Goal: Transaction & Acquisition: Purchase product/service

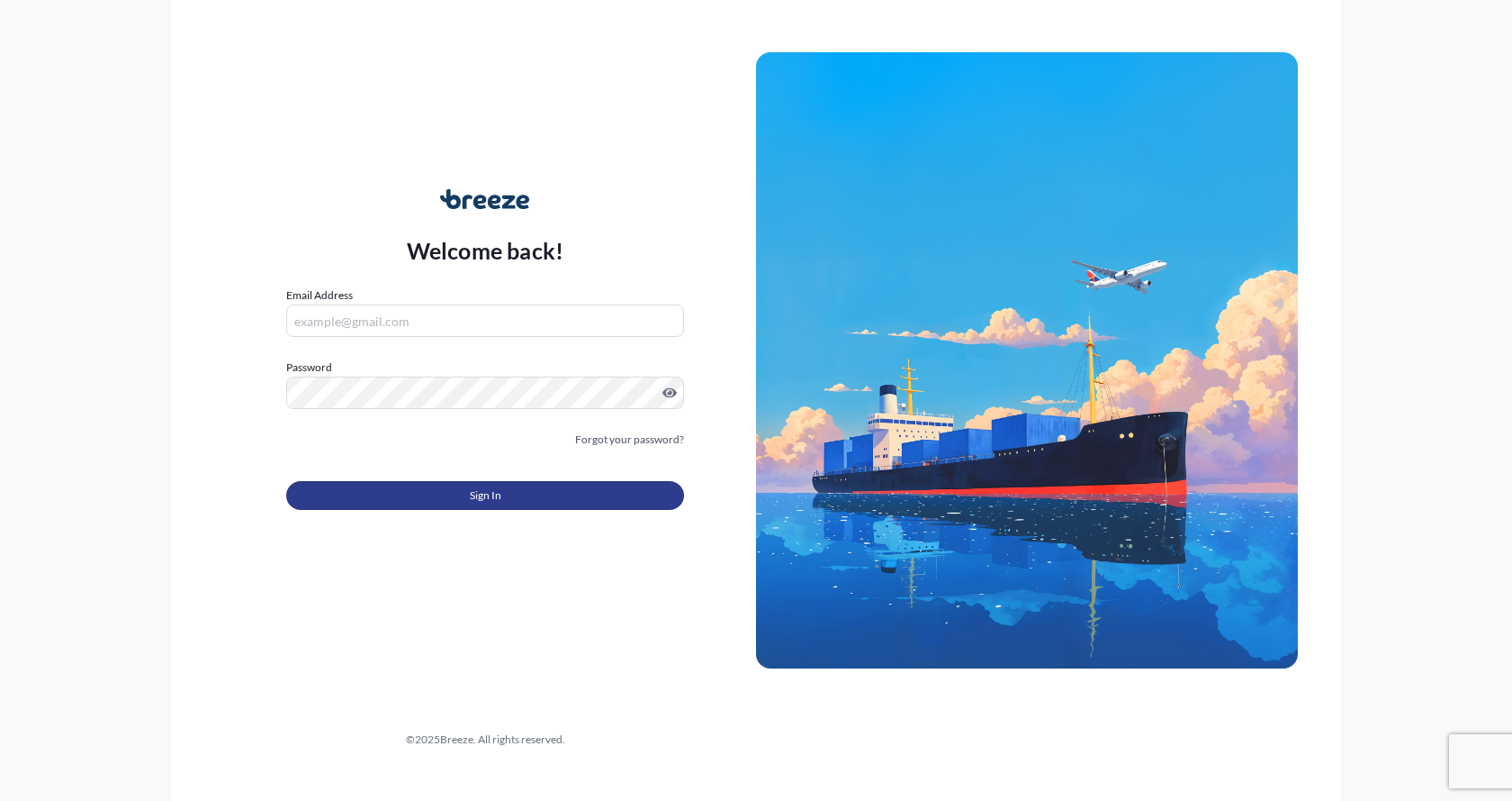
type input "[EMAIL_ADDRESS][DOMAIN_NAME]"
click at [468, 501] on button "Sign In" at bounding box center [486, 495] width 398 height 29
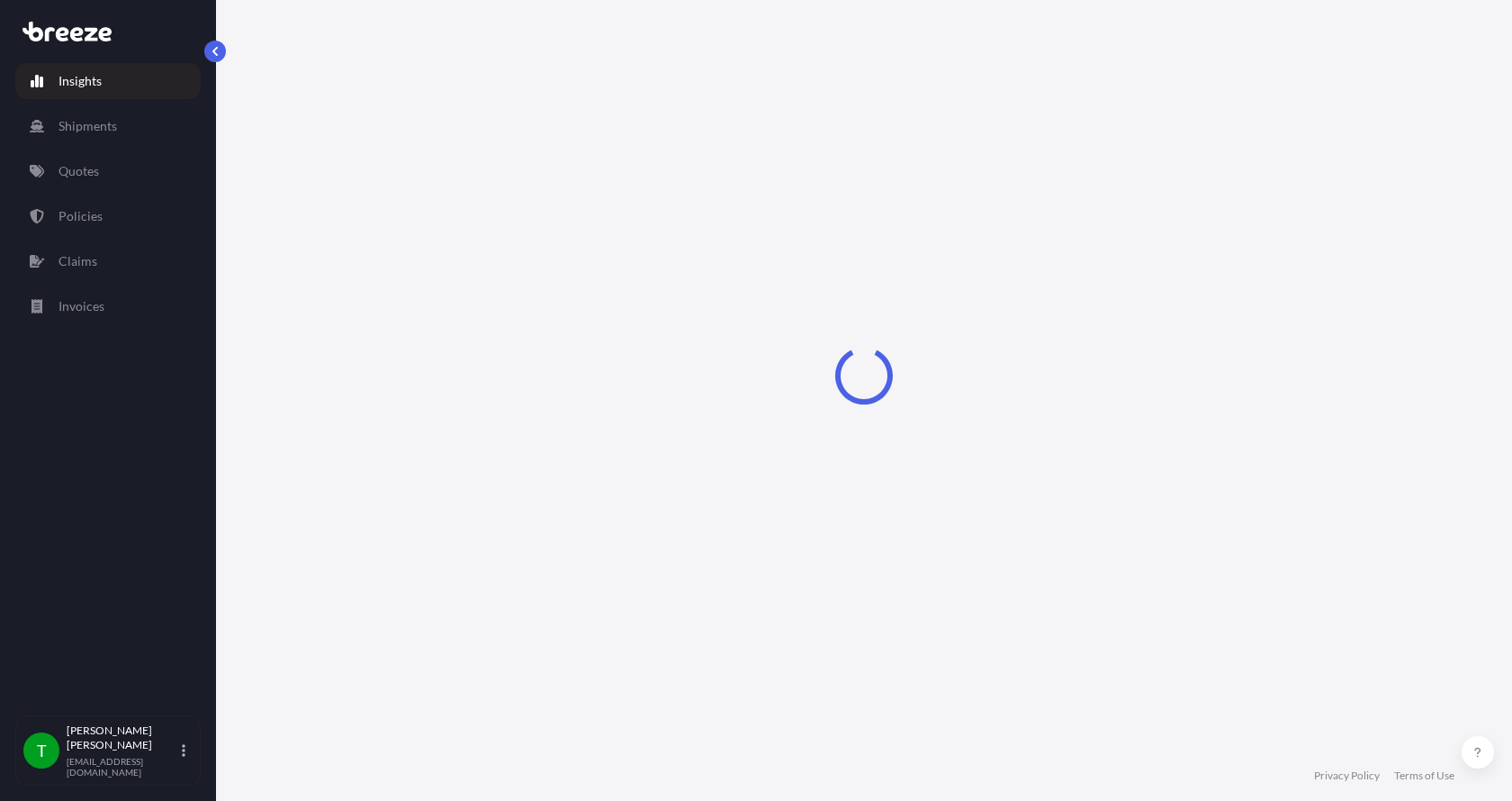
select select "2025"
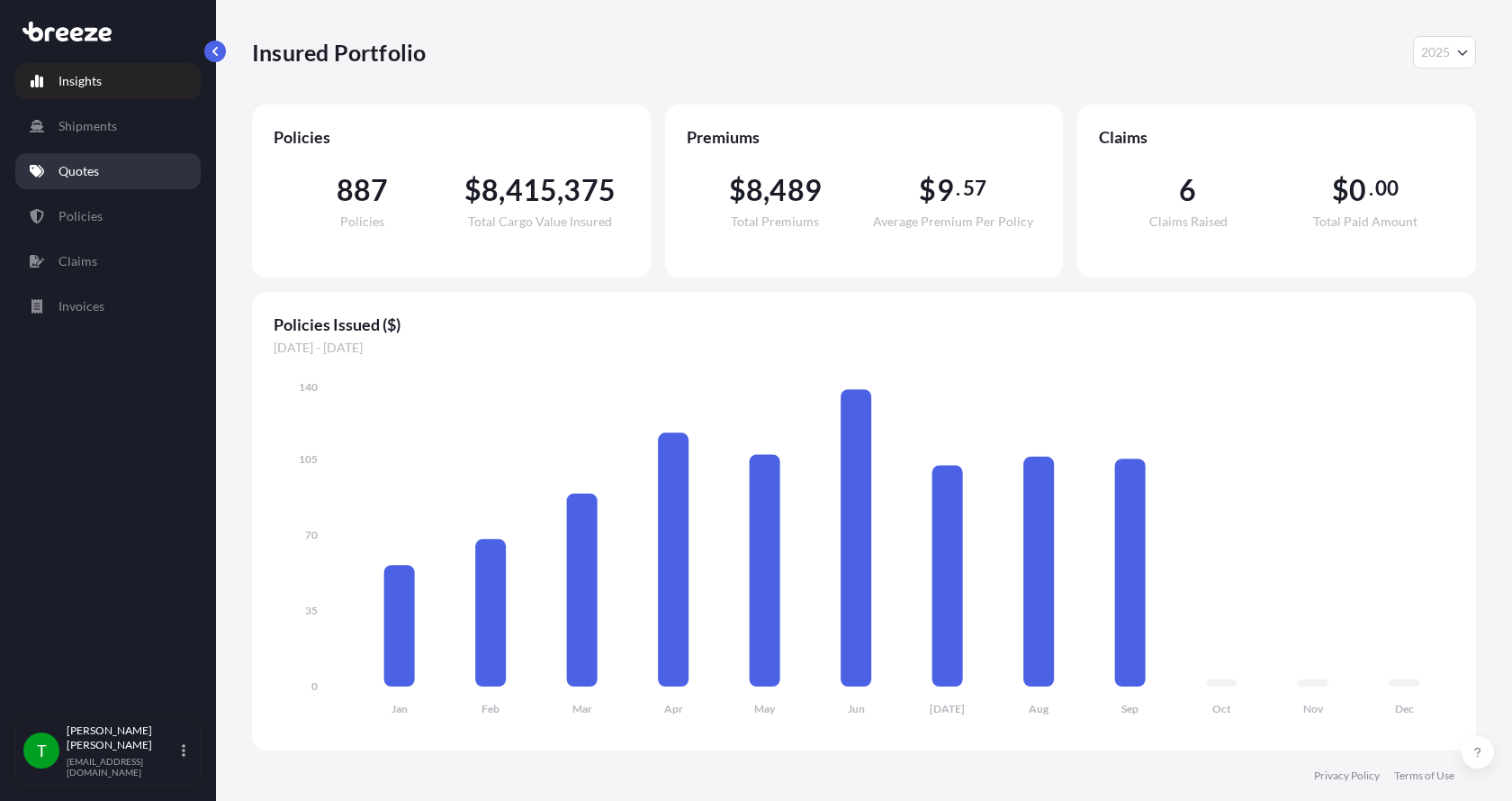
click at [93, 166] on p "Quotes" at bounding box center [79, 171] width 41 height 18
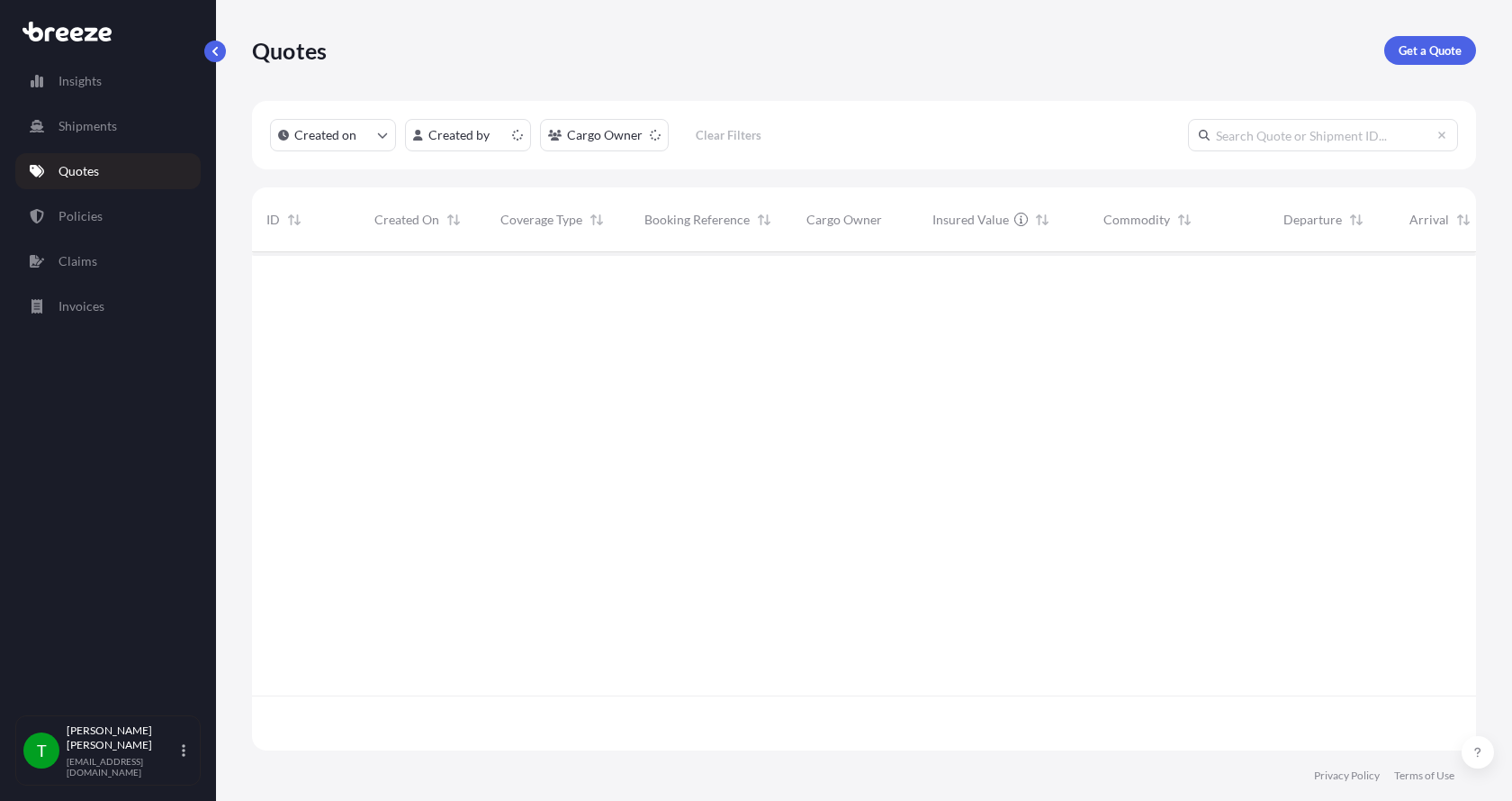
scroll to position [494, 1211]
click at [1420, 47] on p "Get a Quote" at bounding box center [1430, 51] width 63 height 18
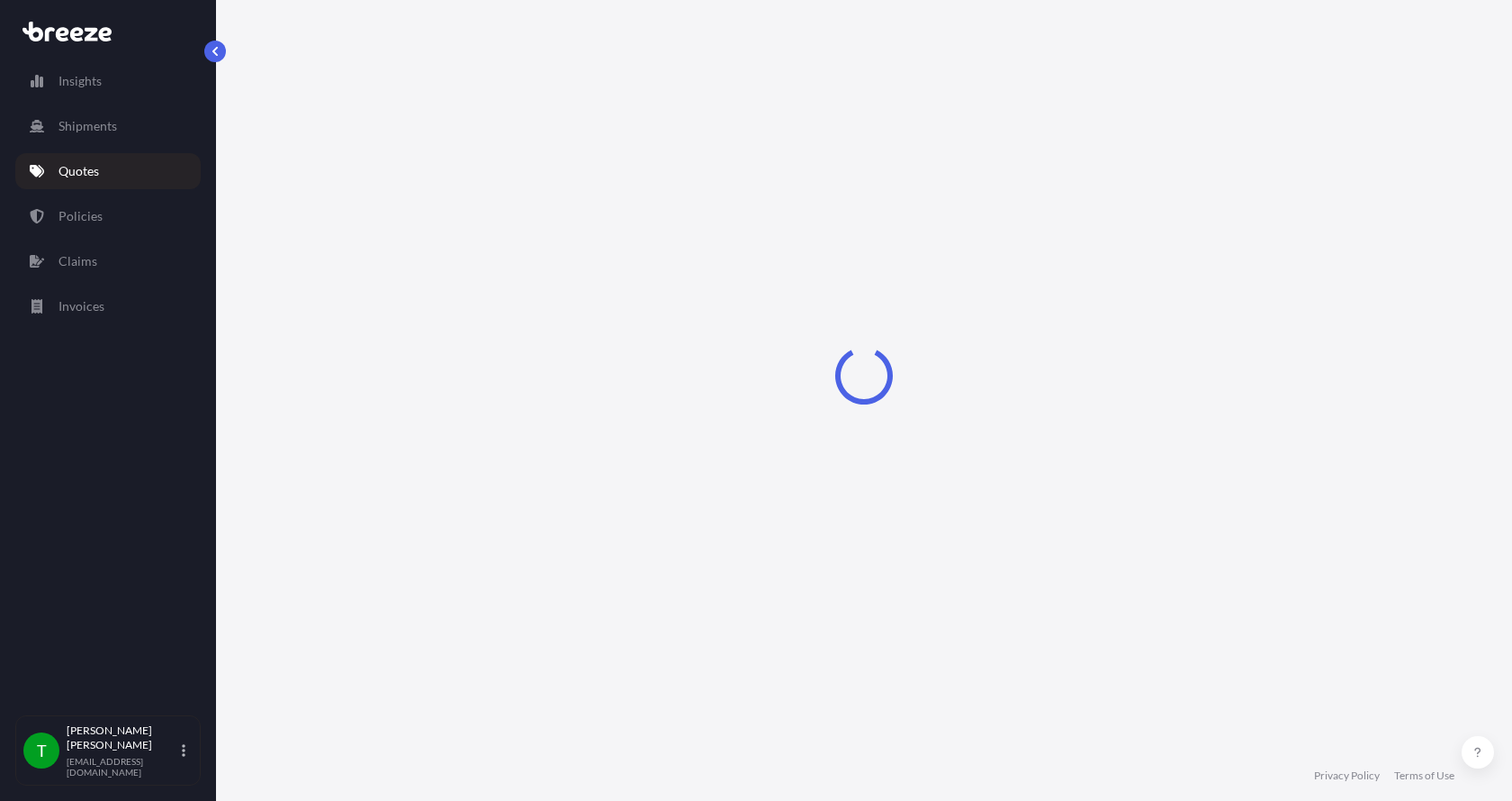
select select "Sea"
select select "1"
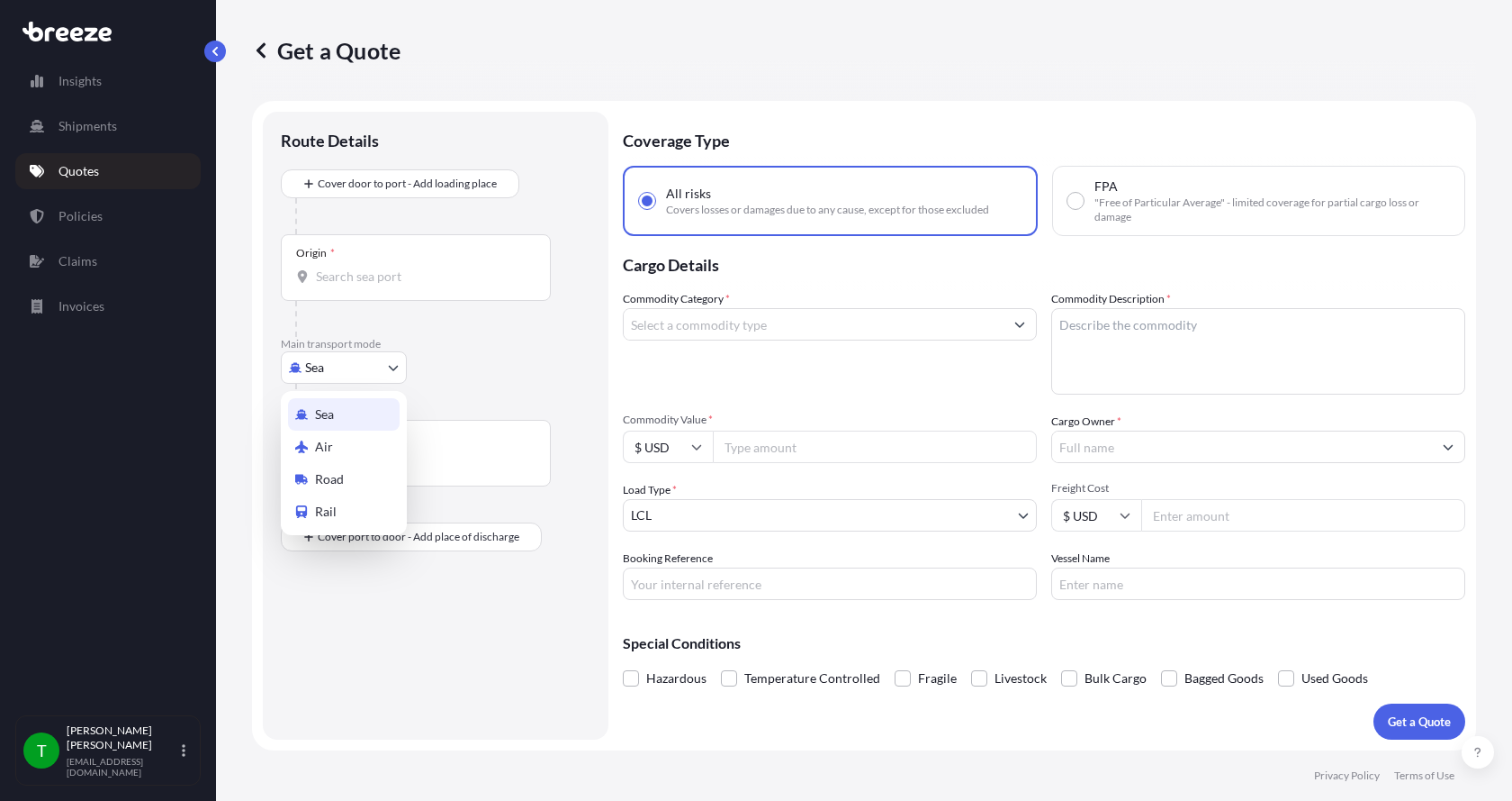
click at [360, 361] on body "Insights Shipments Quotes Policies Claims Invoices T [PERSON_NAME] [EMAIL_ADDRE…" at bounding box center [756, 400] width 1512 height 801
click at [341, 470] on span "Road" at bounding box center [329, 479] width 29 height 18
select select "Road"
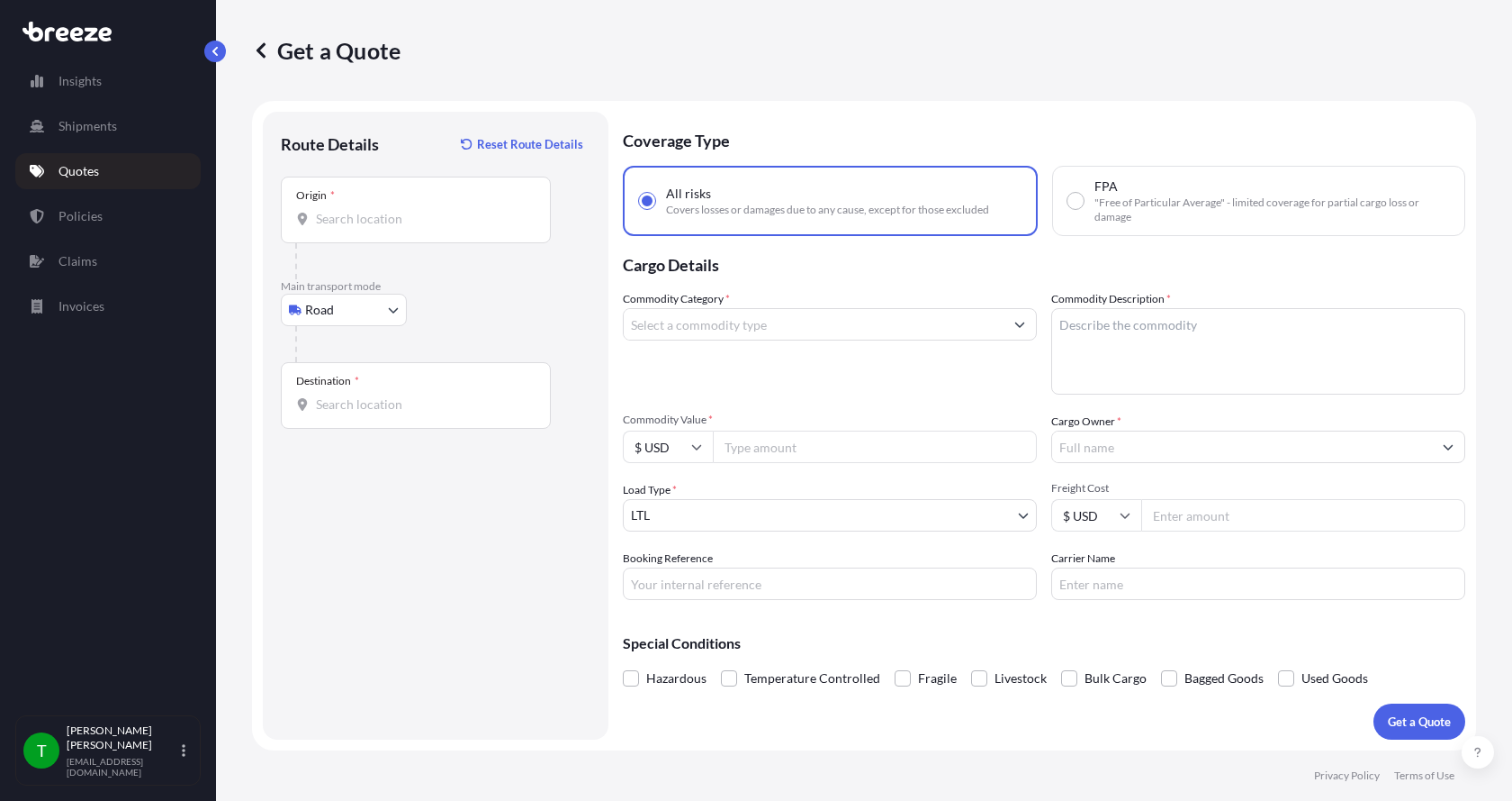
click at [374, 230] on div "Origin *" at bounding box center [416, 210] width 270 height 66
click at [374, 228] on input "Origin *" at bounding box center [422, 219] width 213 height 18
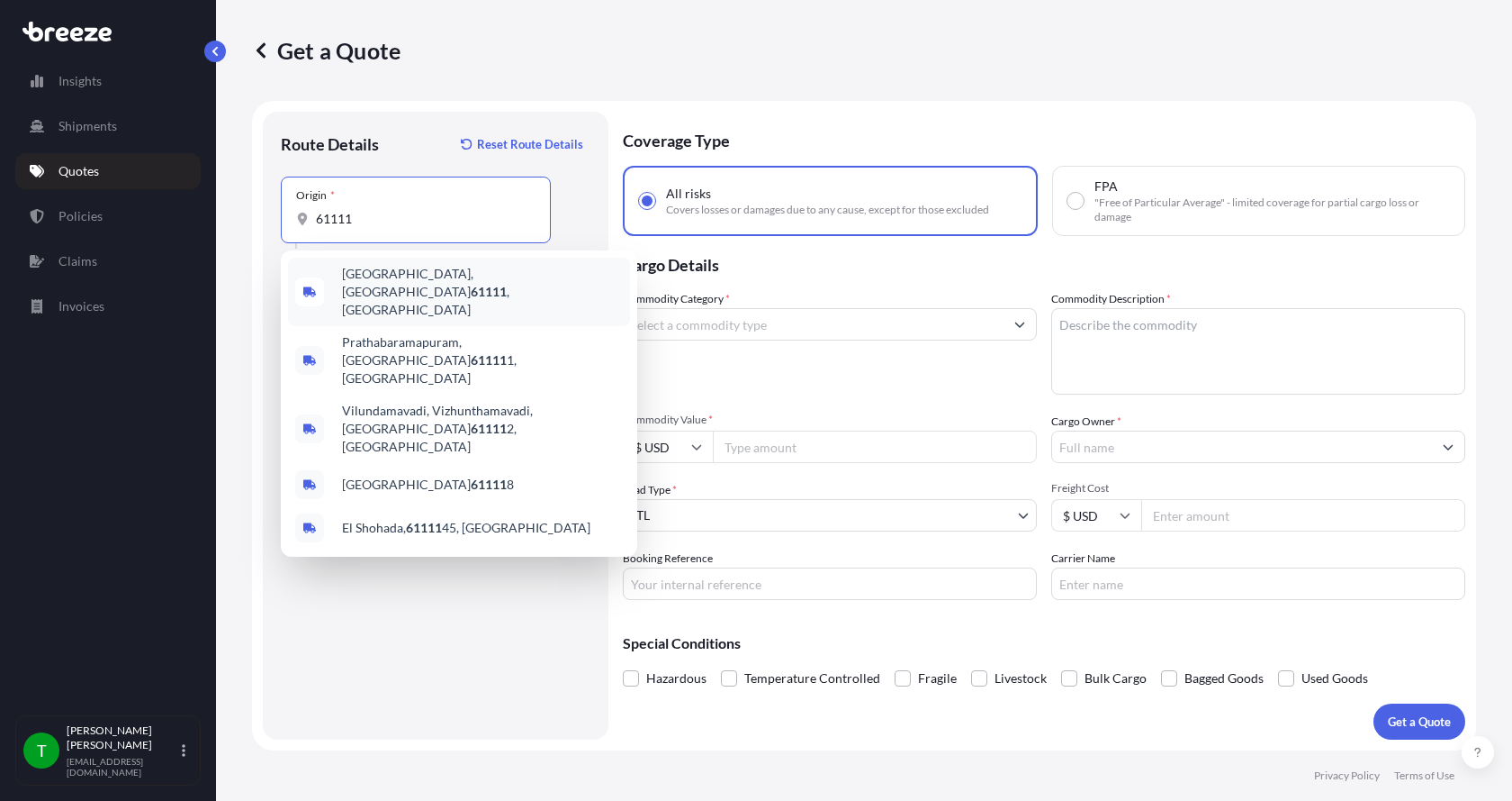
click at [363, 285] on span "[GEOGRAPHIC_DATA] , [GEOGRAPHIC_DATA]" at bounding box center [482, 291] width 281 height 54
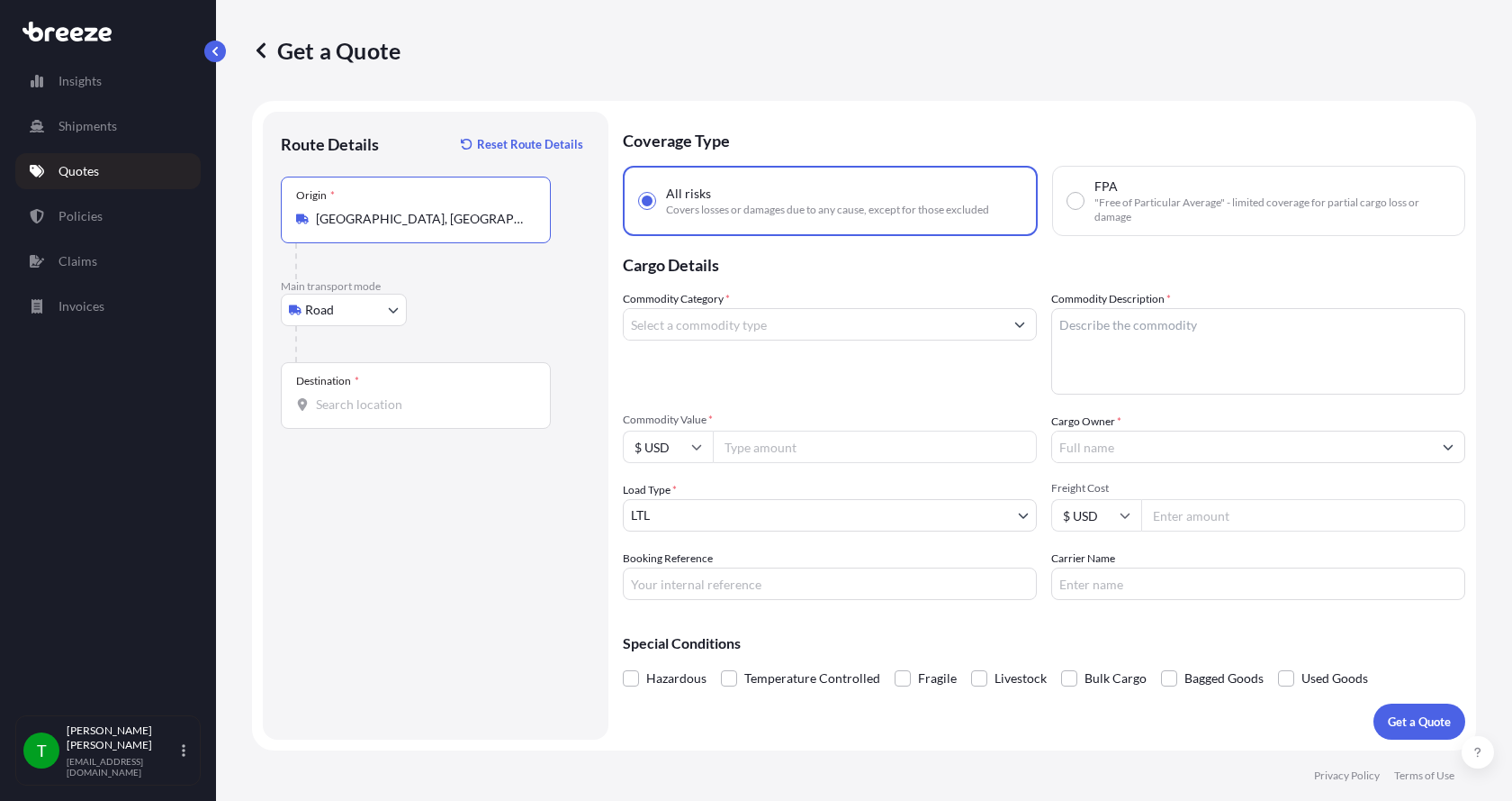
type input "[GEOGRAPHIC_DATA], [GEOGRAPHIC_DATA]"
click at [338, 388] on div "Destination *" at bounding box center [416, 395] width 270 height 66
click at [338, 395] on input "Destination *" at bounding box center [422, 405] width 213 height 18
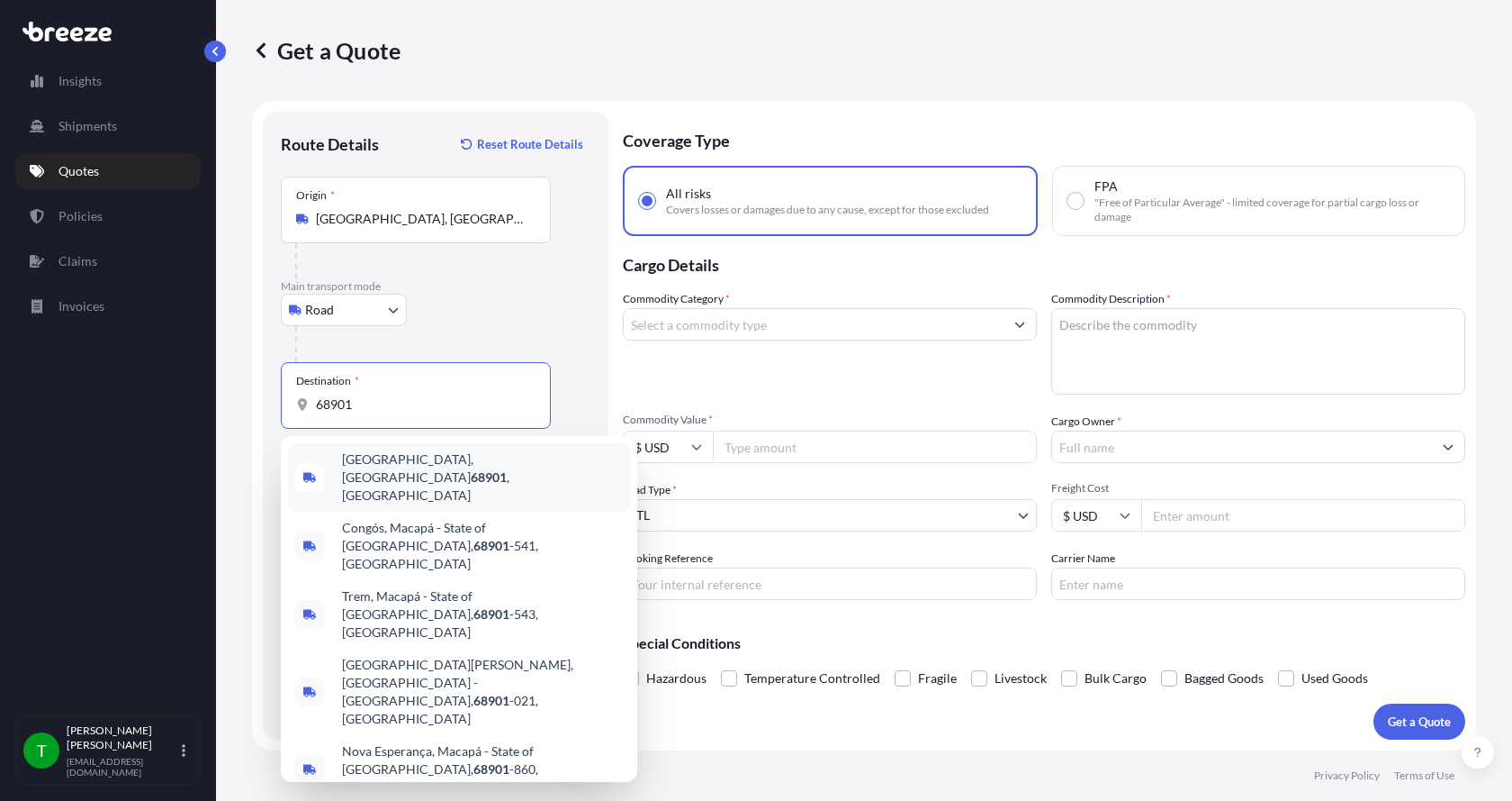
click at [348, 467] on span "[GEOGRAPHIC_DATA] , [GEOGRAPHIC_DATA]" at bounding box center [482, 477] width 281 height 54
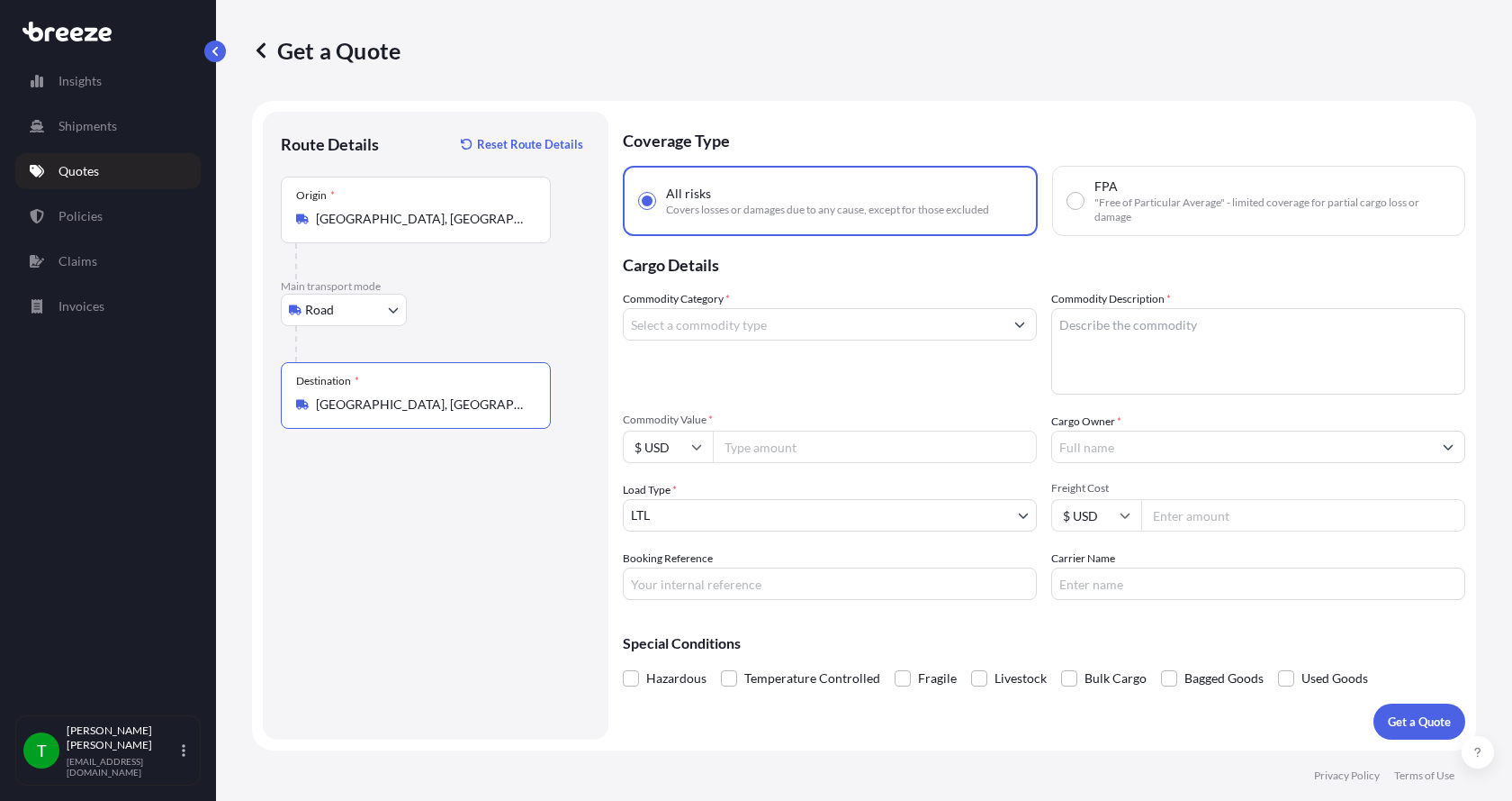
type input "[GEOGRAPHIC_DATA], [GEOGRAPHIC_DATA]"
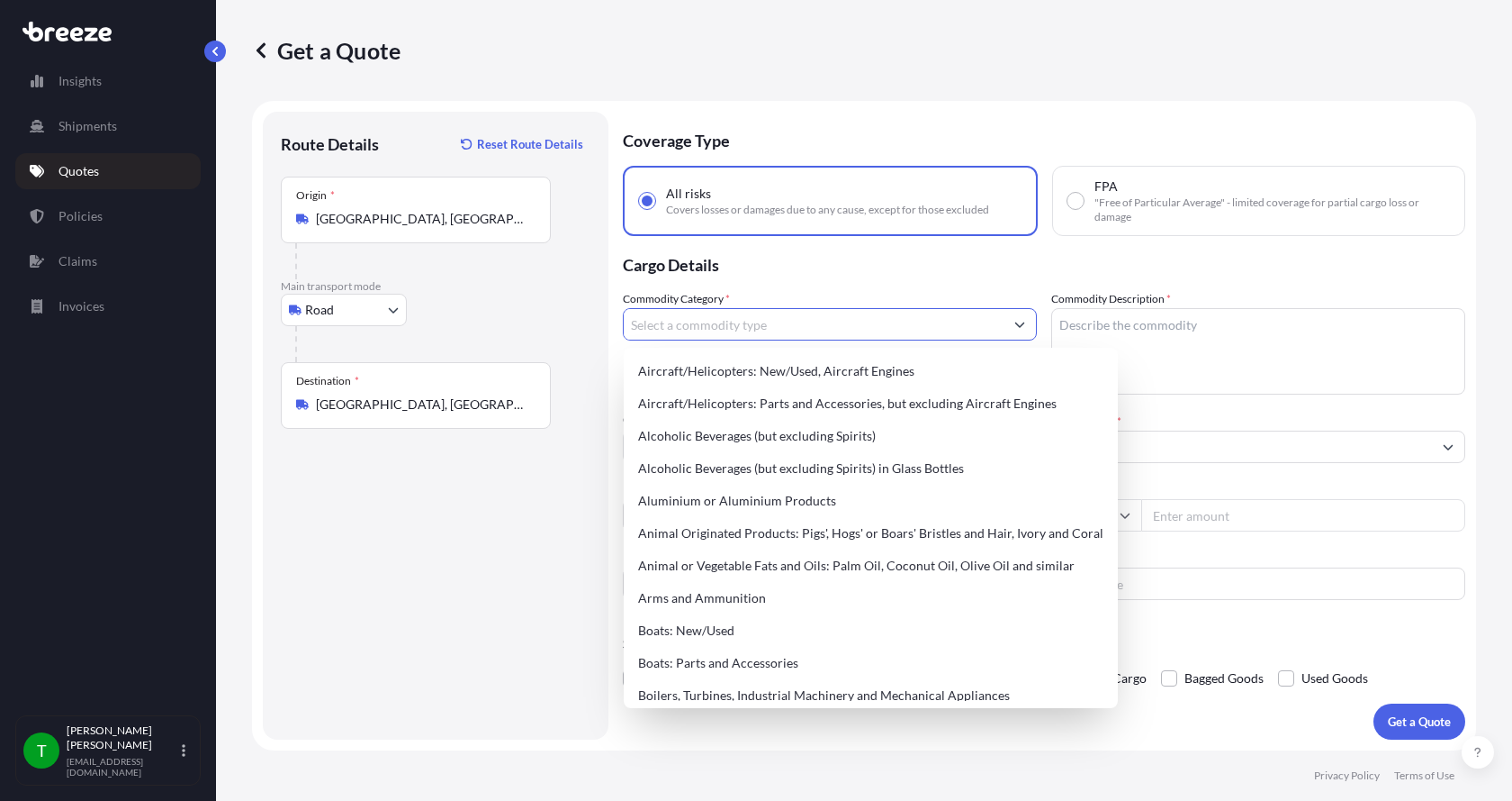
click at [698, 327] on input "Commodity Category *" at bounding box center [814, 324] width 380 height 32
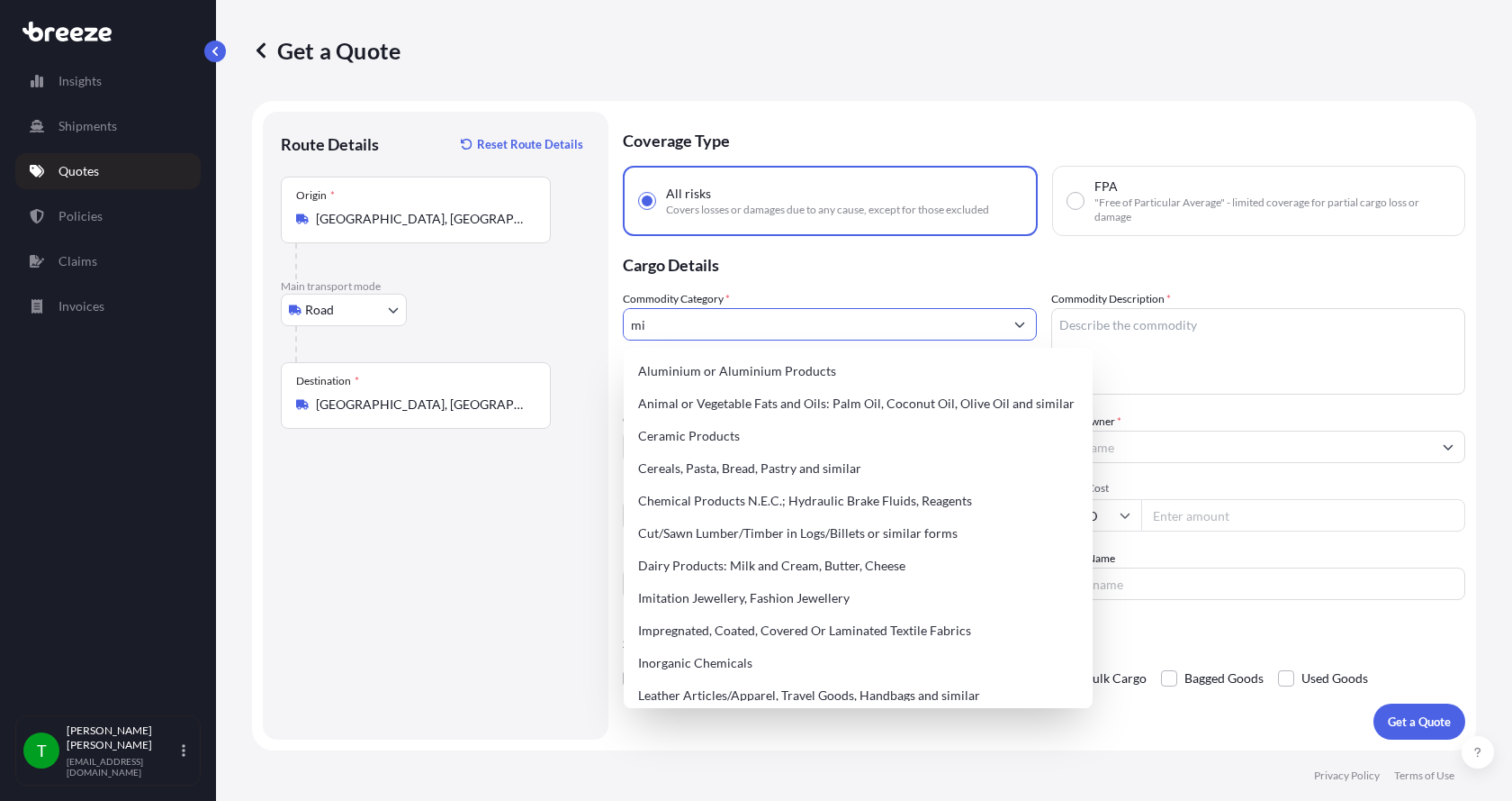
click at [698, 334] on input "mi" at bounding box center [814, 324] width 380 height 32
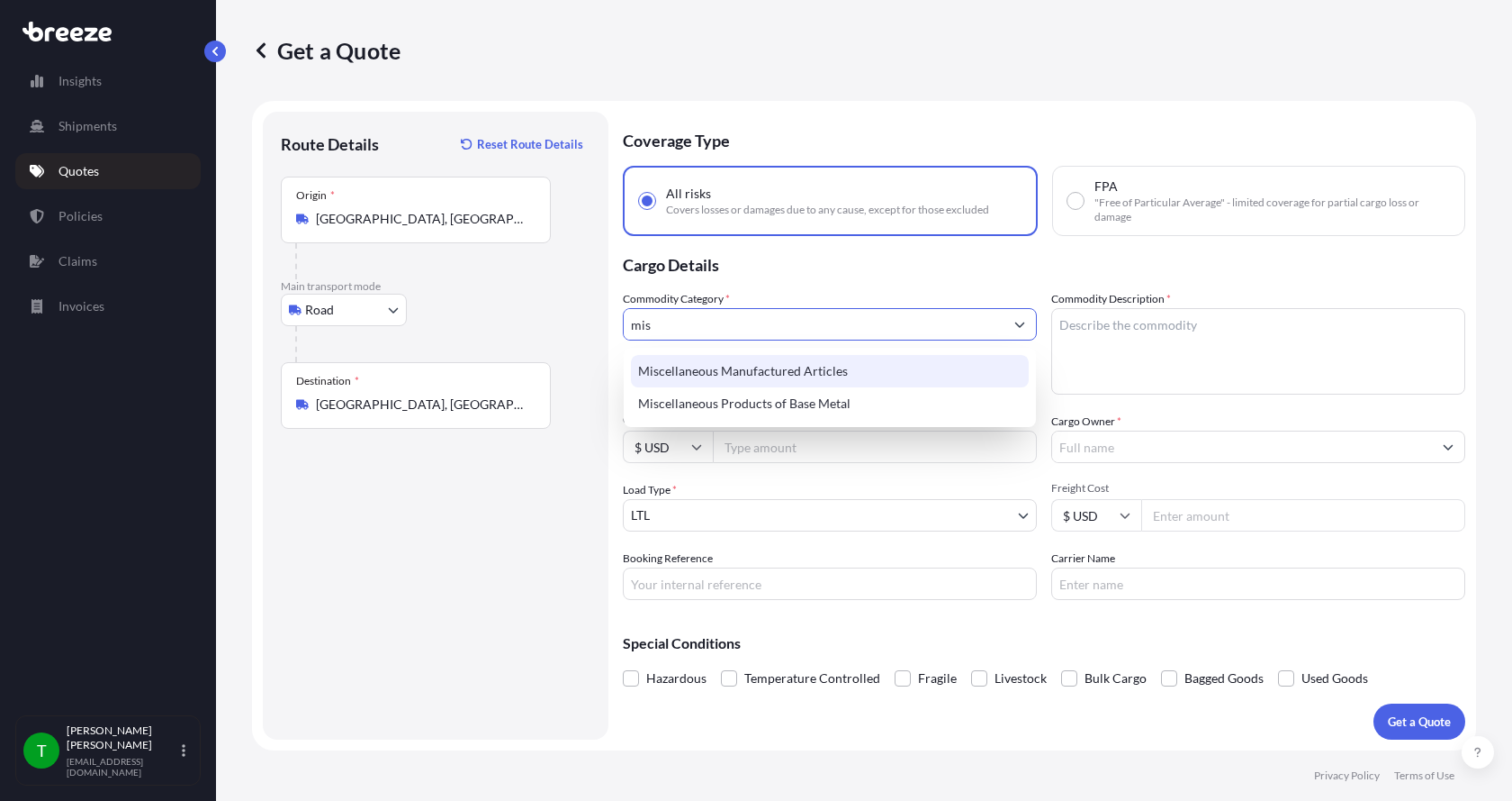
click at [697, 361] on div "Miscellaneous Manufactured Articles" at bounding box center [830, 371] width 398 height 32
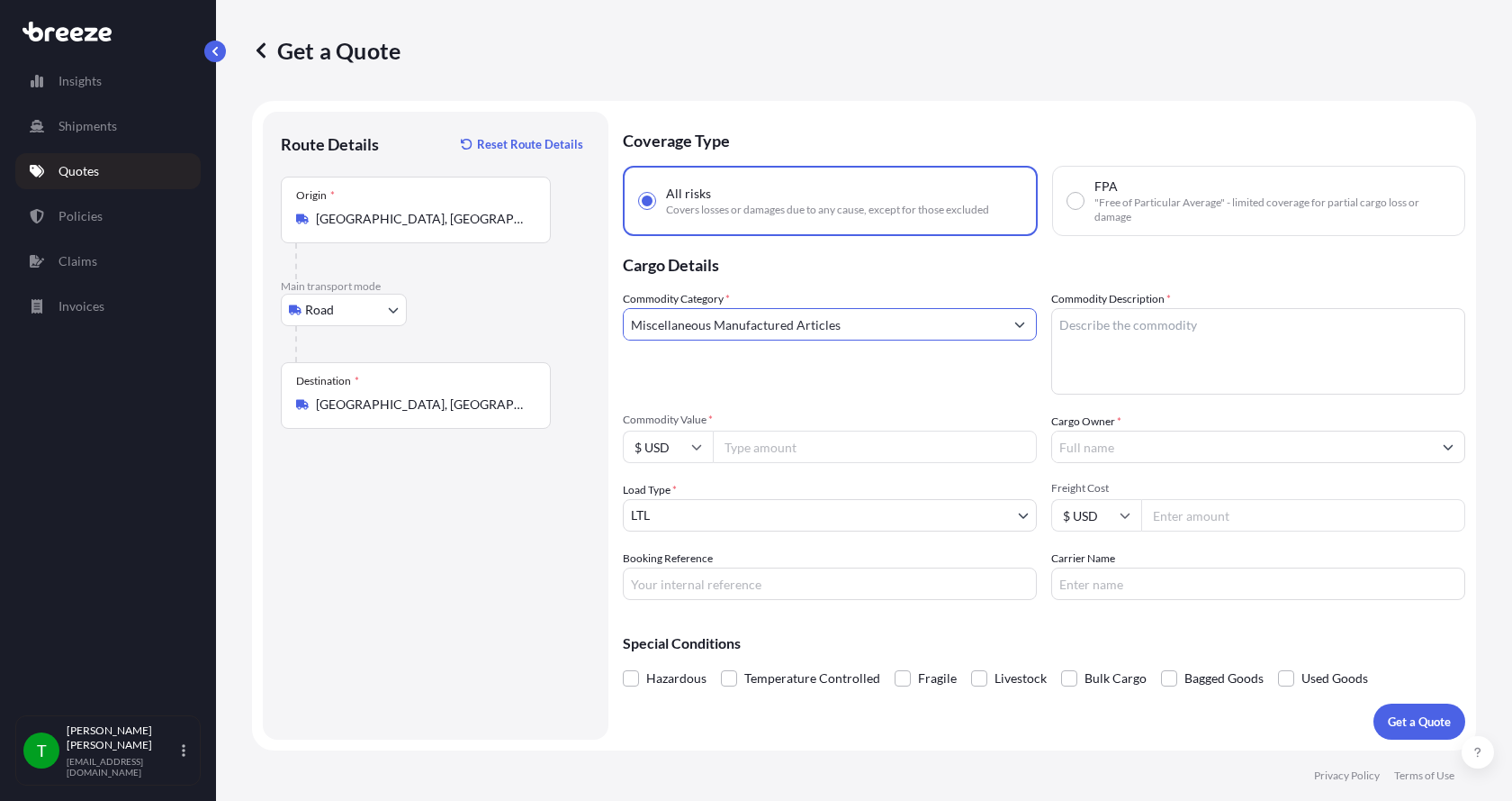
type input "Miscellaneous Manufactured Articles"
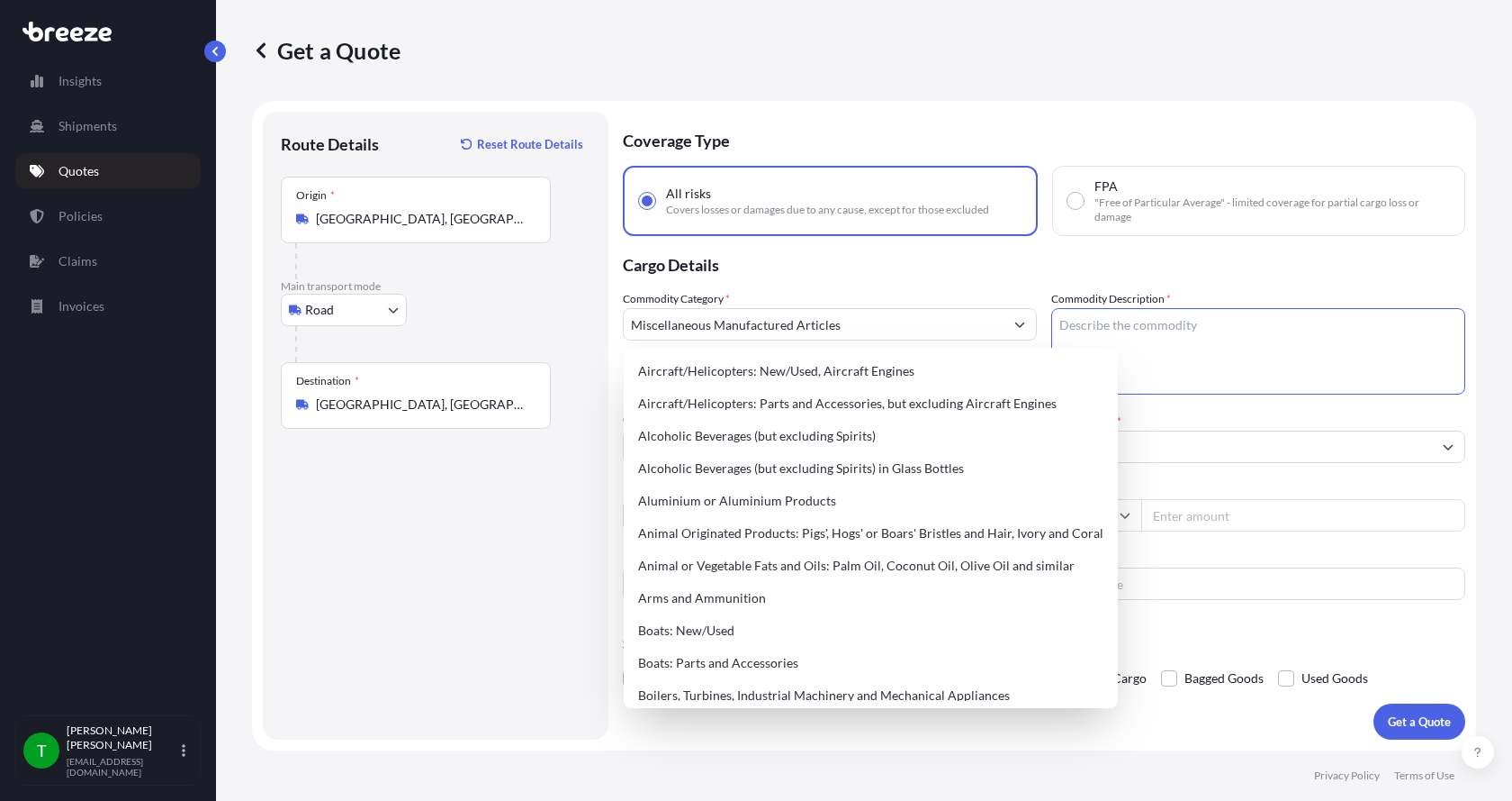
click at [1124, 340] on textarea "Commodity Description *" at bounding box center [1258, 351] width 414 height 87
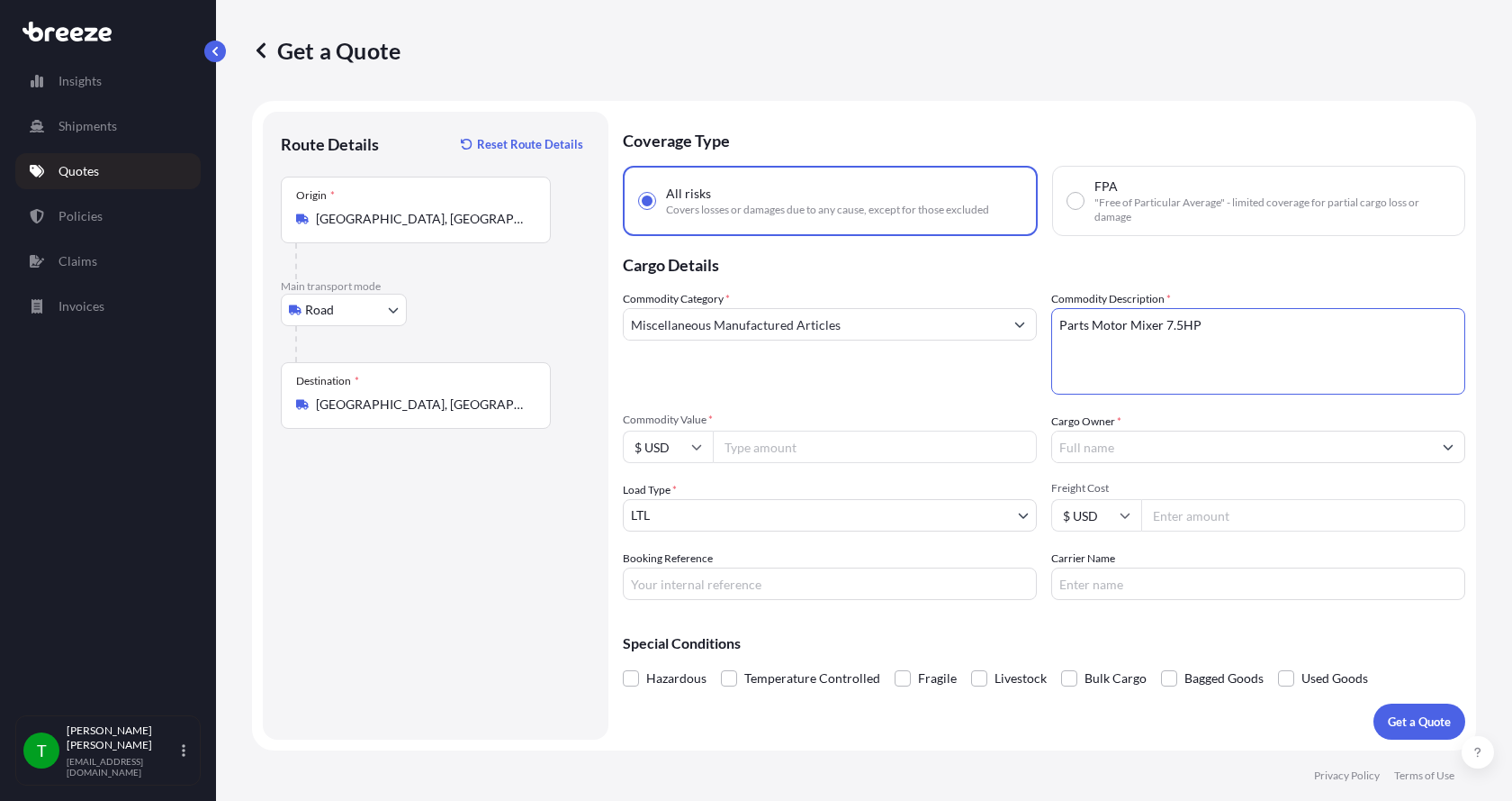
type textarea "Parts Motor Mixer 7.5HP"
click at [905, 452] on input "Commodity Value *" at bounding box center [875, 446] width 324 height 32
type input "2200.00"
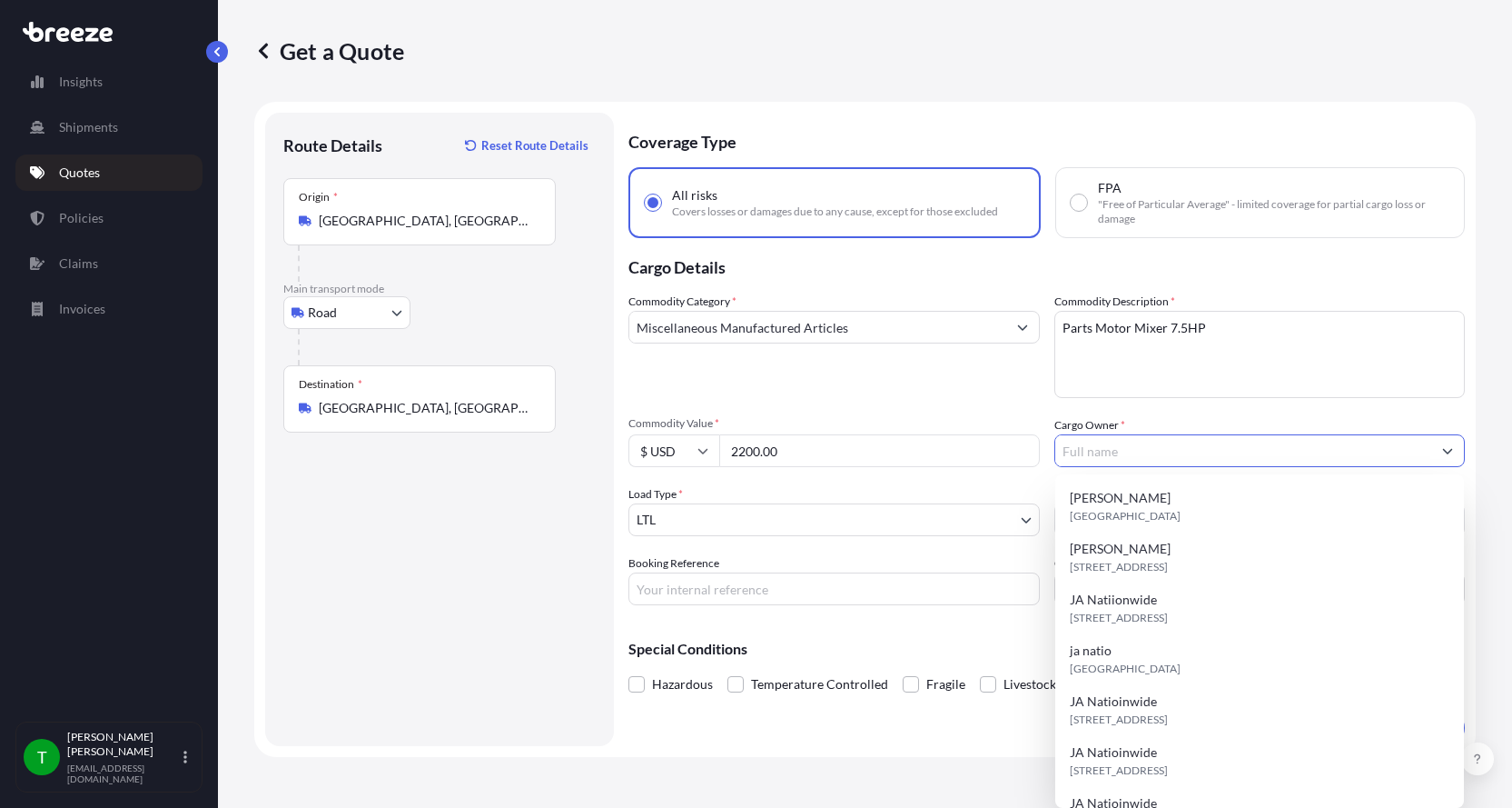
click at [1098, 451] on input "Cargo Owner *" at bounding box center [1242, 450] width 376 height 33
type input "j"
type input "JA Nationwide"
click at [800, 579] on input "Booking Reference" at bounding box center [834, 589] width 412 height 33
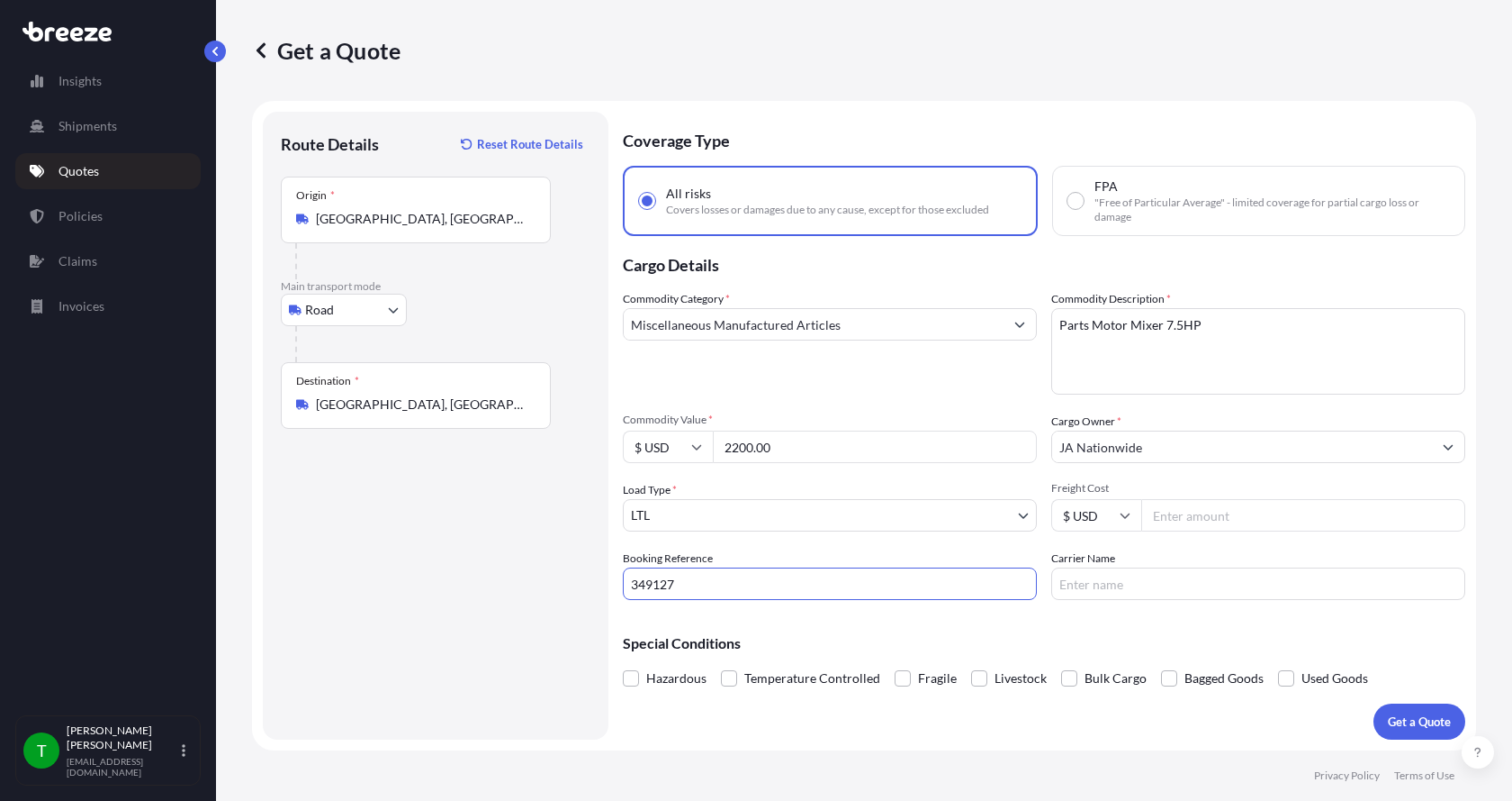
type input "349127"
click at [1192, 524] on input "Freight Cost" at bounding box center [1304, 514] width 324 height 32
type input "240.00"
drag, startPoint x: 1110, startPoint y: 602, endPoint x: 1111, endPoint y: 584, distance: 18.0
click at [1111, 584] on div "Coverage Type All risks Covers losses or damages due to any cause, except for t…" at bounding box center [1044, 425] width 843 height 628
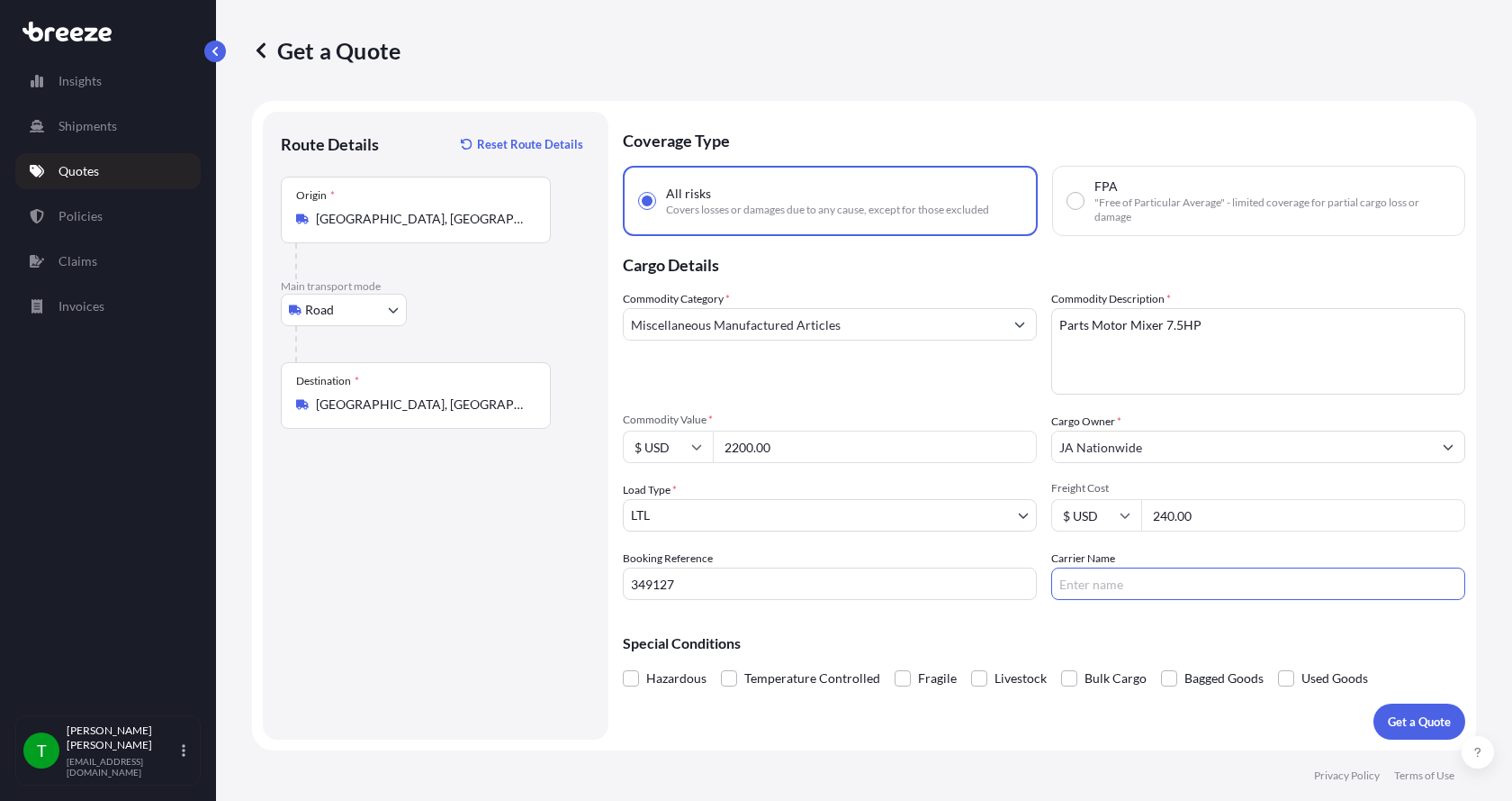
click at [1111, 584] on input "Carrier Name" at bounding box center [1258, 583] width 414 height 32
type input "D"
type input "Dohrn"
click at [1410, 706] on button "Get a Quote" at bounding box center [1420, 721] width 92 height 36
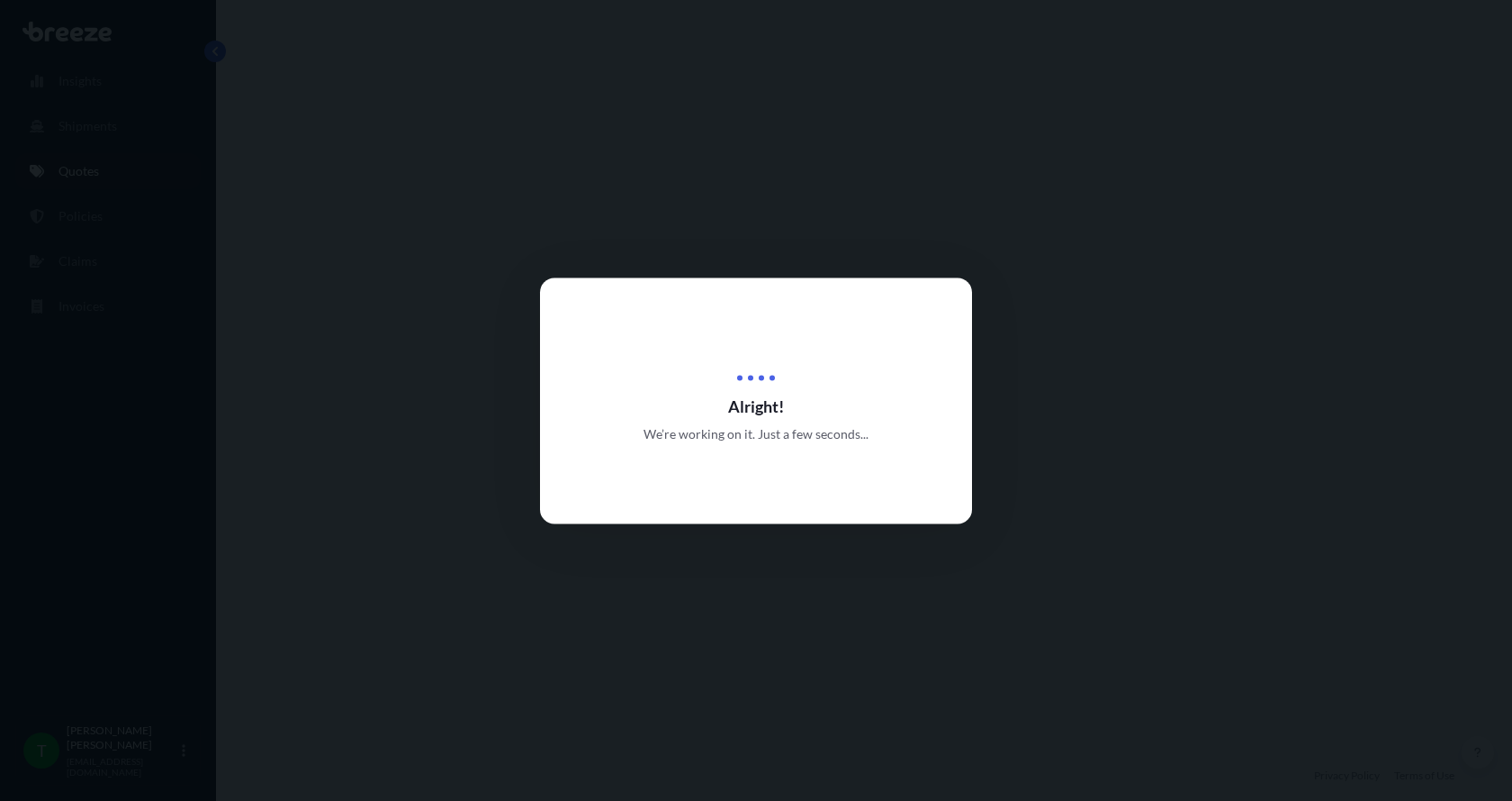
select select "Road"
select select "1"
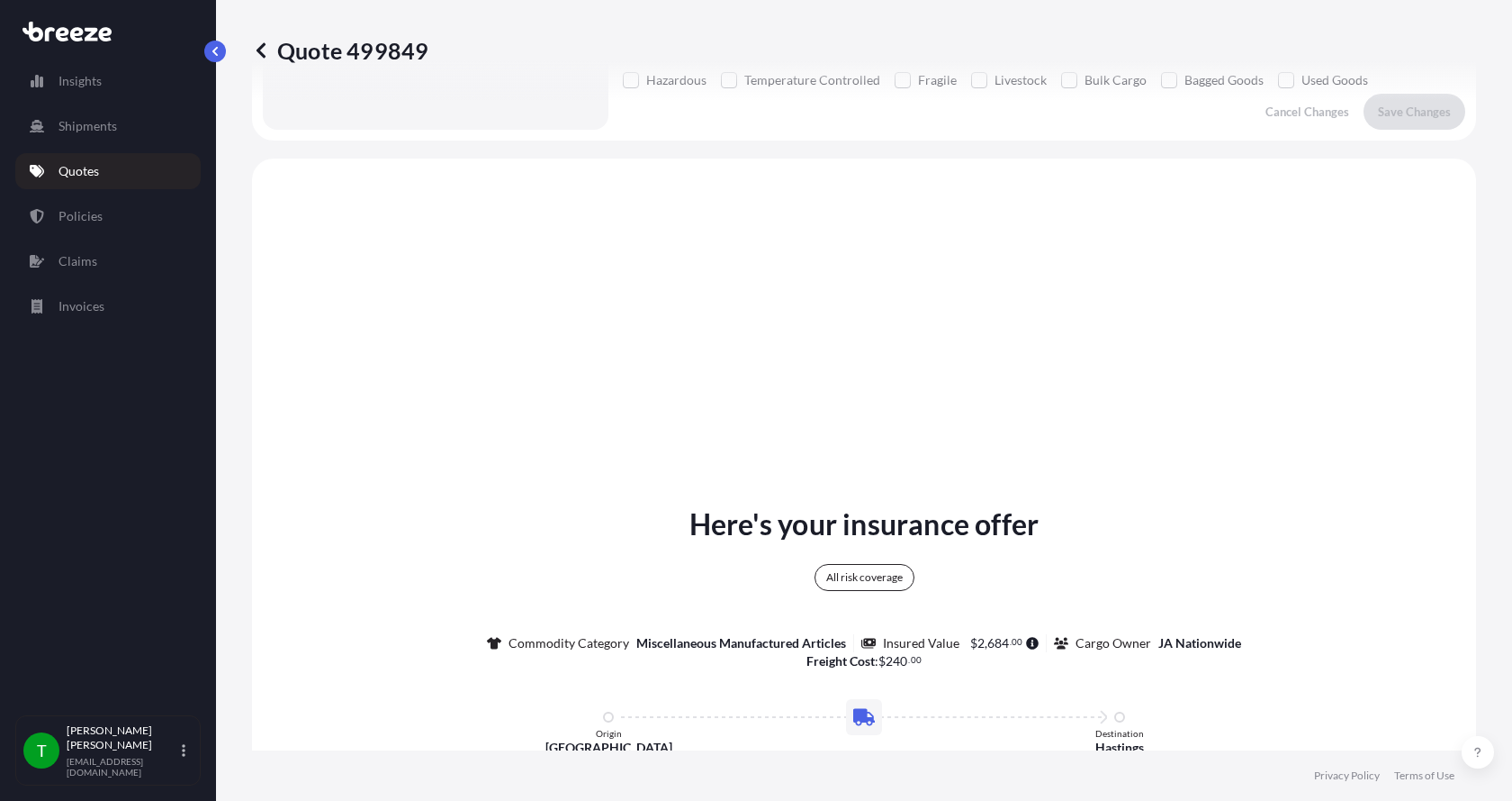
scroll to position [666, 0]
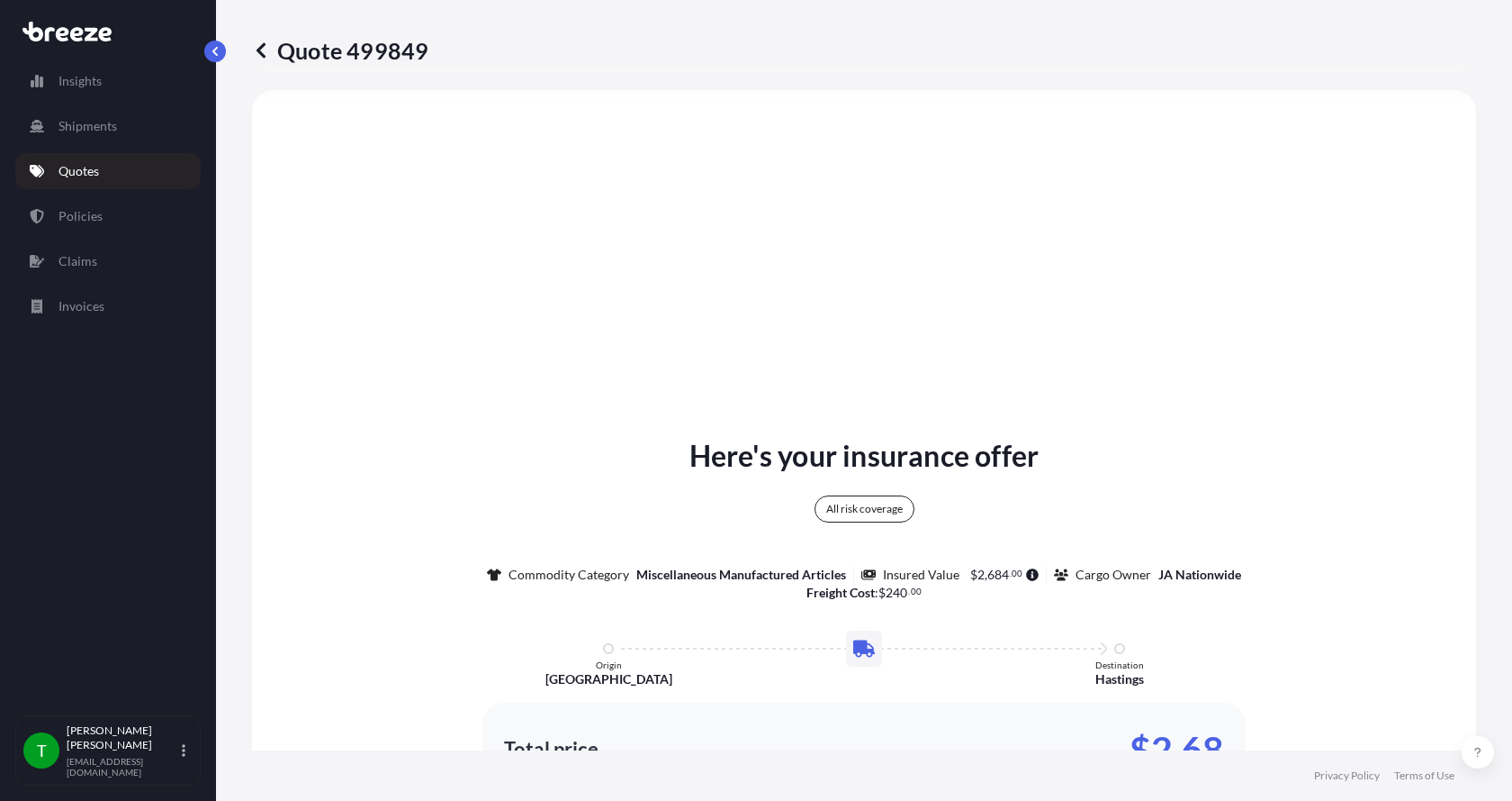
click at [1293, 381] on div "Here's your insurance offer All risk coverage Commodity Category Miscellaneous …" at bounding box center [864, 671] width 1174 height 1112
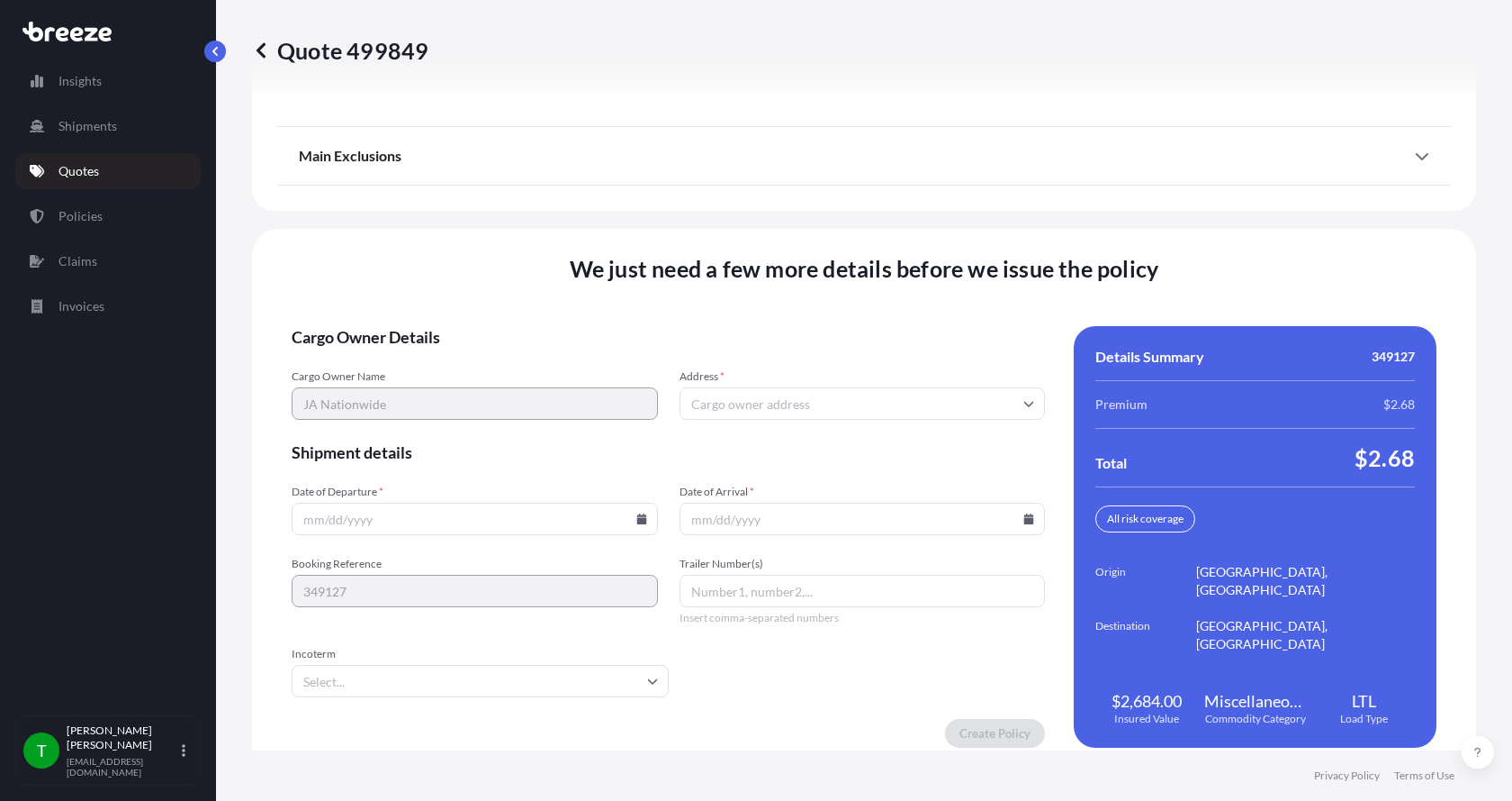
scroll to position [2370, 0]
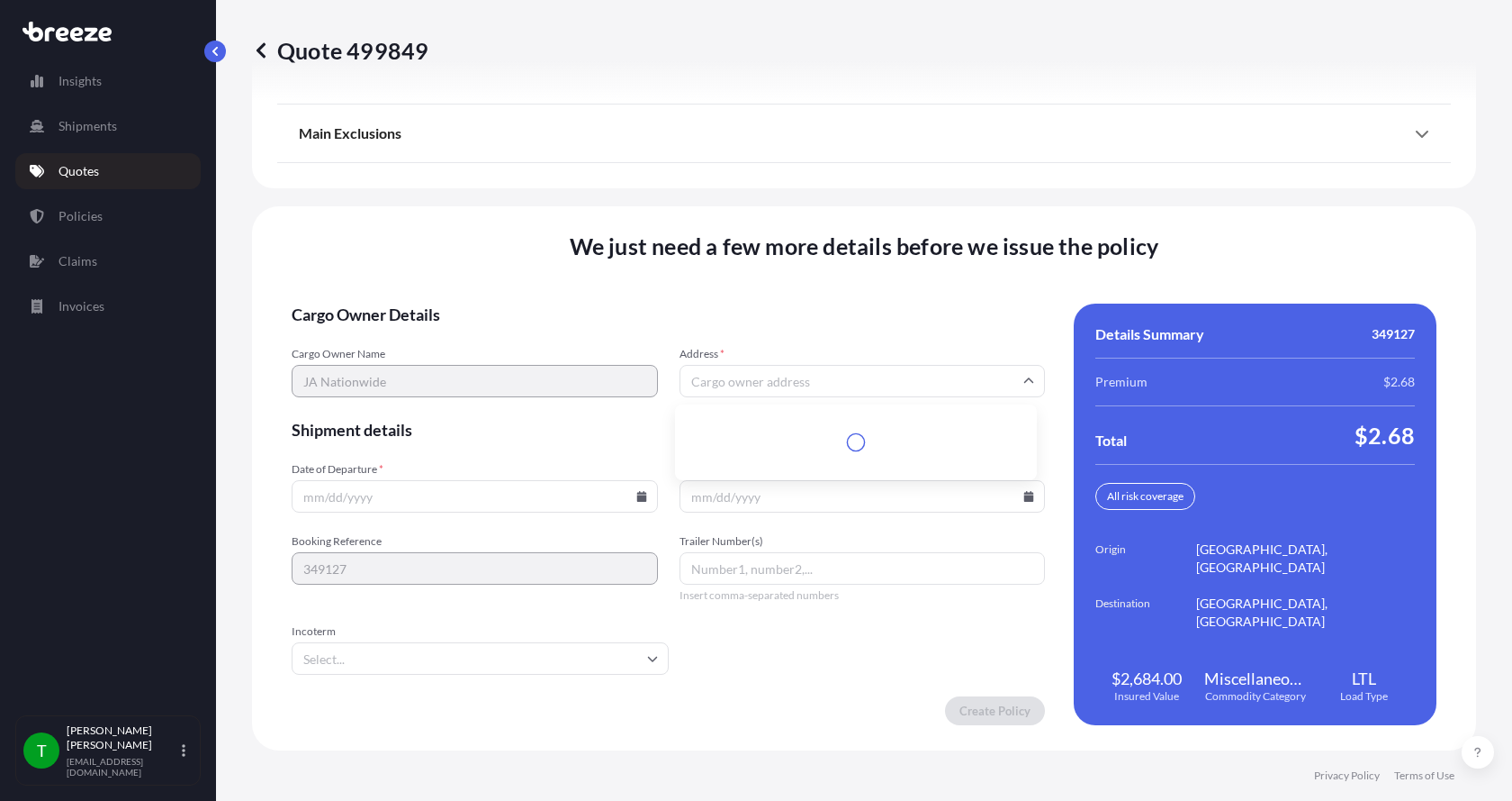
click at [861, 382] on input "Address *" at bounding box center [863, 381] width 367 height 32
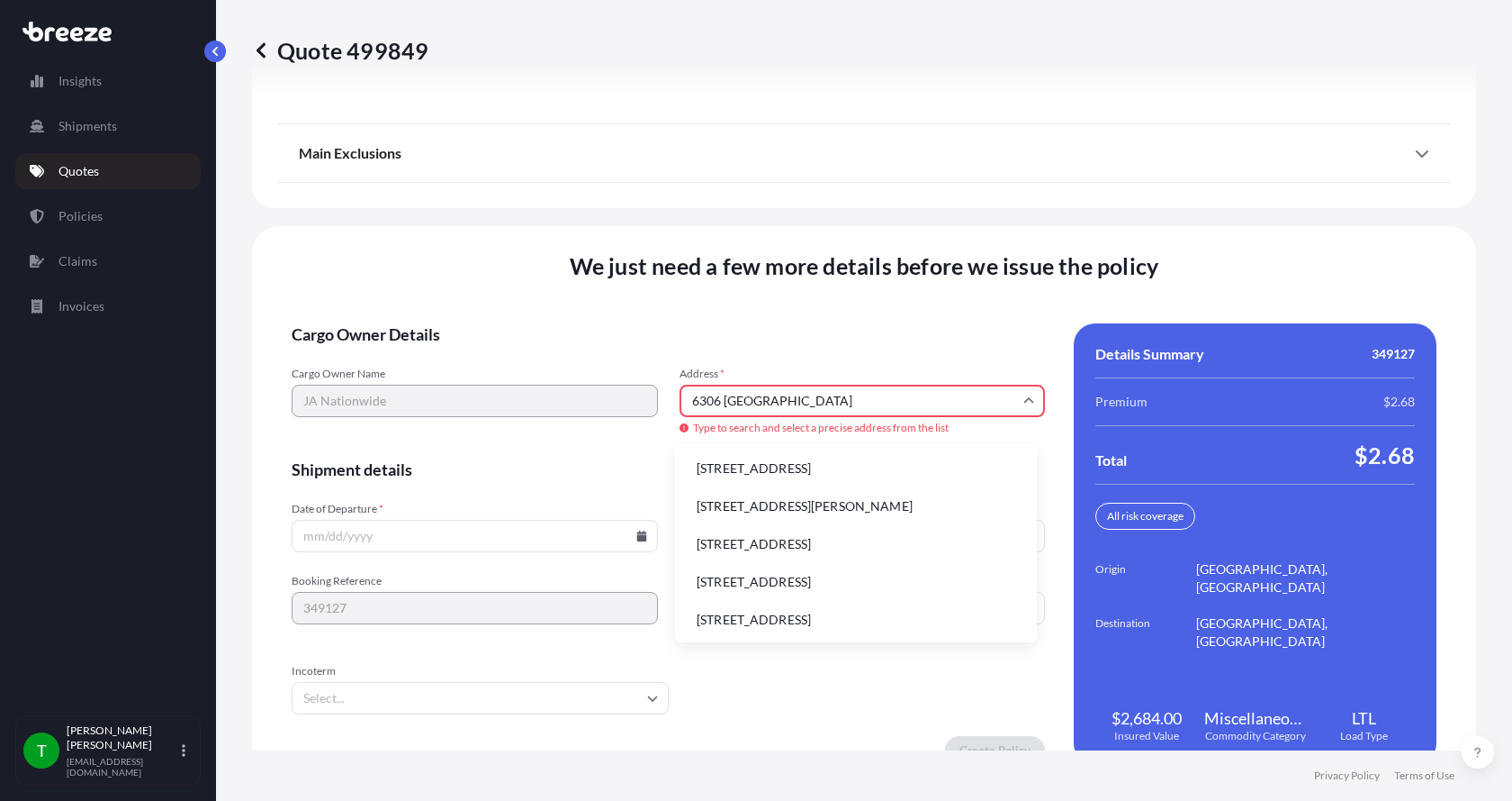
click at [751, 462] on li "[STREET_ADDRESS]" at bounding box center [856, 468] width 347 height 34
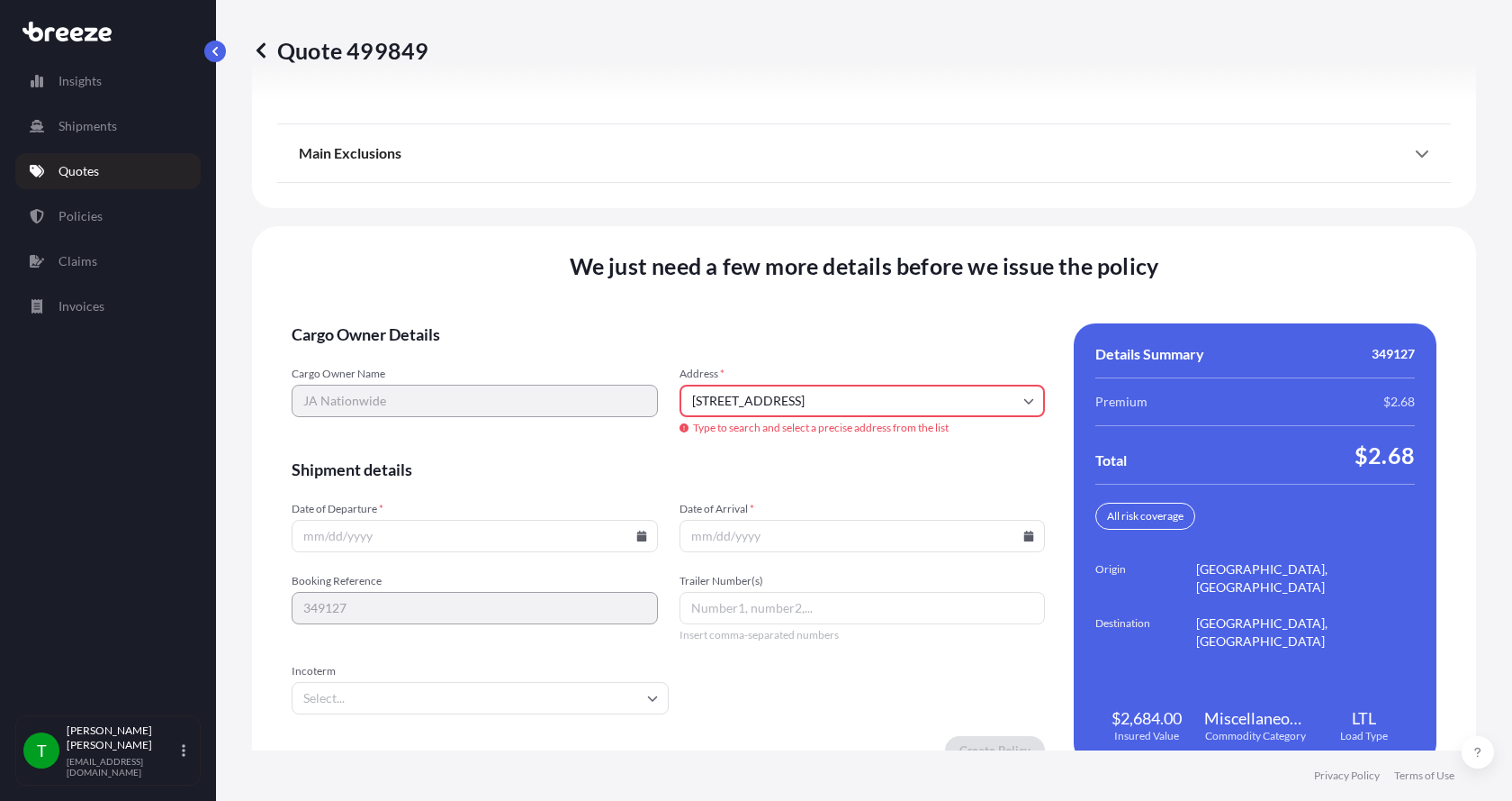
type input "[STREET_ADDRESS]"
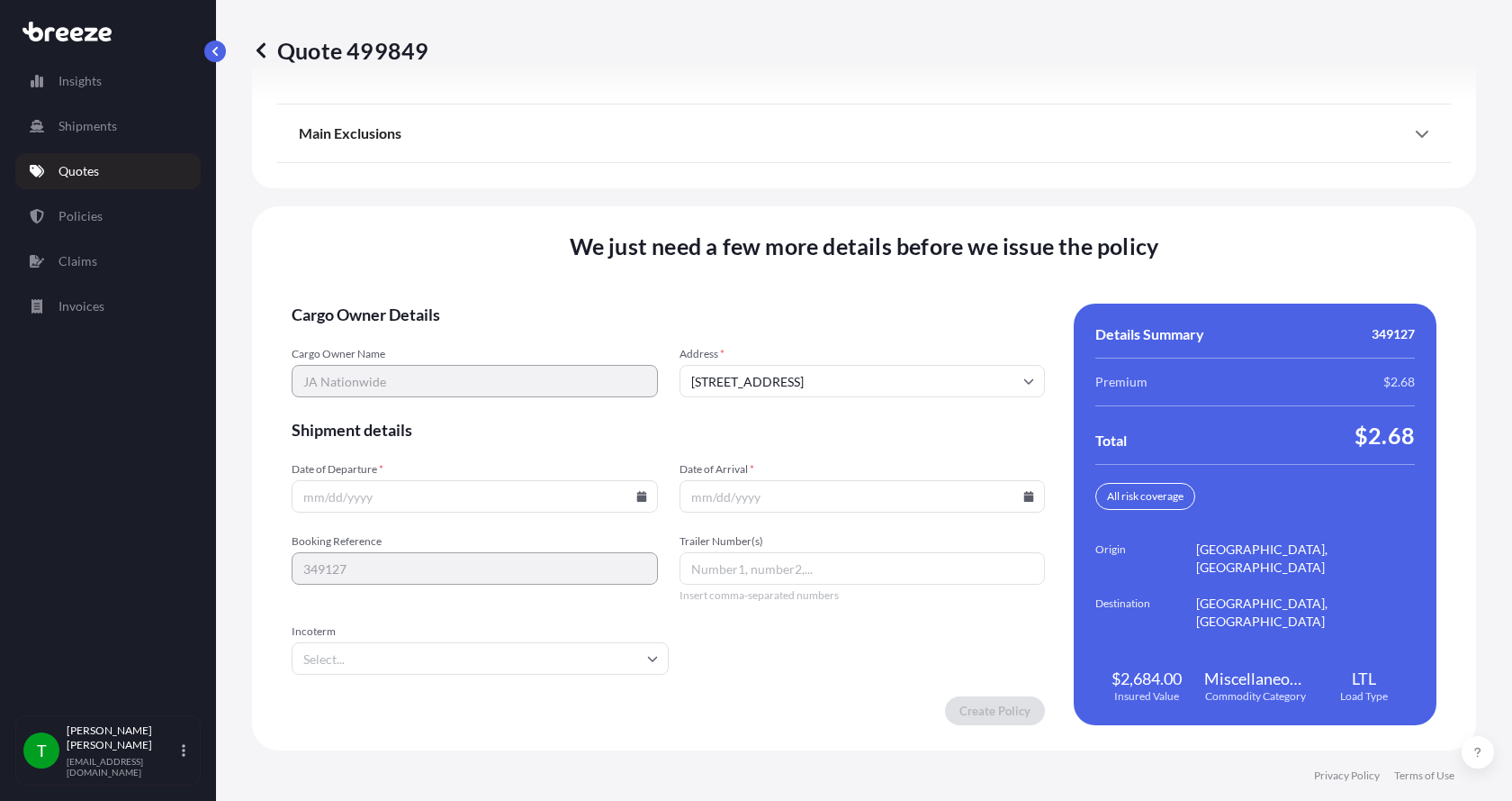
click at [637, 495] on icon at bounding box center [641, 497] width 10 height 11
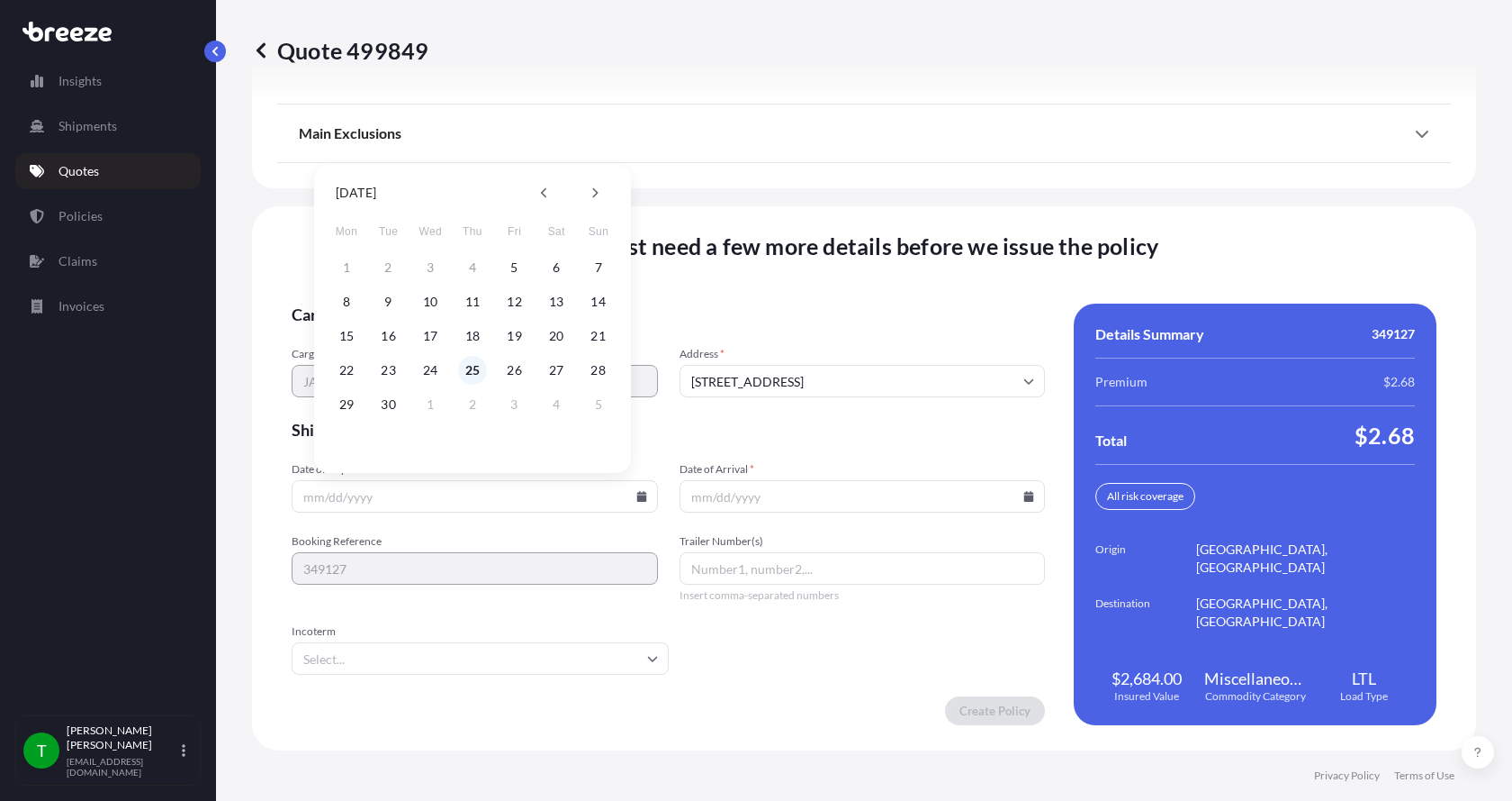
click at [473, 369] on button "25" at bounding box center [472, 370] width 29 height 29
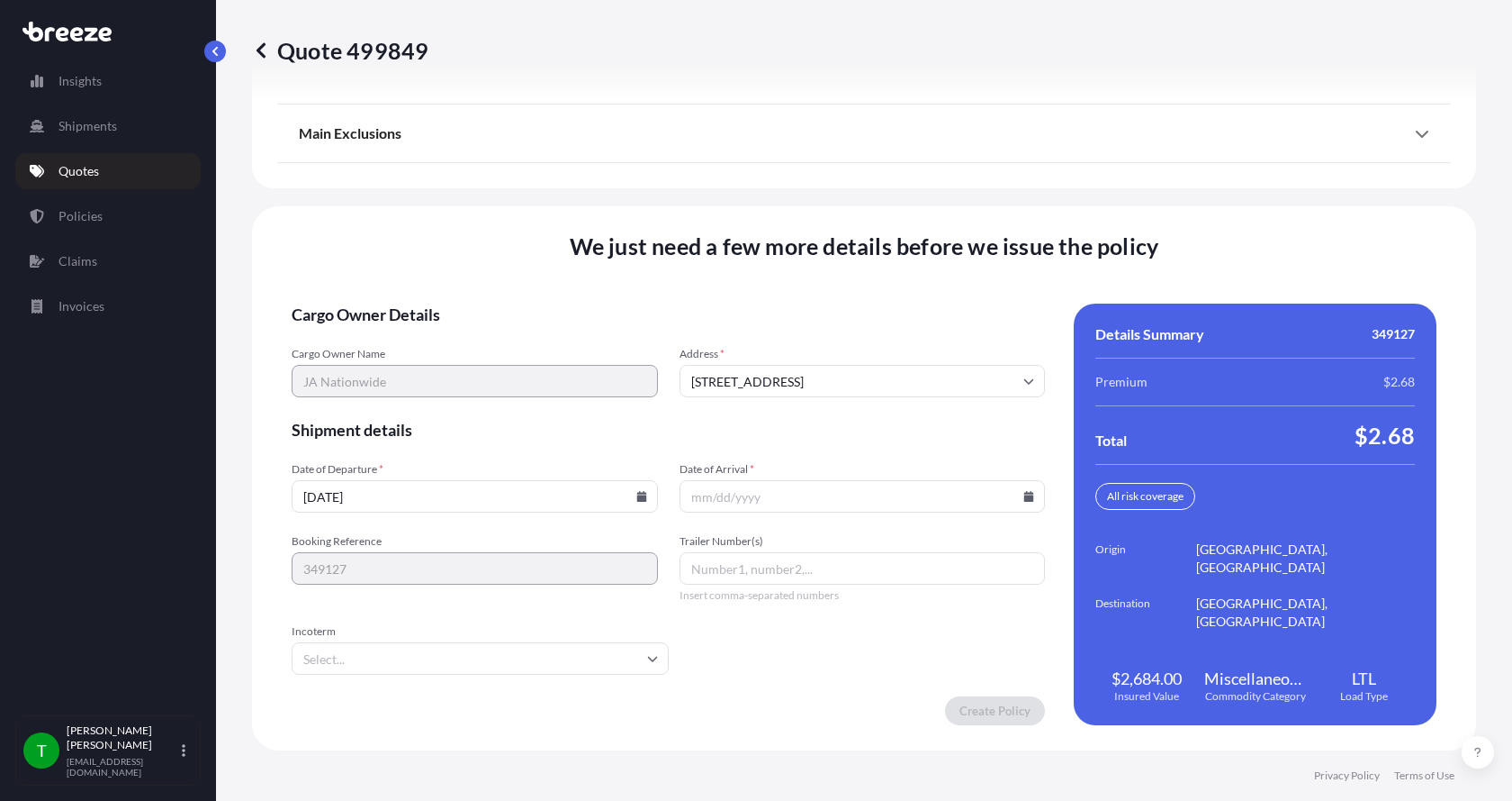
type input "[DATE]"
click at [473, 407] on button "25" at bounding box center [472, 416] width 21 height 17
click at [1024, 494] on icon at bounding box center [1029, 497] width 11 height 11
click at [766, 407] on button "30" at bounding box center [772, 404] width 29 height 29
type input "[DATE]"
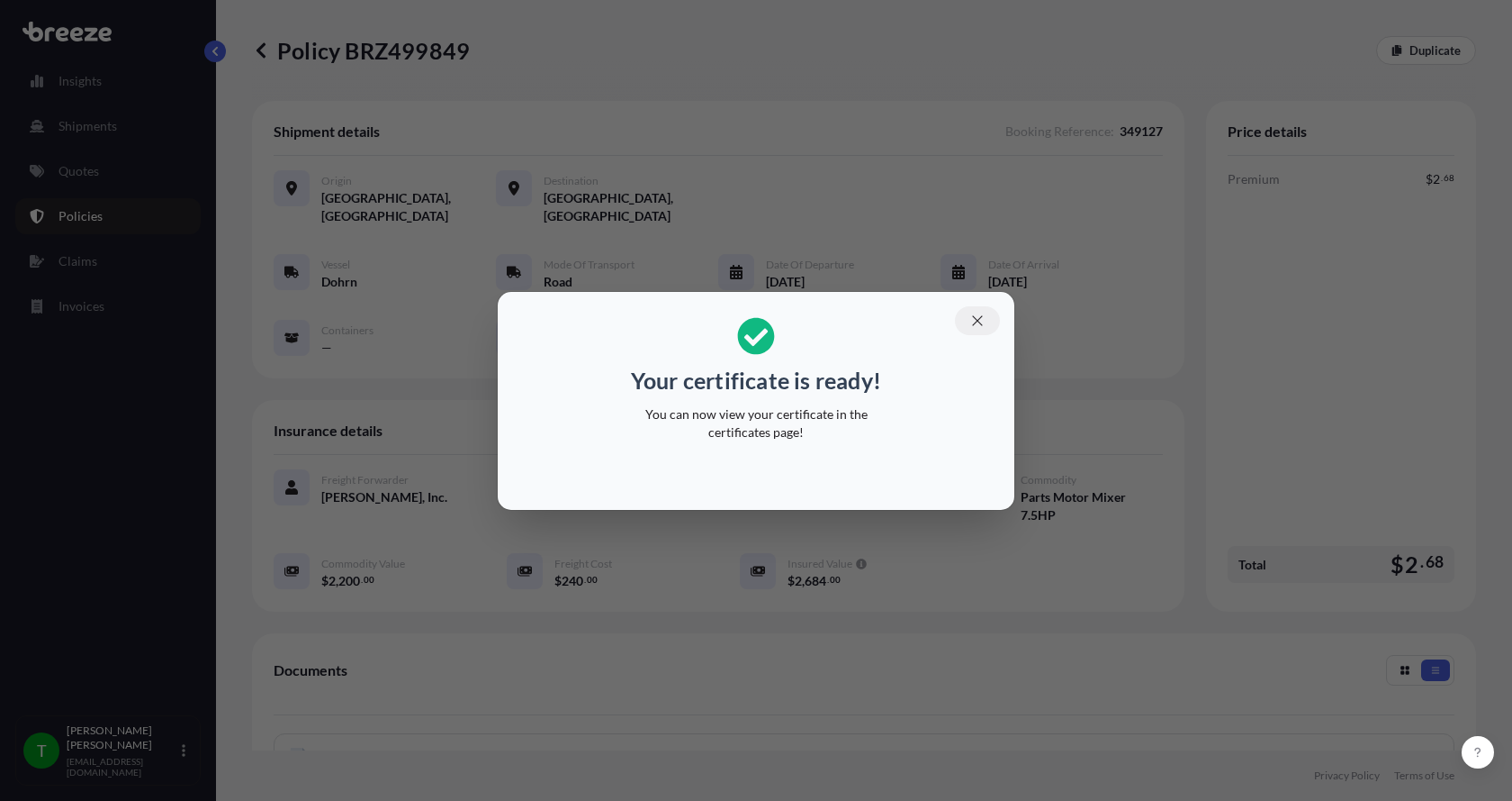
click at [973, 311] on button "button" at bounding box center [978, 320] width 45 height 29
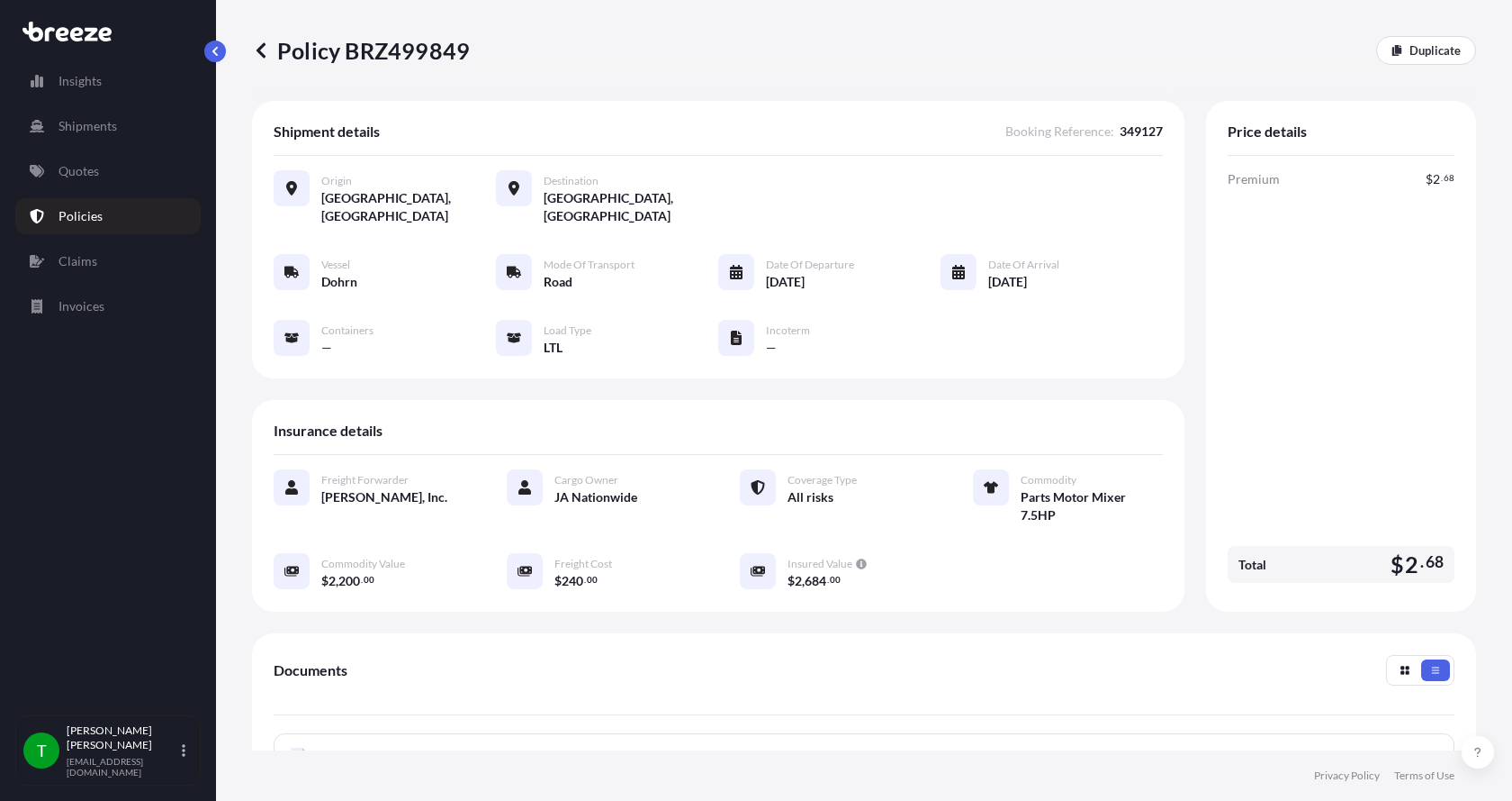
click at [340, 748] on span "Certificate" at bounding box center [351, 757] width 59 height 18
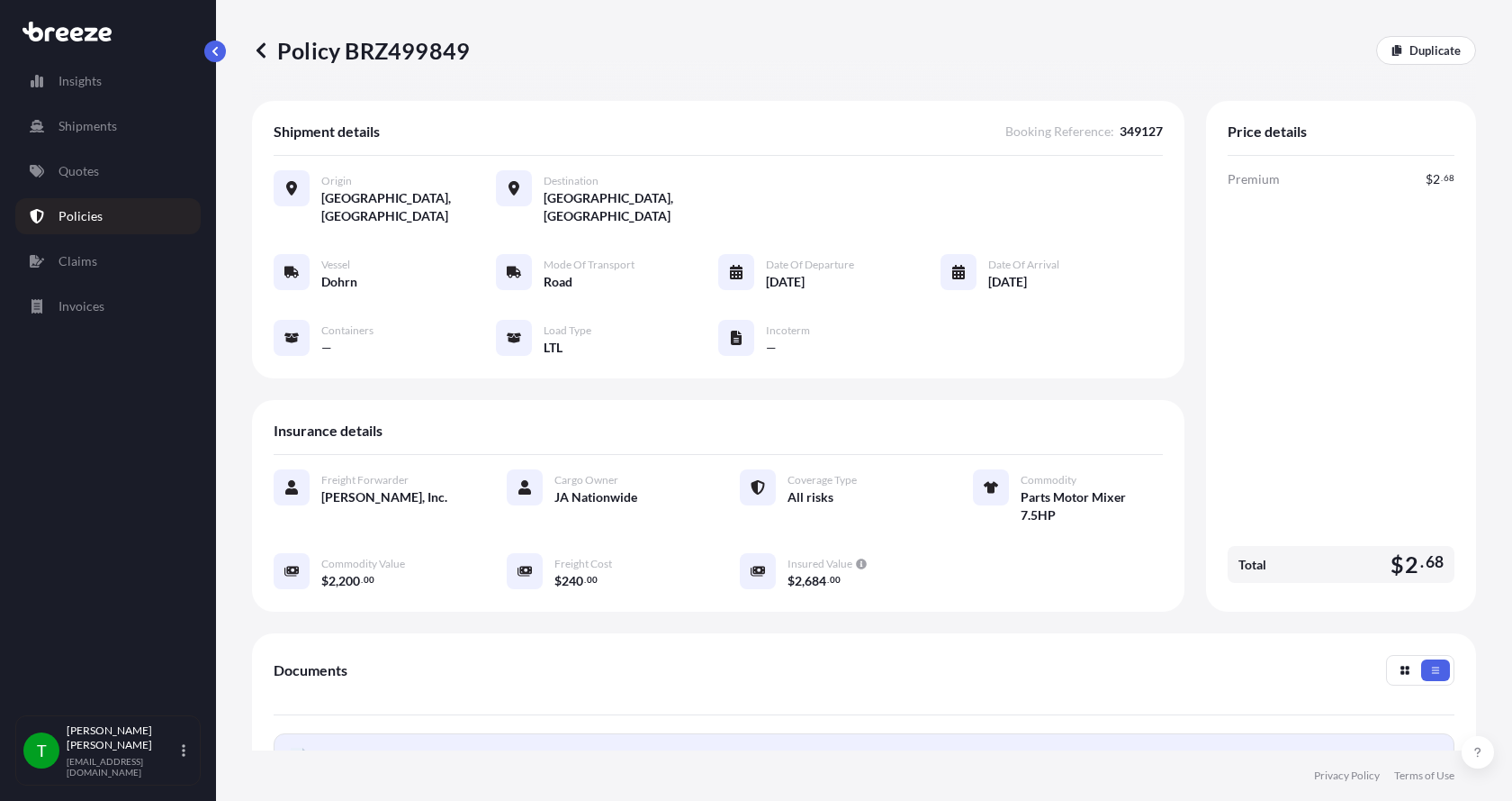
click at [299, 756] on text "PDF" at bounding box center [299, 759] width 12 height 6
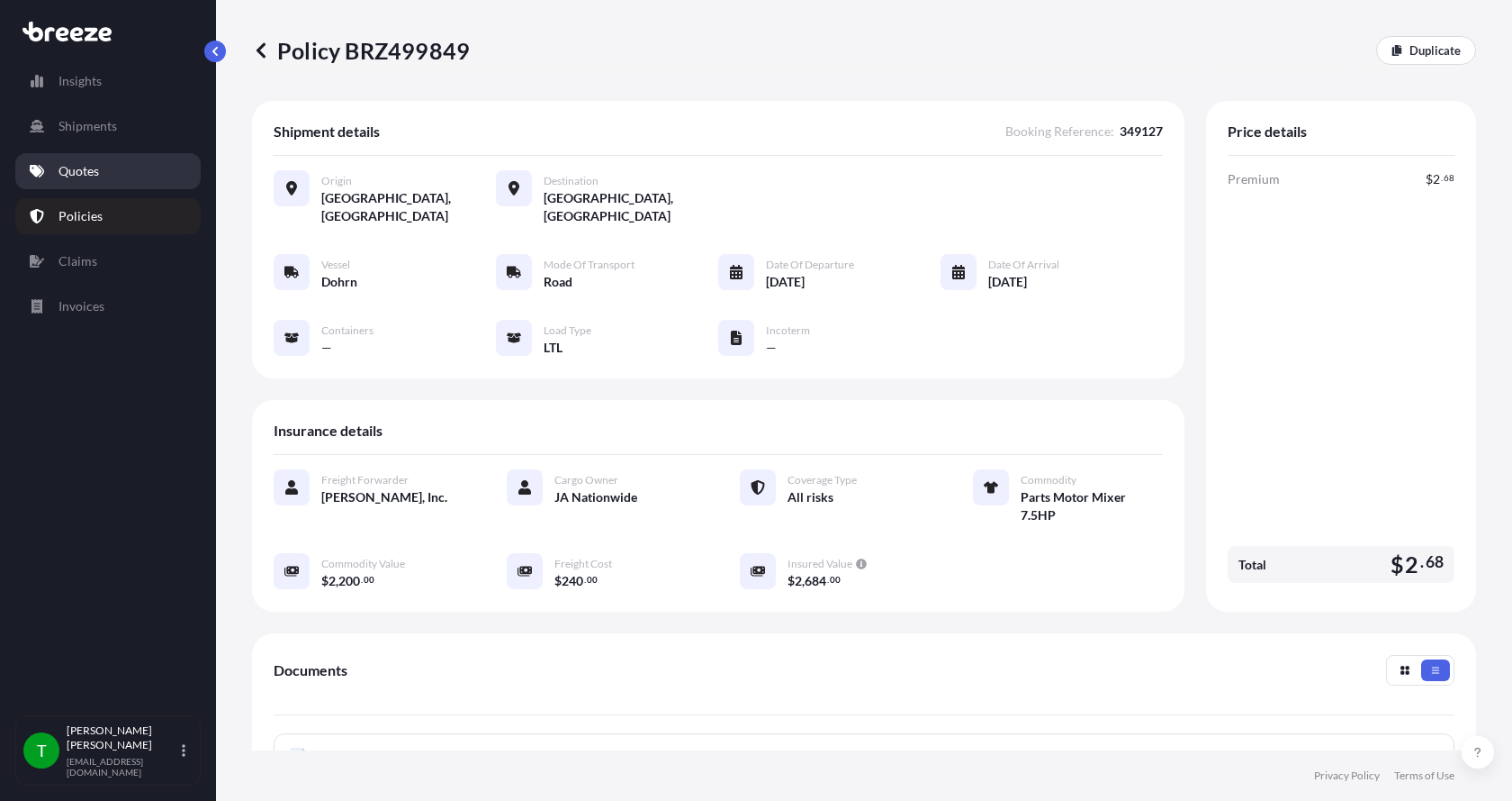
click at [98, 176] on p "Quotes" at bounding box center [79, 171] width 41 height 18
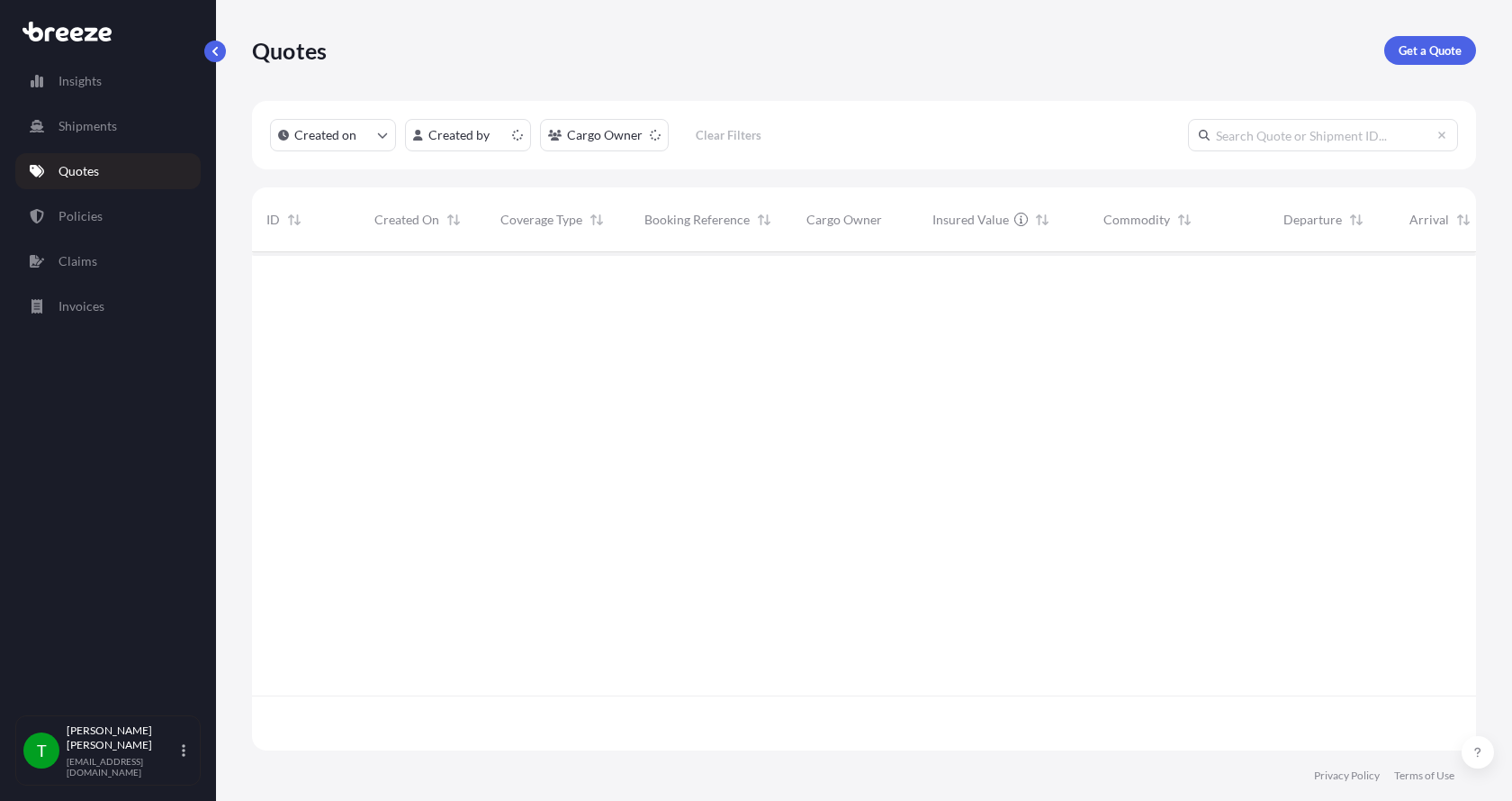
scroll to position [494, 1211]
click at [1420, 48] on p "Get a Quote" at bounding box center [1430, 51] width 63 height 18
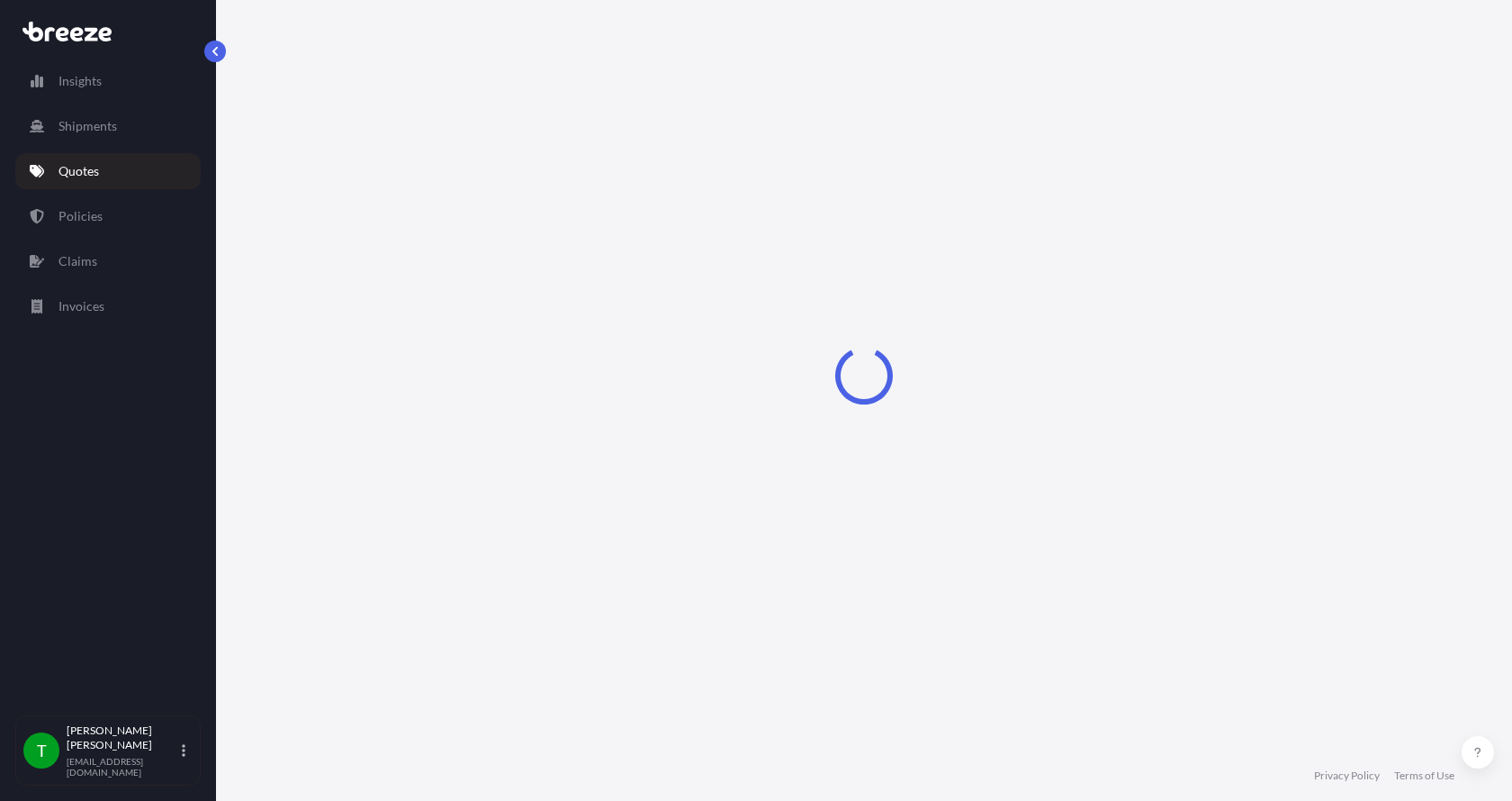
select select "Sea"
select select "1"
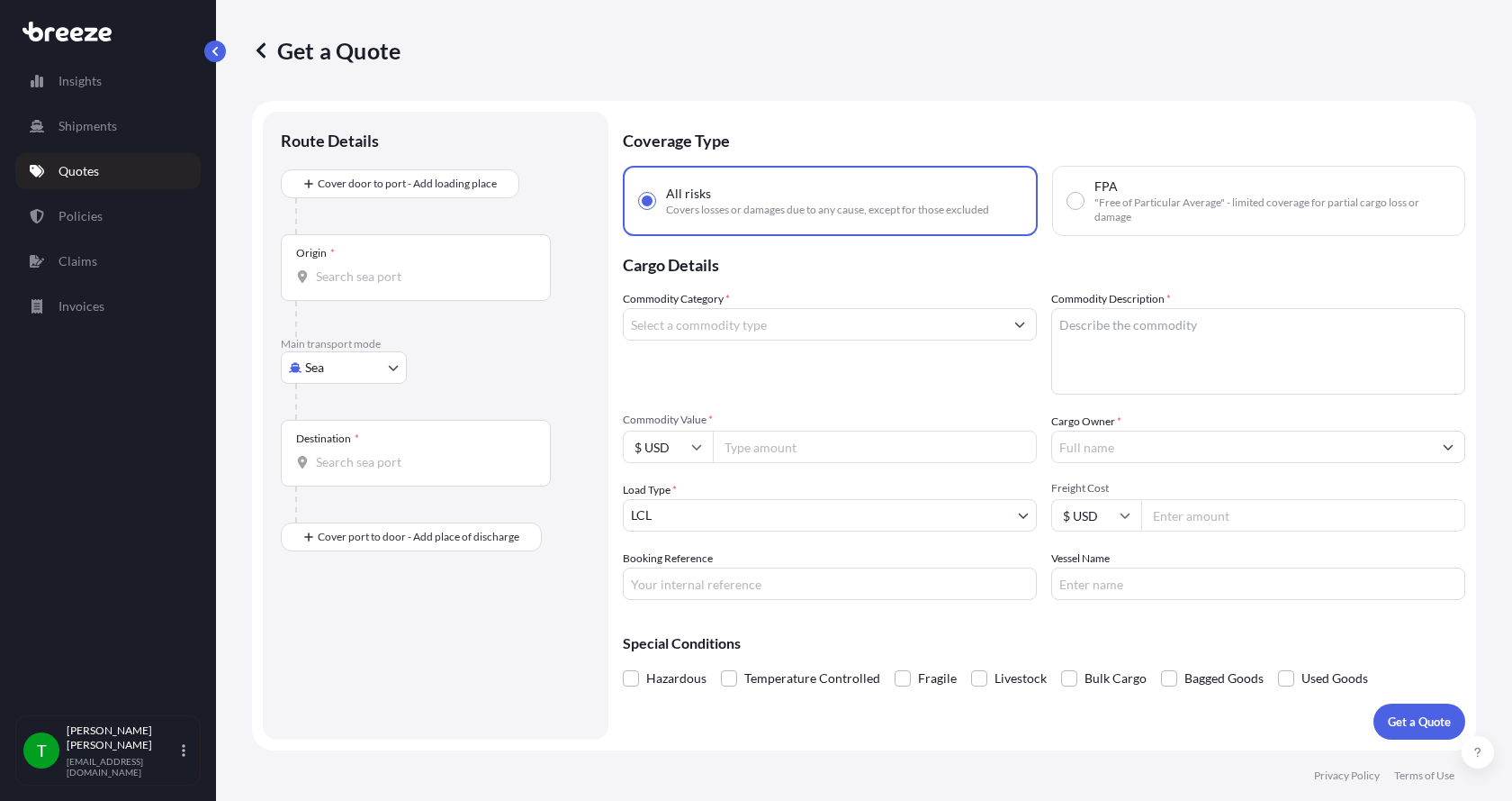
click at [88, 173] on p "Quotes" at bounding box center [79, 171] width 41 height 18
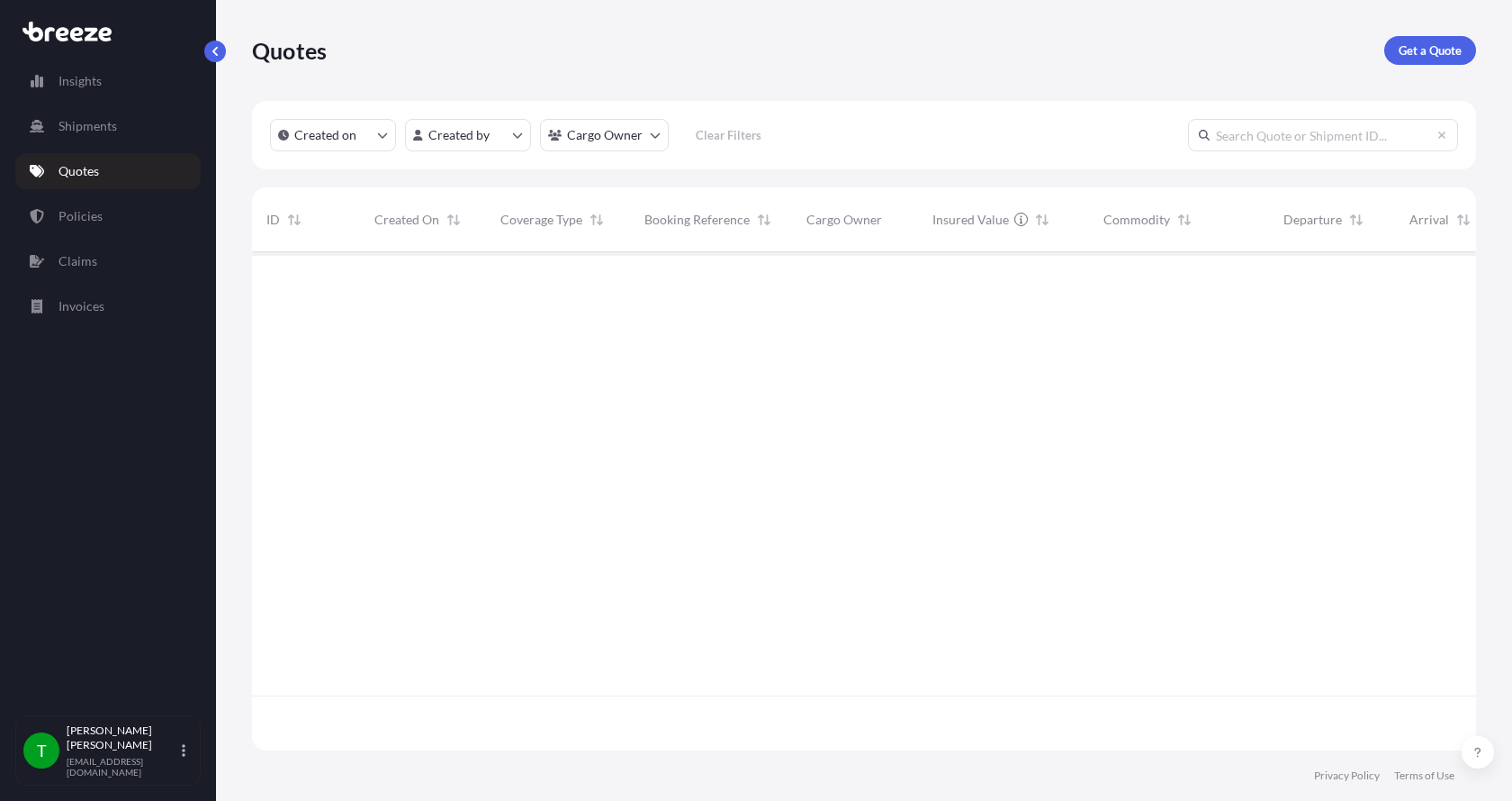
scroll to position [494, 1211]
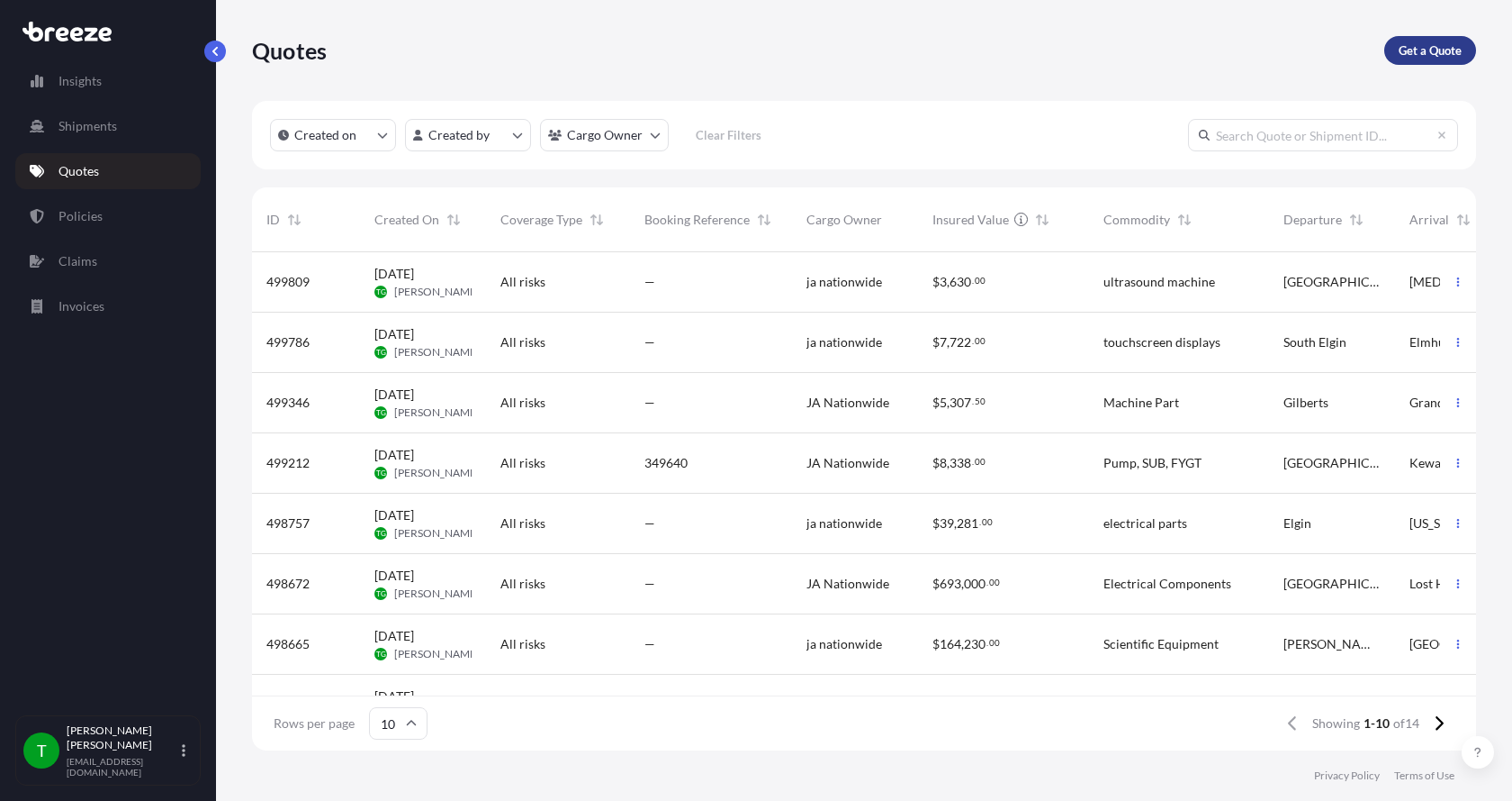
click at [1429, 52] on p "Get a Quote" at bounding box center [1430, 51] width 63 height 18
select select "Sea"
select select "1"
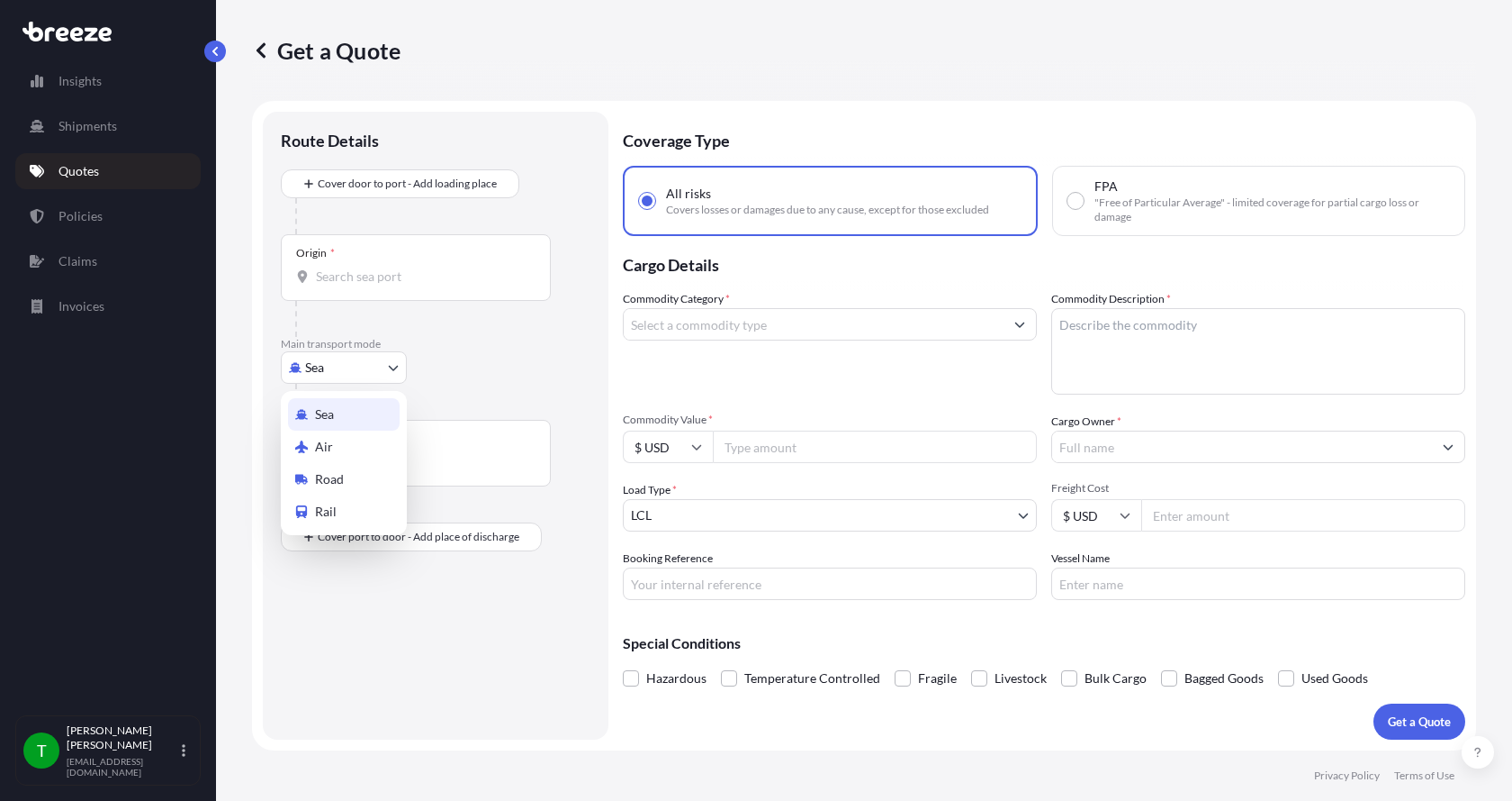
click at [336, 377] on body "Insights Shipments Quotes Policies Claims Invoices T [PERSON_NAME] [EMAIL_ADDRE…" at bounding box center [756, 400] width 1512 height 801
click at [343, 471] on span "Road" at bounding box center [329, 479] width 29 height 18
select select "Road"
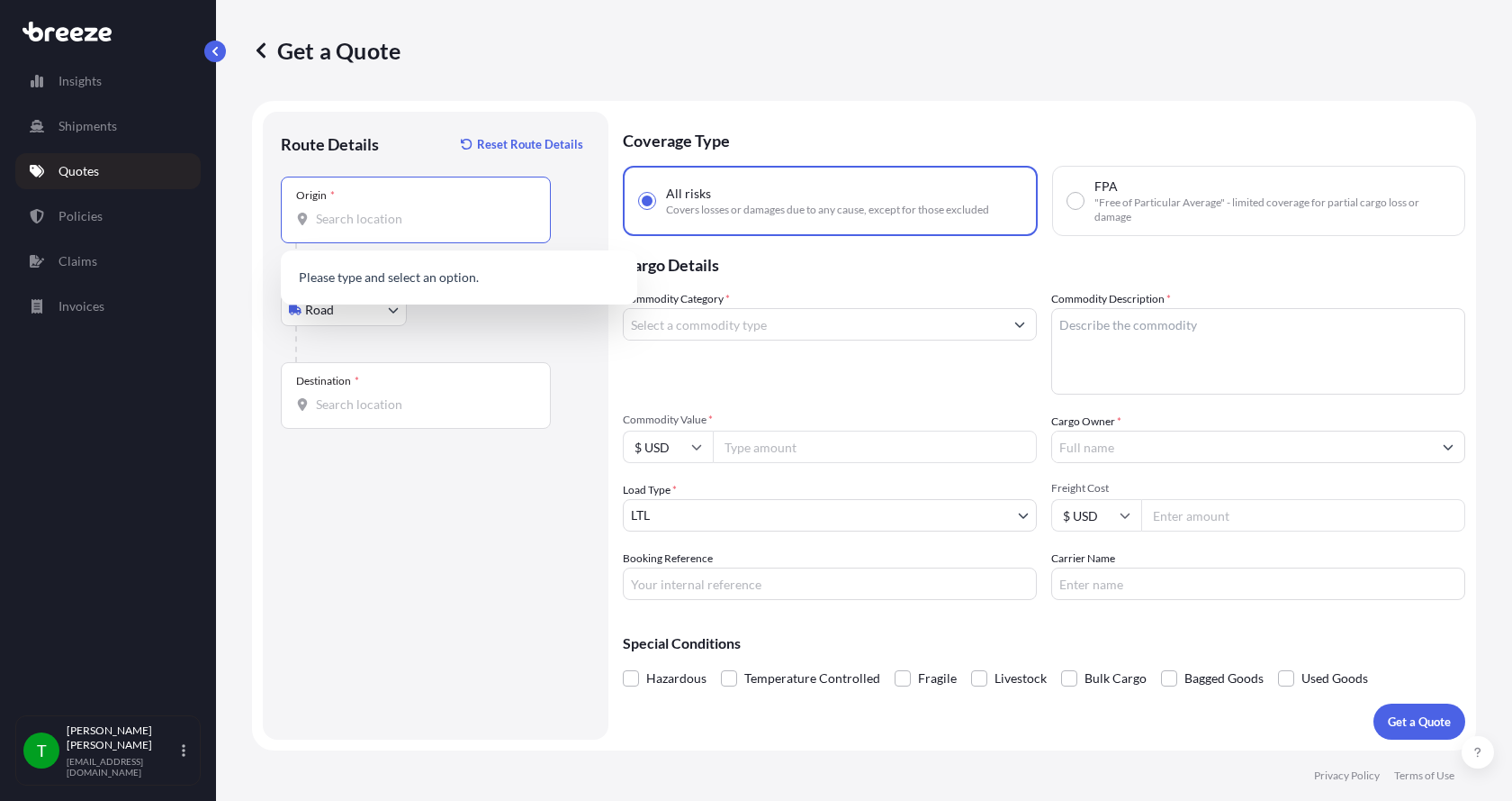
click at [381, 221] on input "Origin *" at bounding box center [422, 219] width 213 height 18
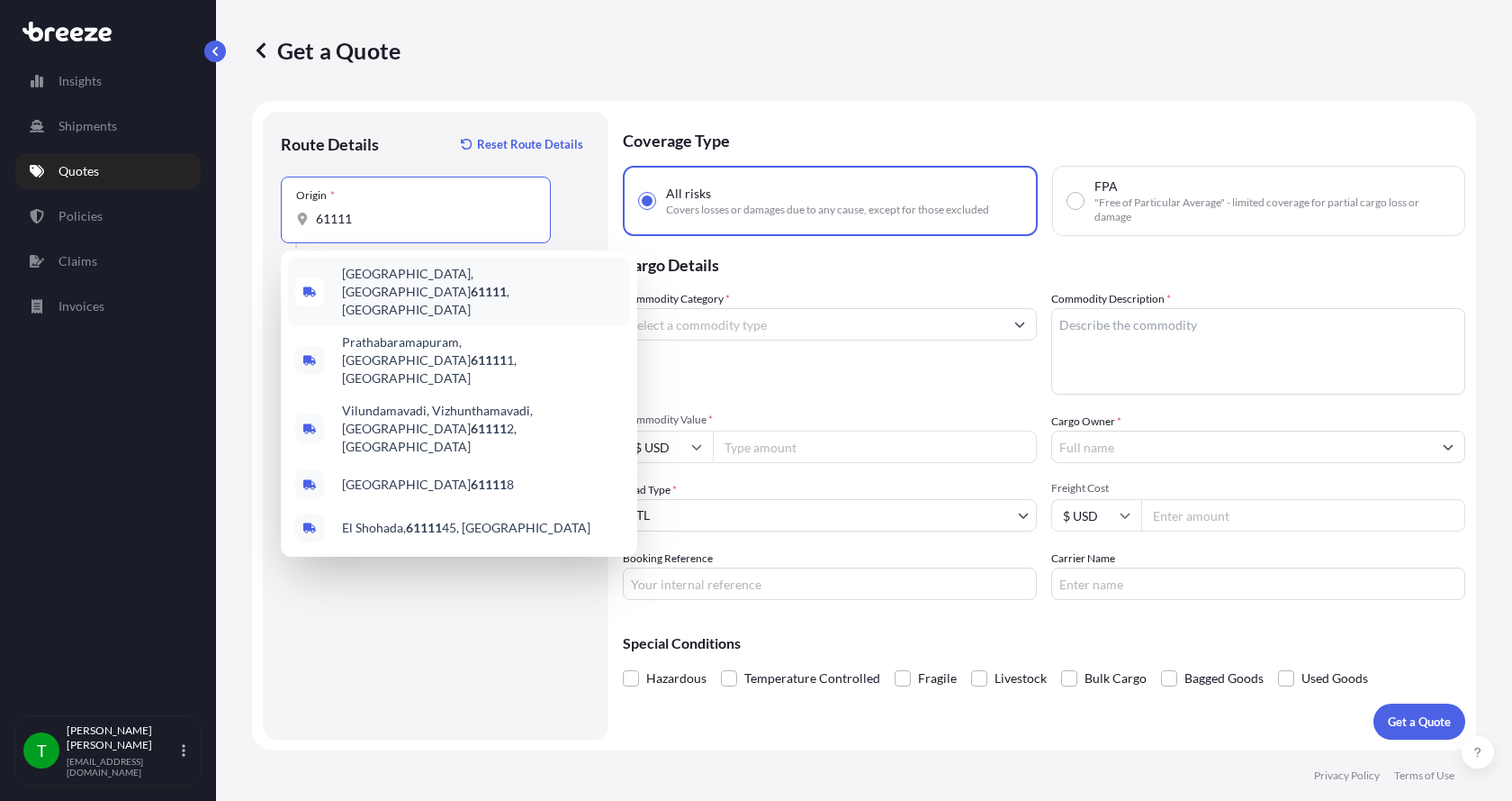
click at [359, 274] on span "[GEOGRAPHIC_DATA] , [GEOGRAPHIC_DATA]" at bounding box center [482, 291] width 281 height 54
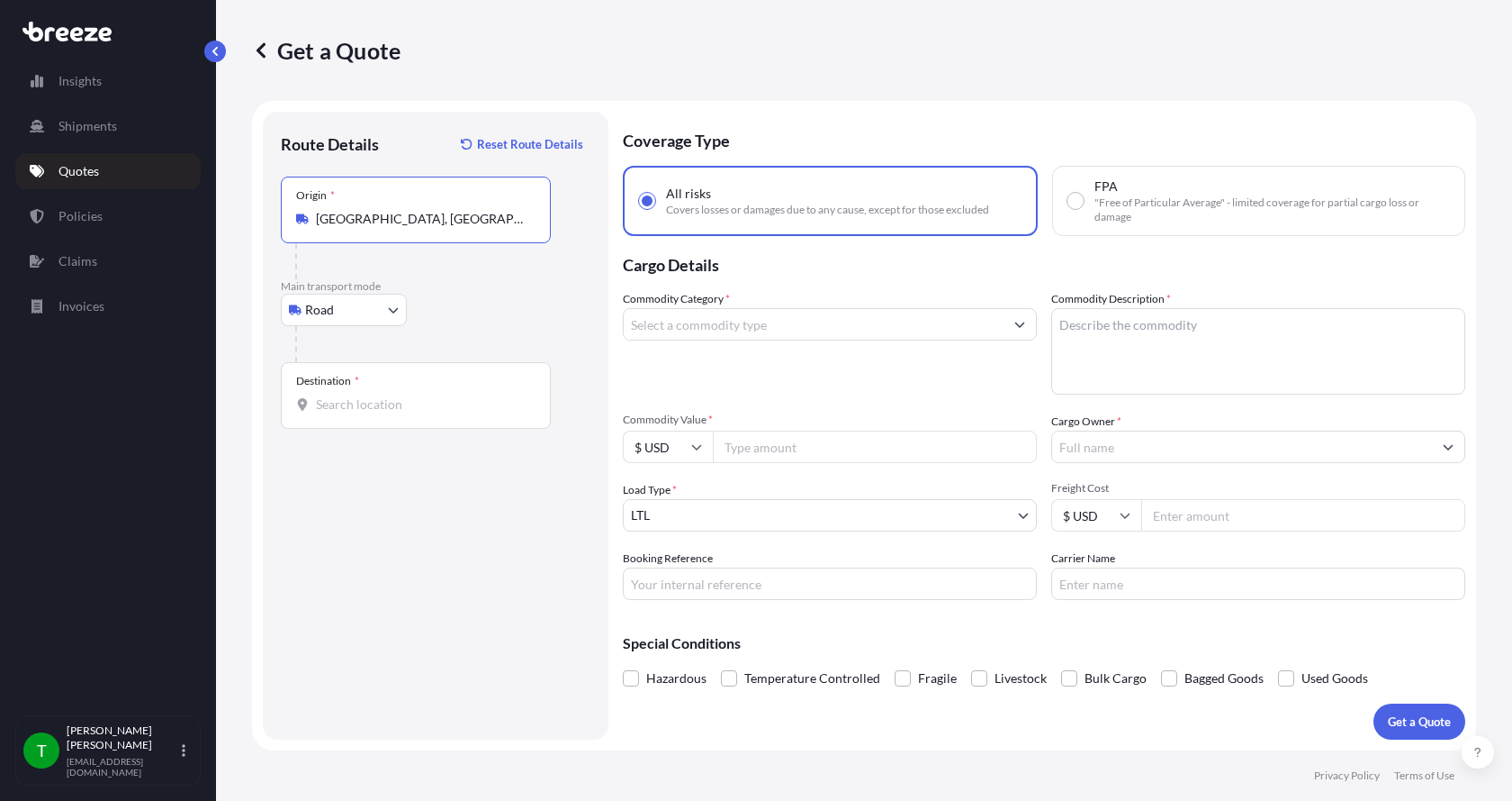
type input "[GEOGRAPHIC_DATA], [GEOGRAPHIC_DATA]"
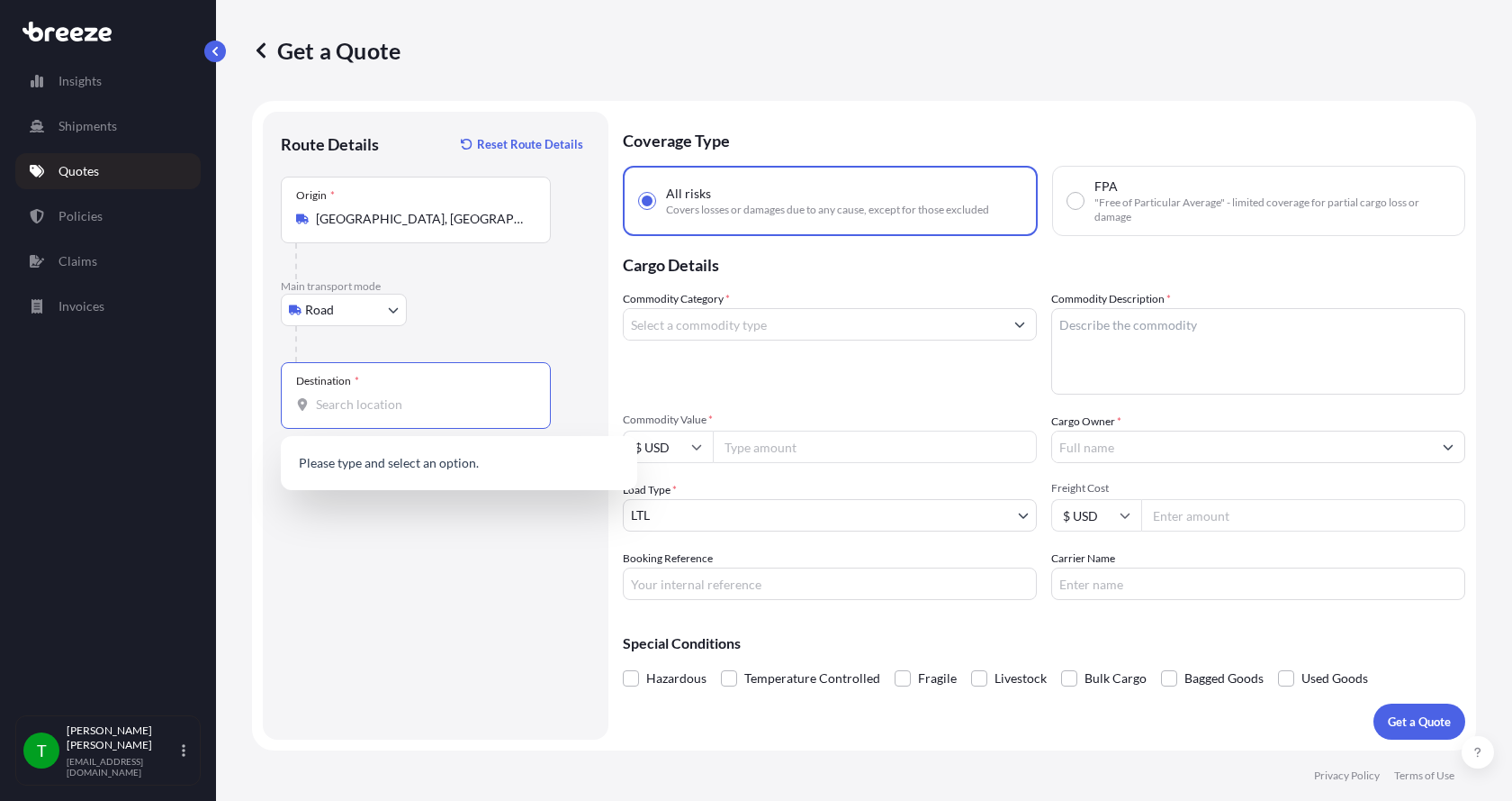
click at [347, 397] on input "Destination *" at bounding box center [422, 405] width 213 height 18
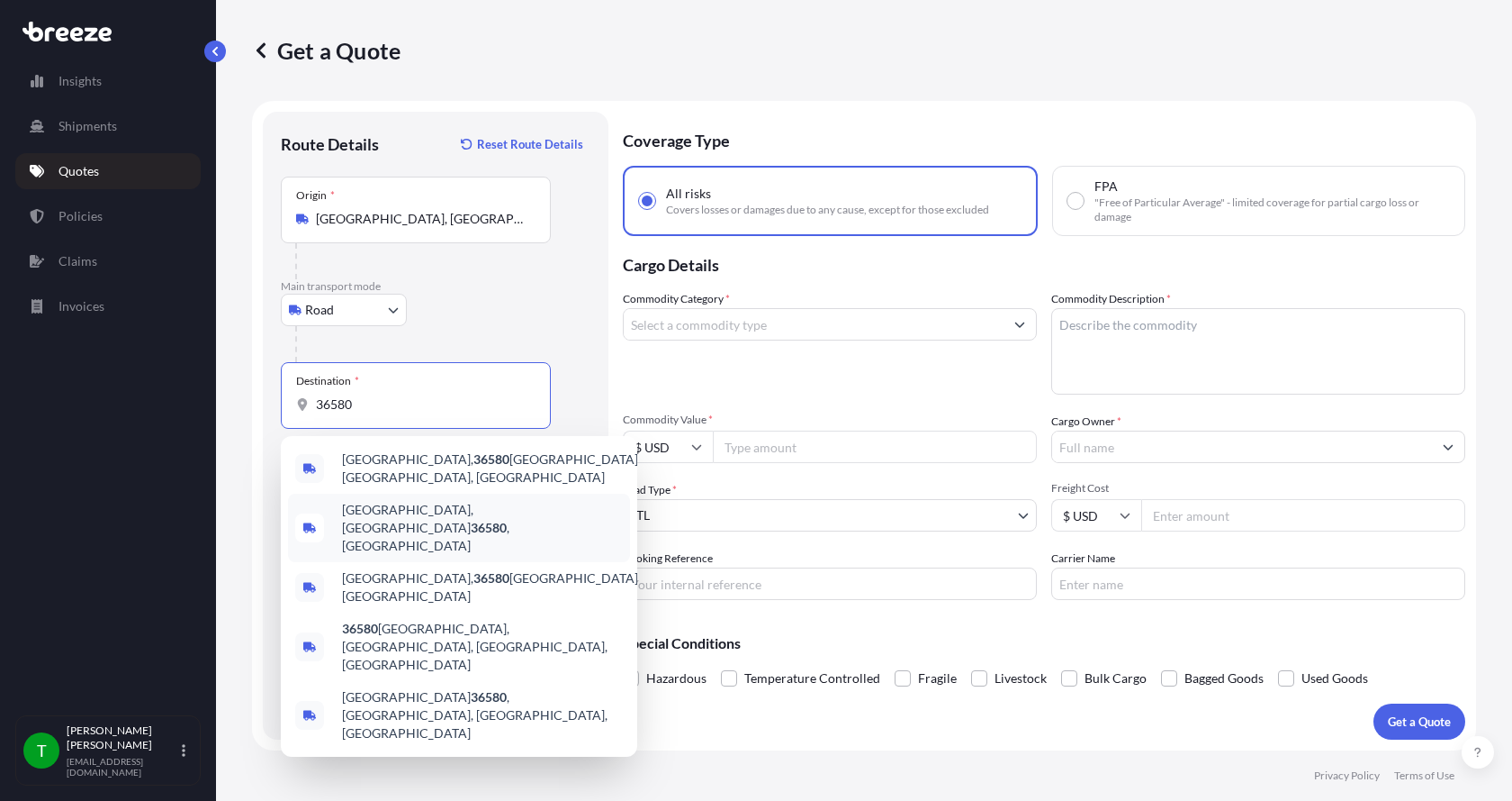
click at [367, 501] on span "[GEOGRAPHIC_DATA], [GEOGRAPHIC_DATA] 36580 , [GEOGRAPHIC_DATA]" at bounding box center [482, 527] width 281 height 54
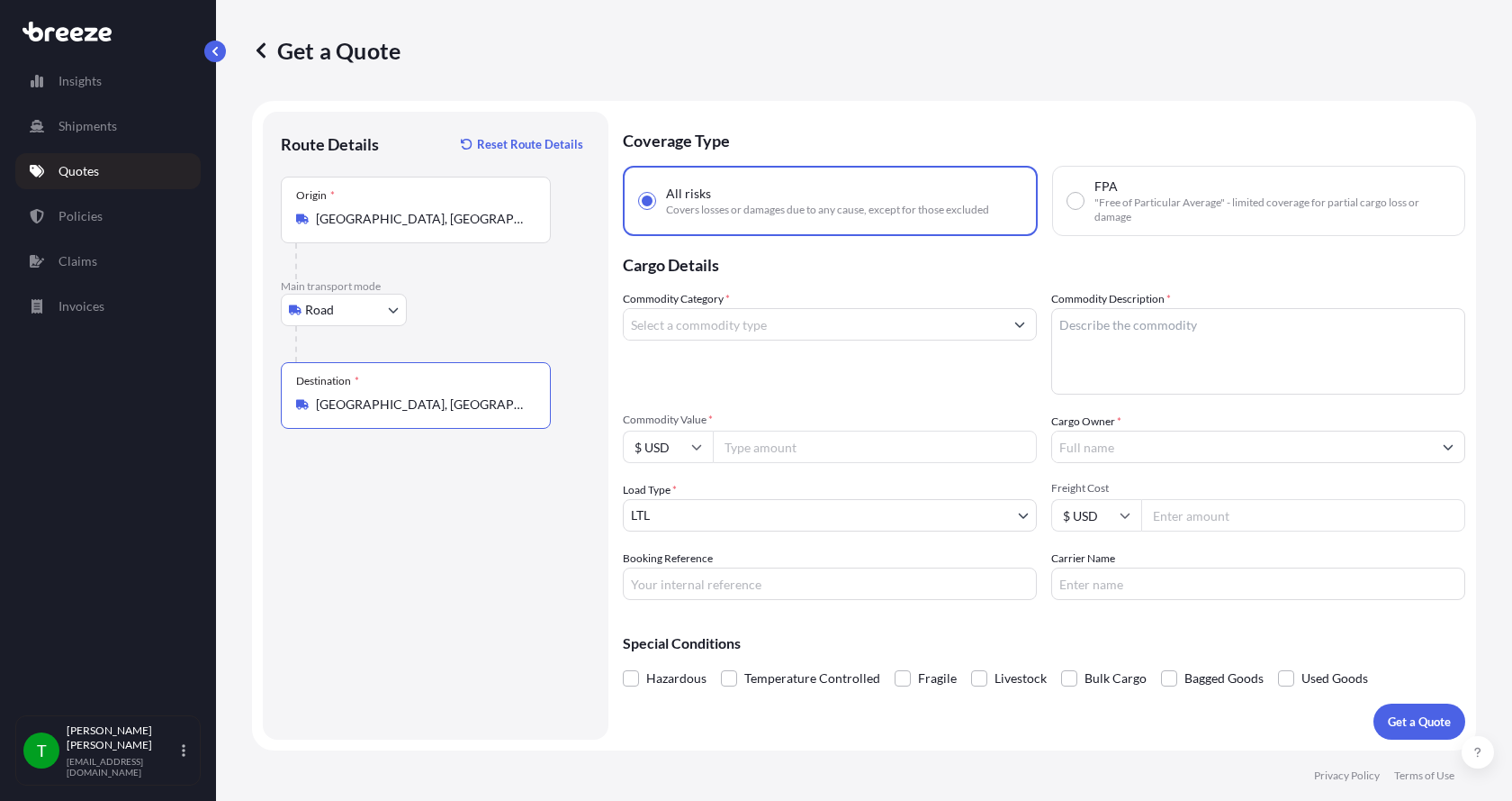
type input "[GEOGRAPHIC_DATA], [GEOGRAPHIC_DATA] 36580, [GEOGRAPHIC_DATA]"
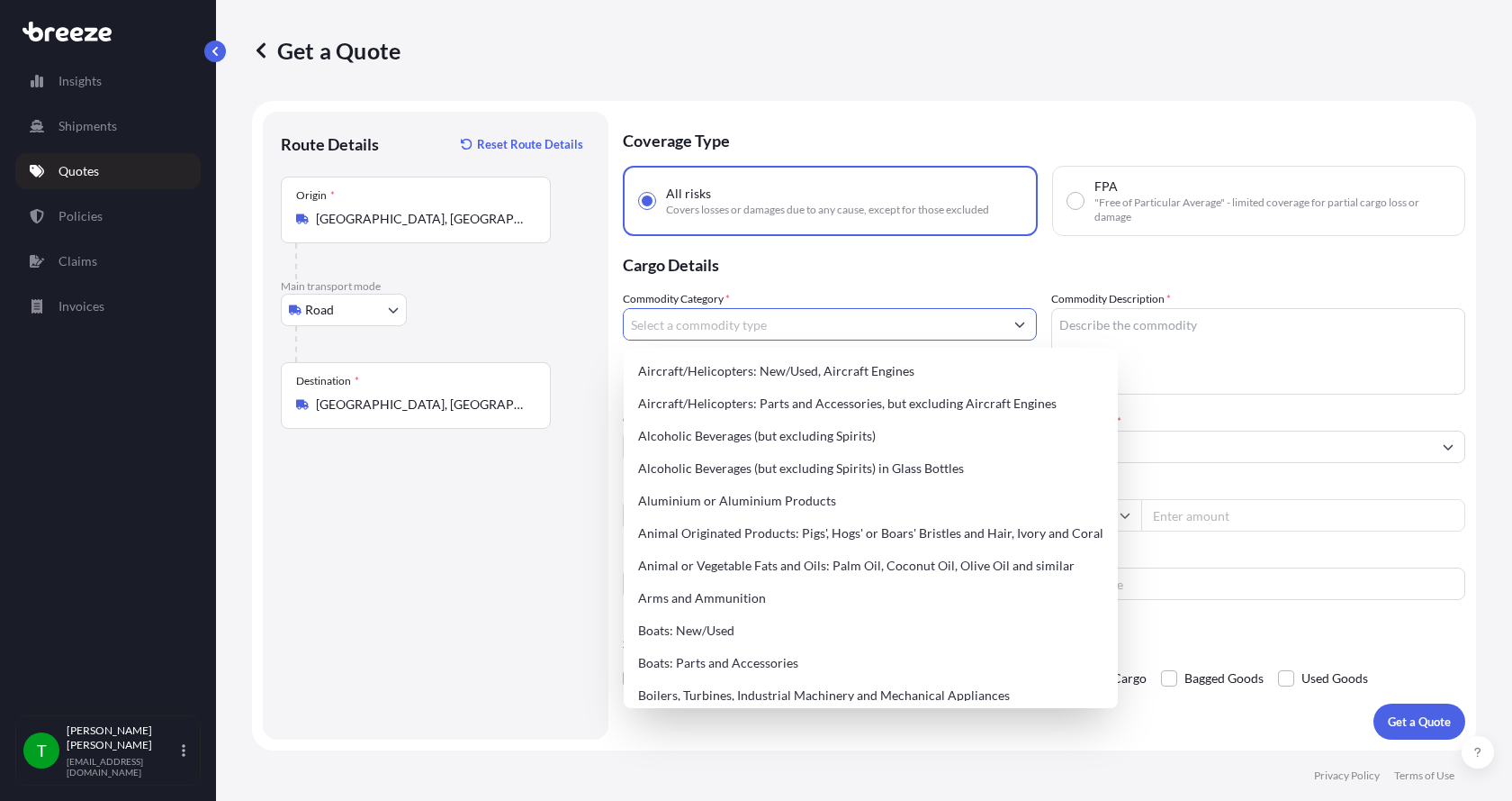
click at [694, 323] on input "Commodity Category *" at bounding box center [814, 324] width 380 height 32
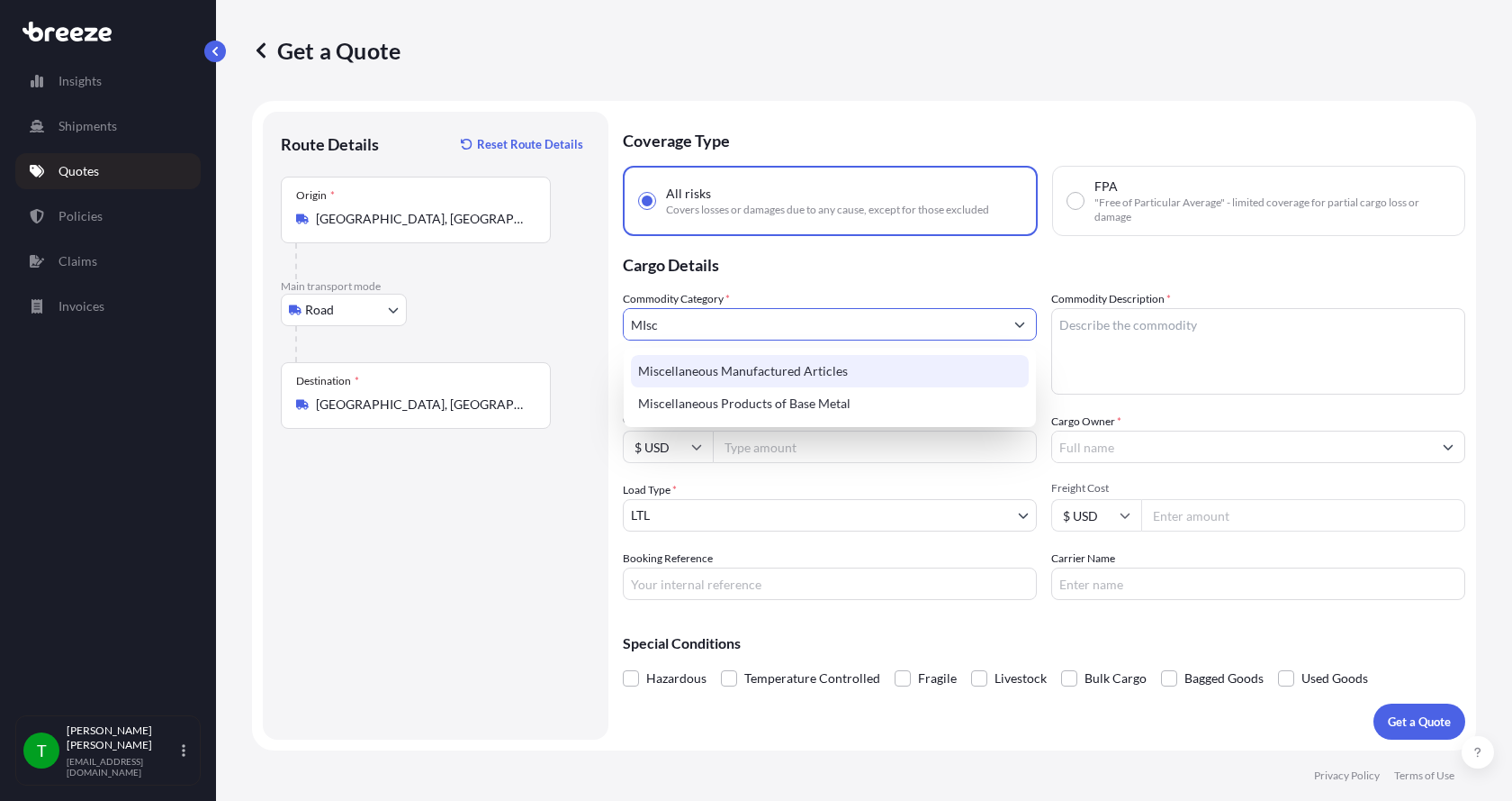
click at [704, 370] on div "Miscellaneous Manufactured Articles" at bounding box center [830, 371] width 398 height 32
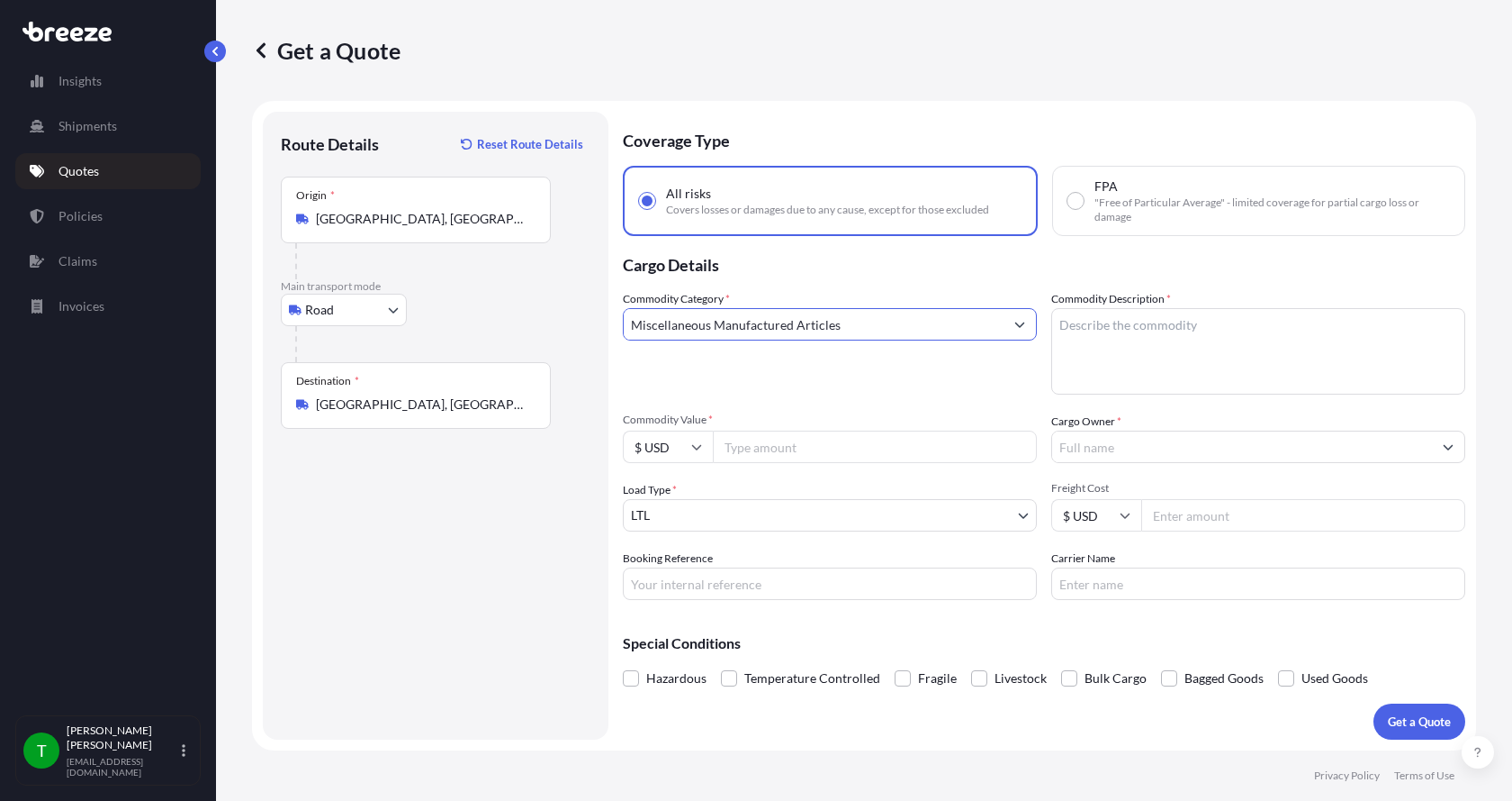
type input "Miscellaneous Manufactured Articles"
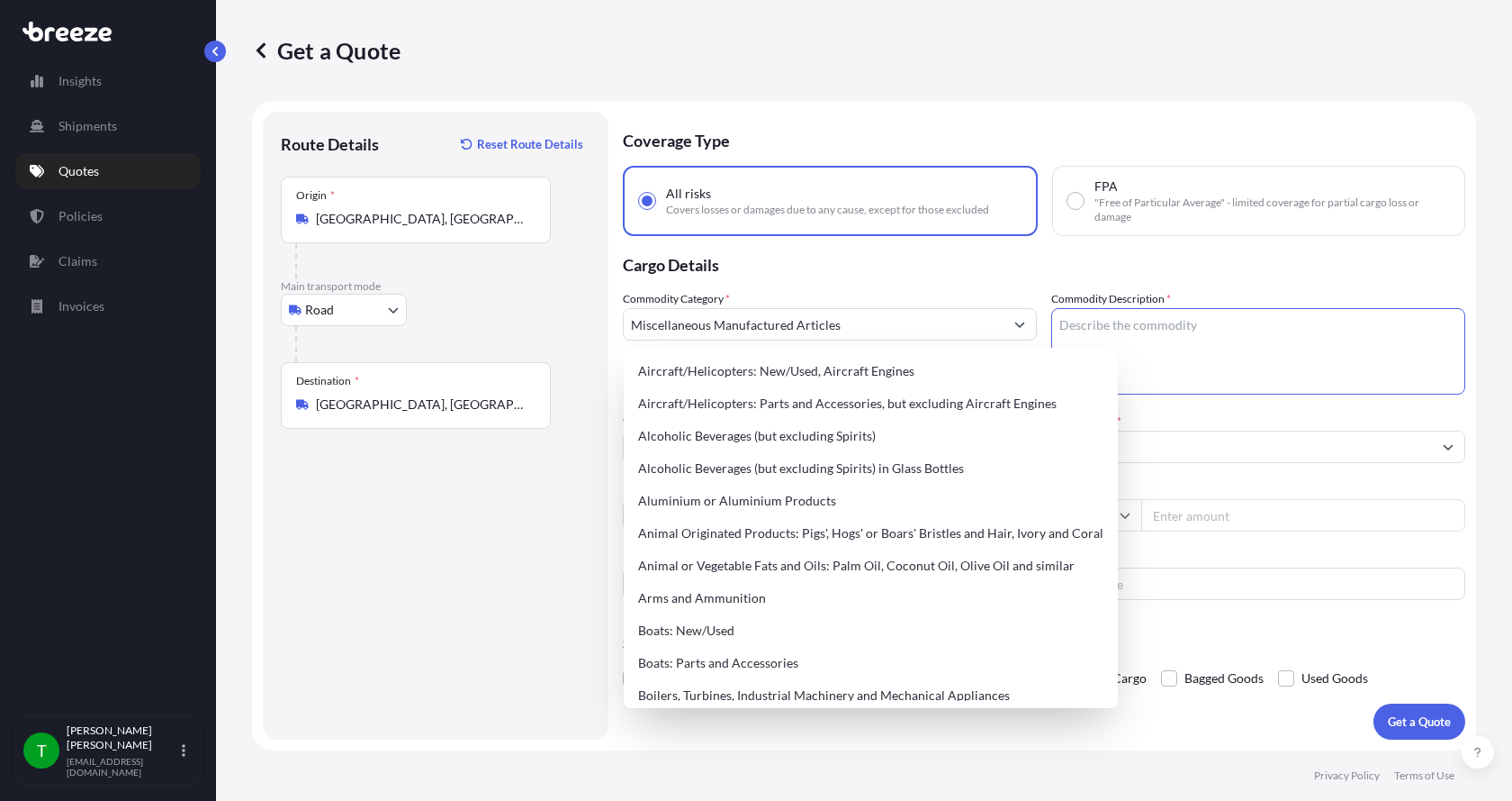
click at [1108, 329] on textarea "Commodity Description *" at bounding box center [1258, 351] width 414 height 87
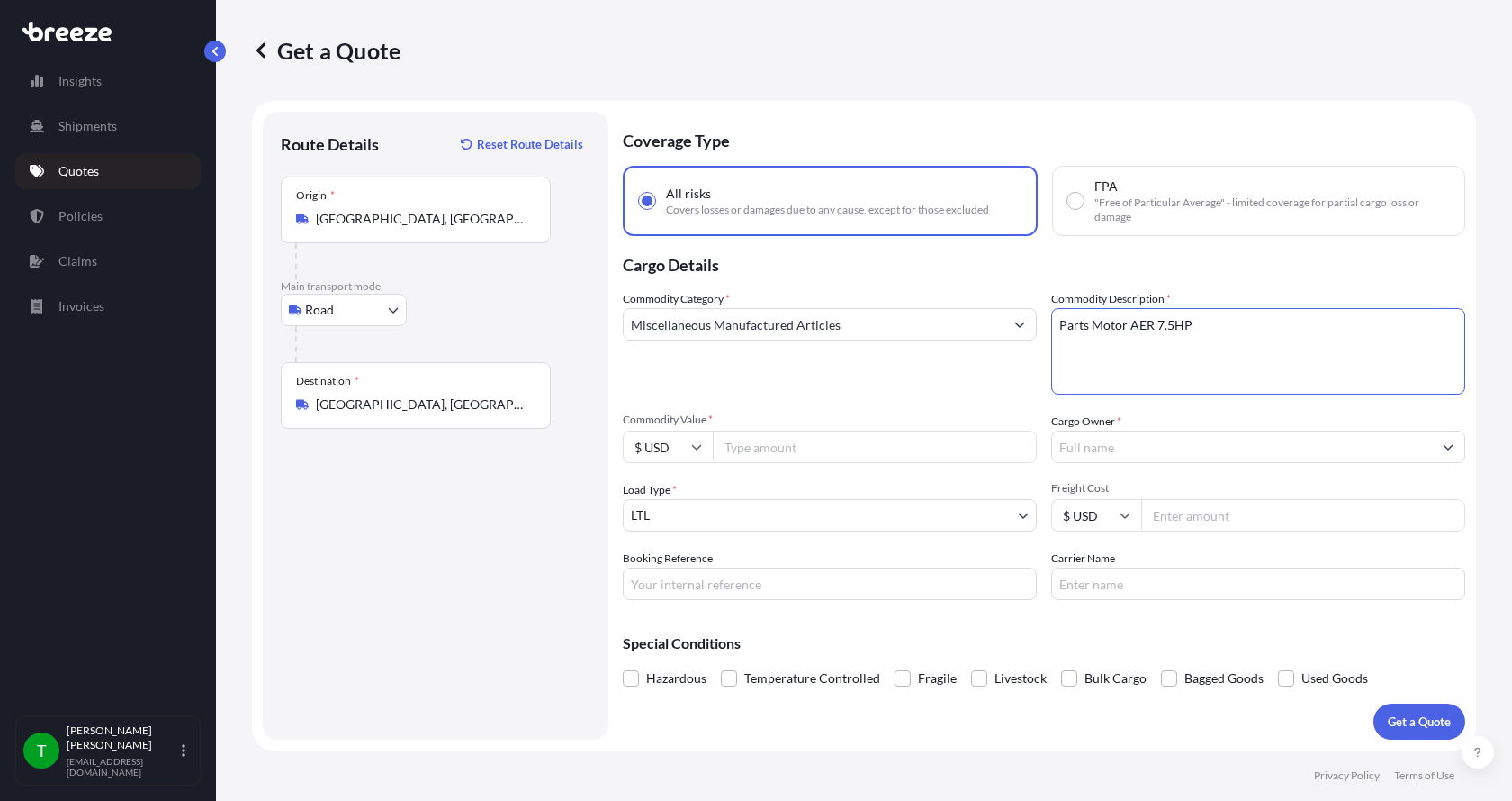
type textarea "Parts Motor AER 7.5HP"
click at [933, 457] on input "Commodity Value *" at bounding box center [875, 446] width 324 height 32
type input "6300.00"
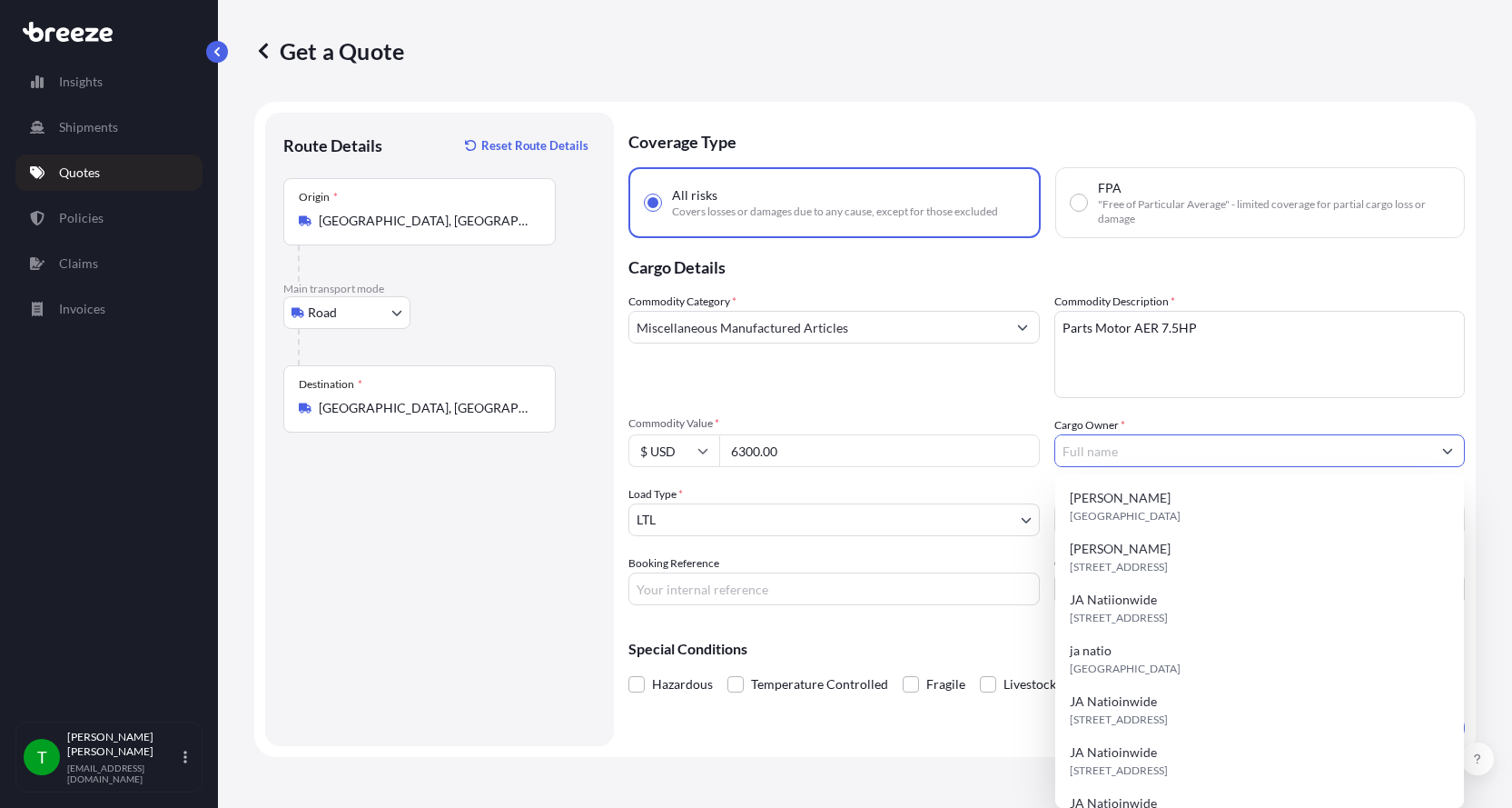
click at [1116, 444] on input "Cargo Owner *" at bounding box center [1242, 450] width 376 height 33
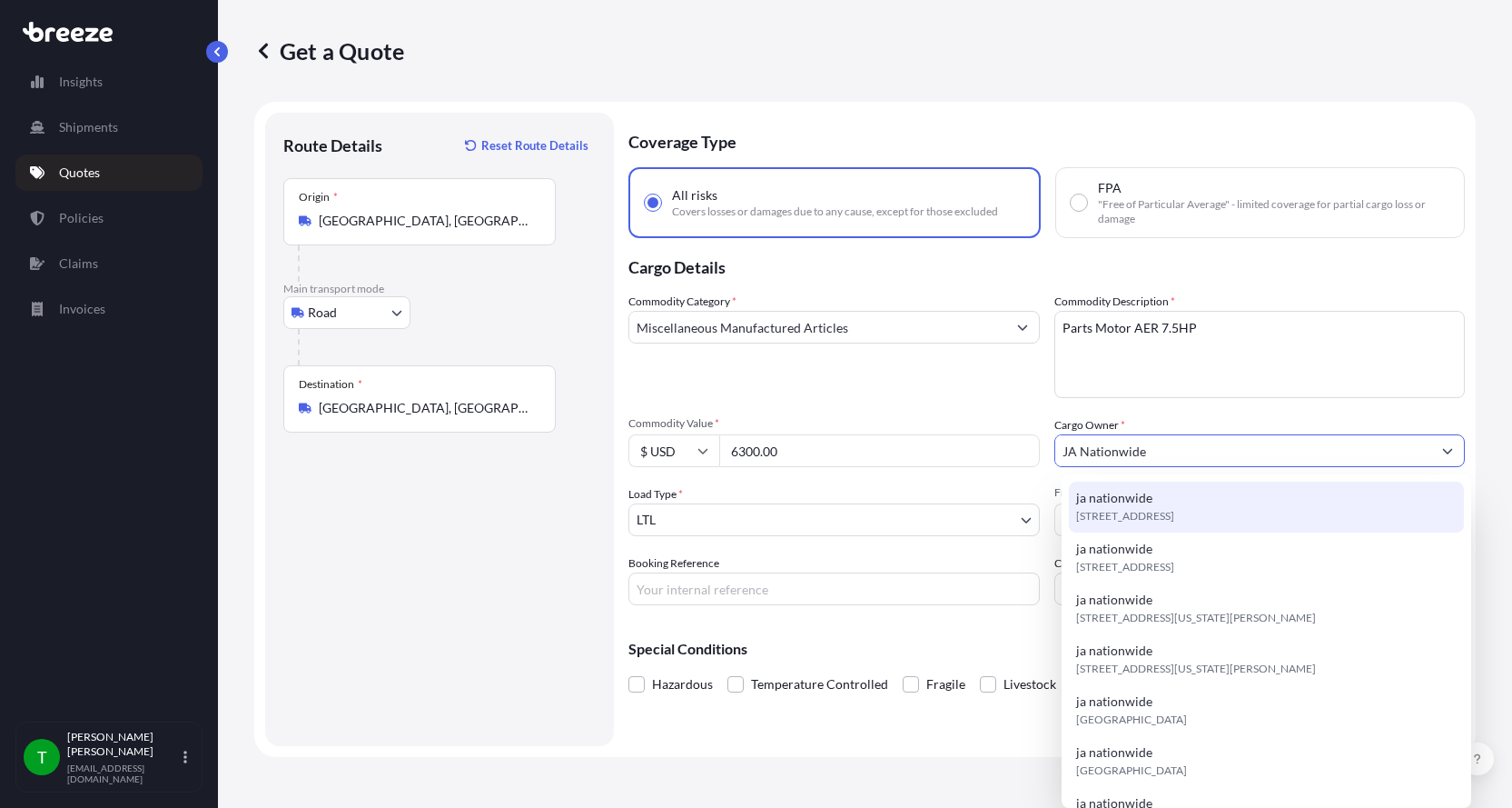
type input "JA Nationwide"
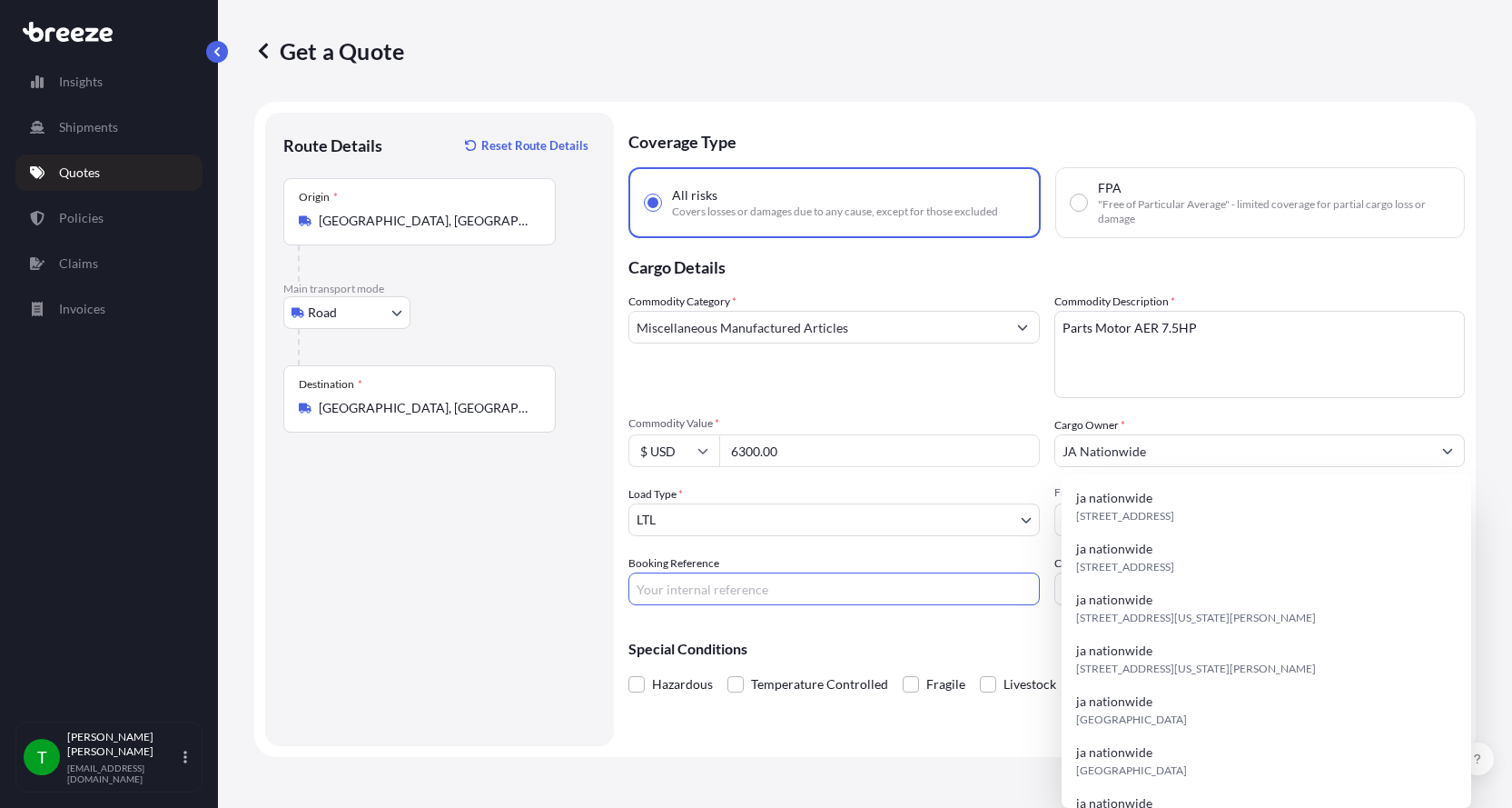
click at [811, 600] on input "Booking Reference" at bounding box center [834, 589] width 412 height 33
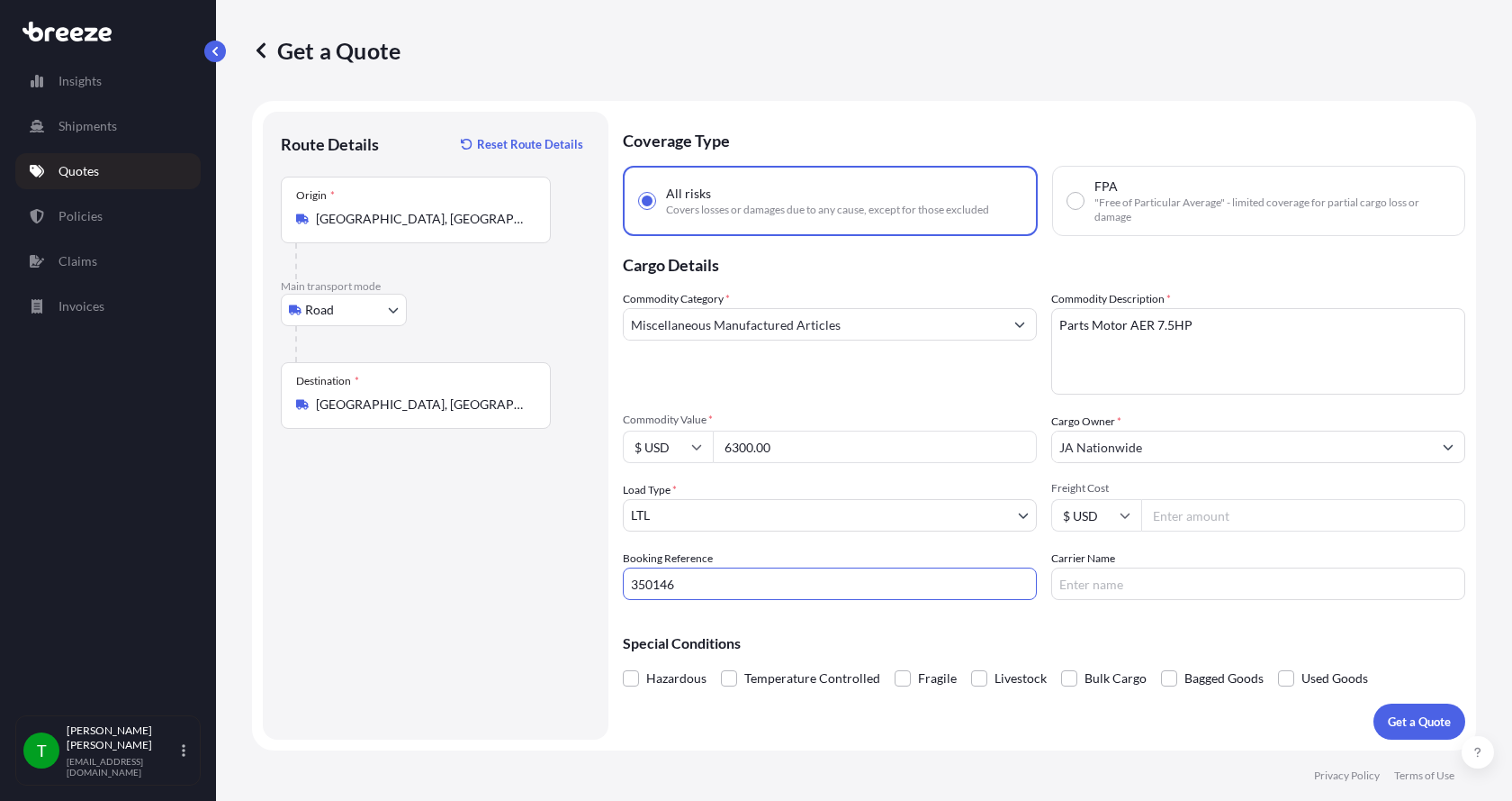
type input "350146"
click at [1223, 521] on input "Freight Cost" at bounding box center [1304, 514] width 324 height 32
type input "400.00"
click at [1219, 579] on input "Carrier Name" at bounding box center [1258, 583] width 414 height 32
type input "[PERSON_NAME]"
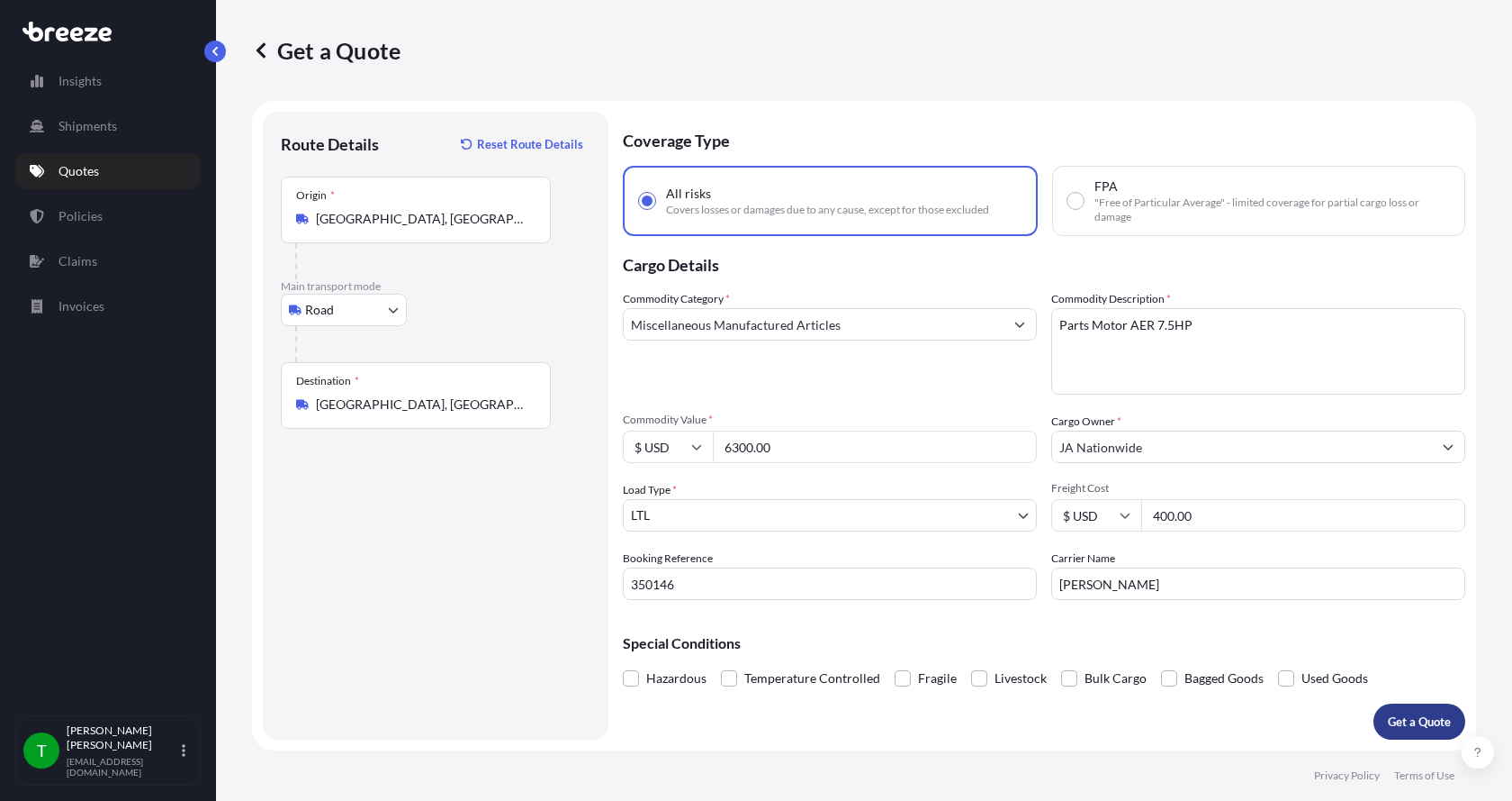
click at [1426, 711] on button "Get a Quote" at bounding box center [1420, 721] width 92 height 36
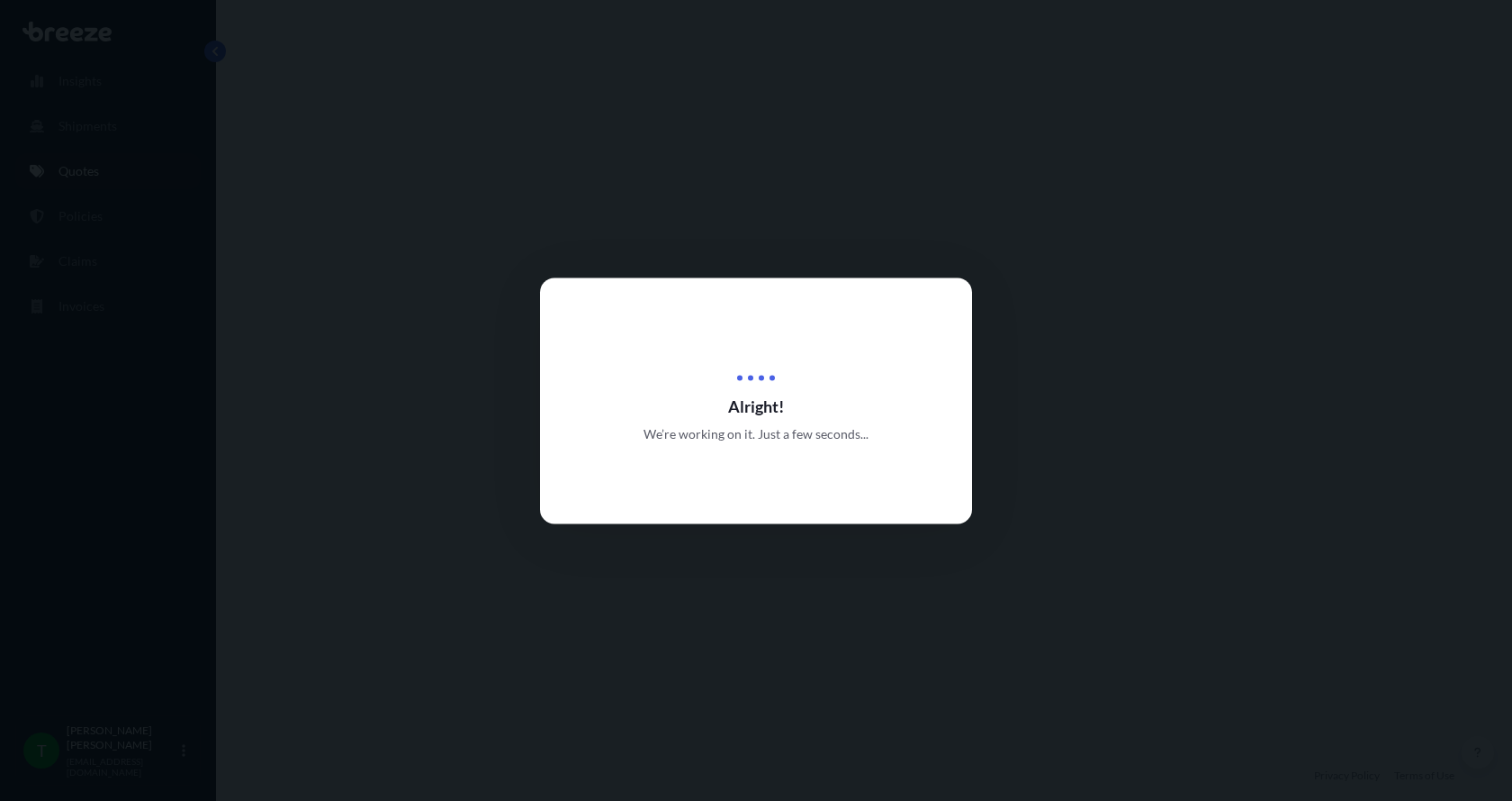
select select "Road"
select select "1"
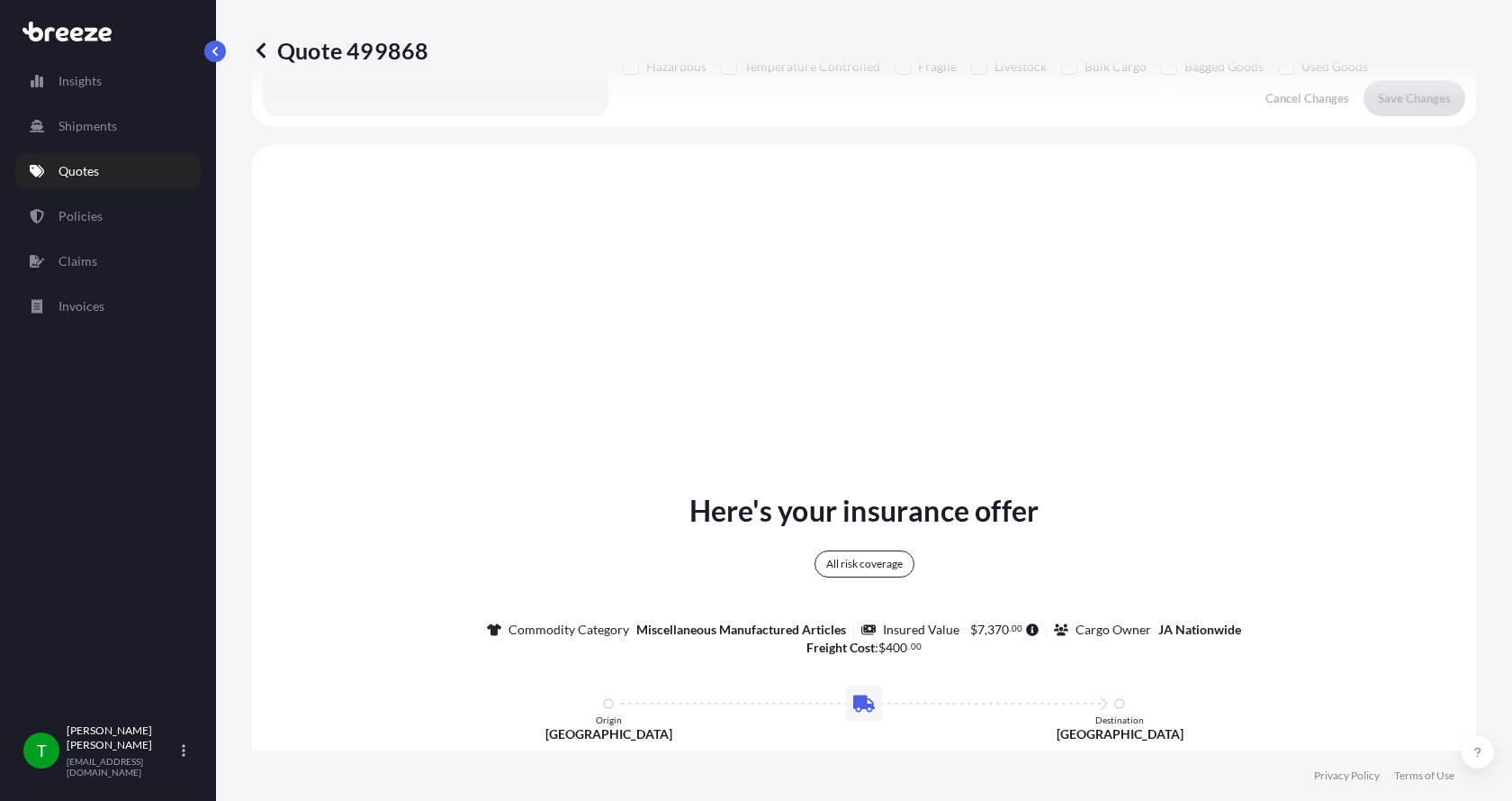
scroll to position [666, 0]
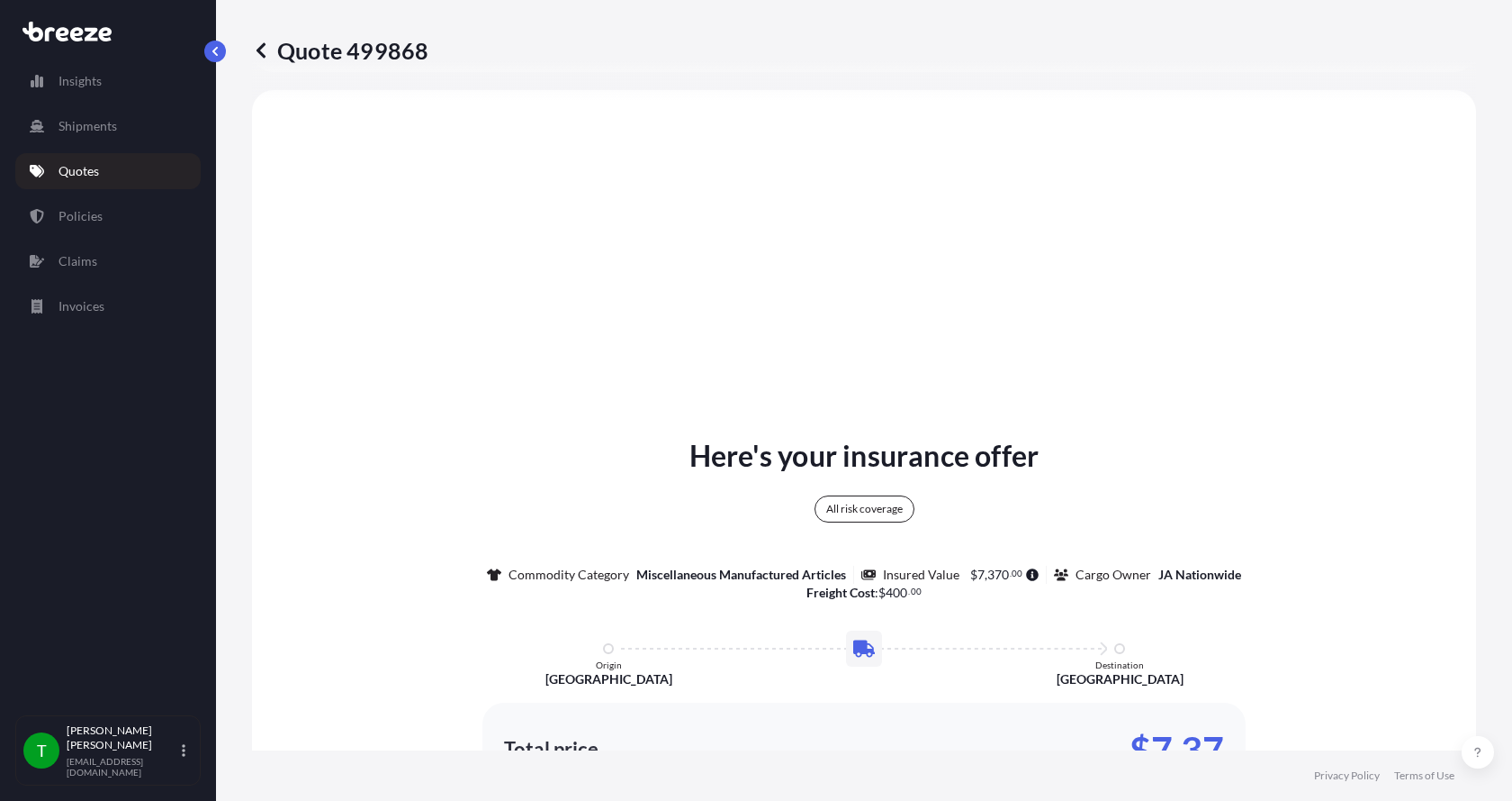
click at [1314, 295] on div "Here's your insurance offer All risk coverage Commodity Category Miscellaneous …" at bounding box center [864, 671] width 1174 height 1112
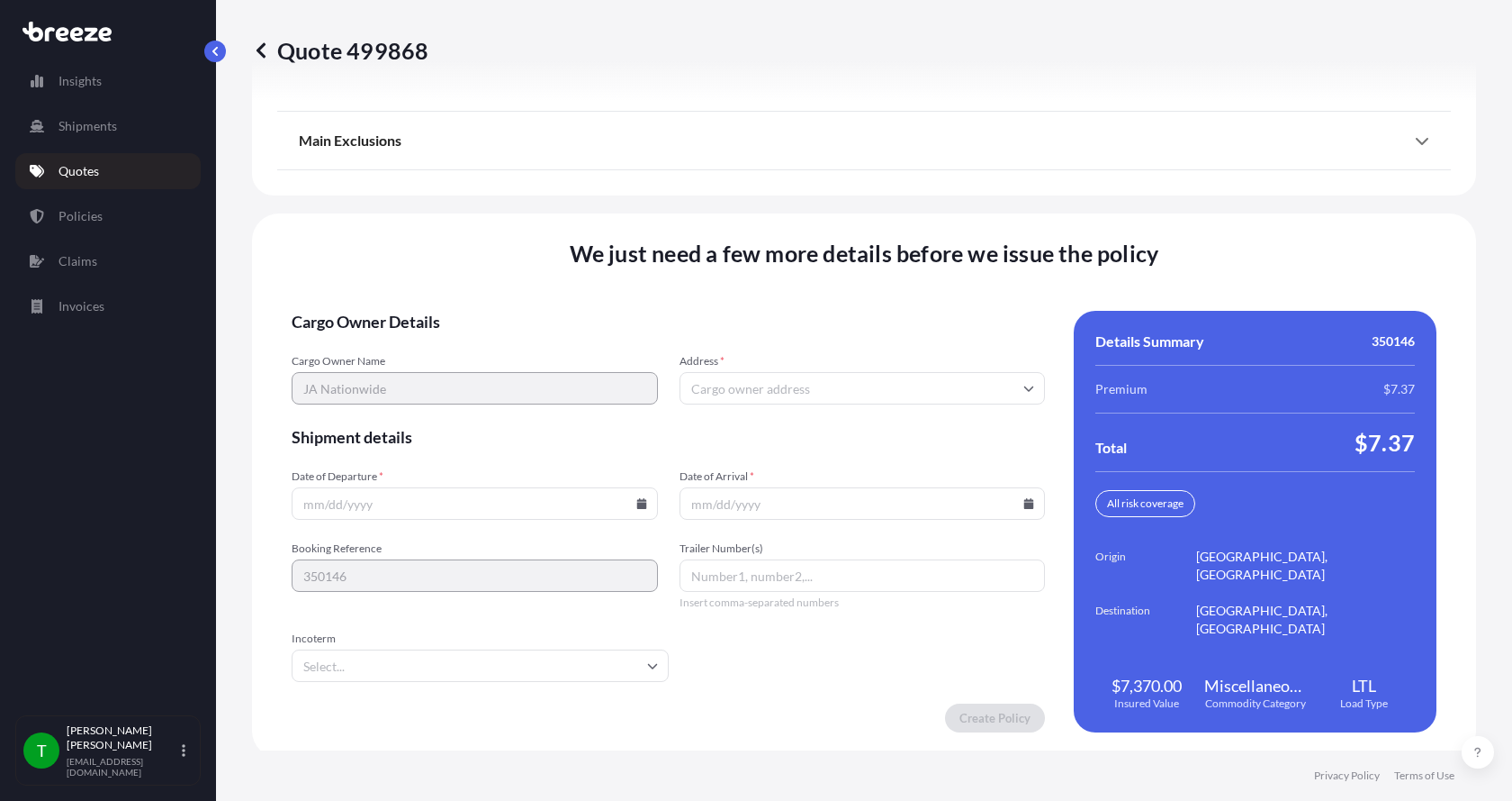
scroll to position [2370, 0]
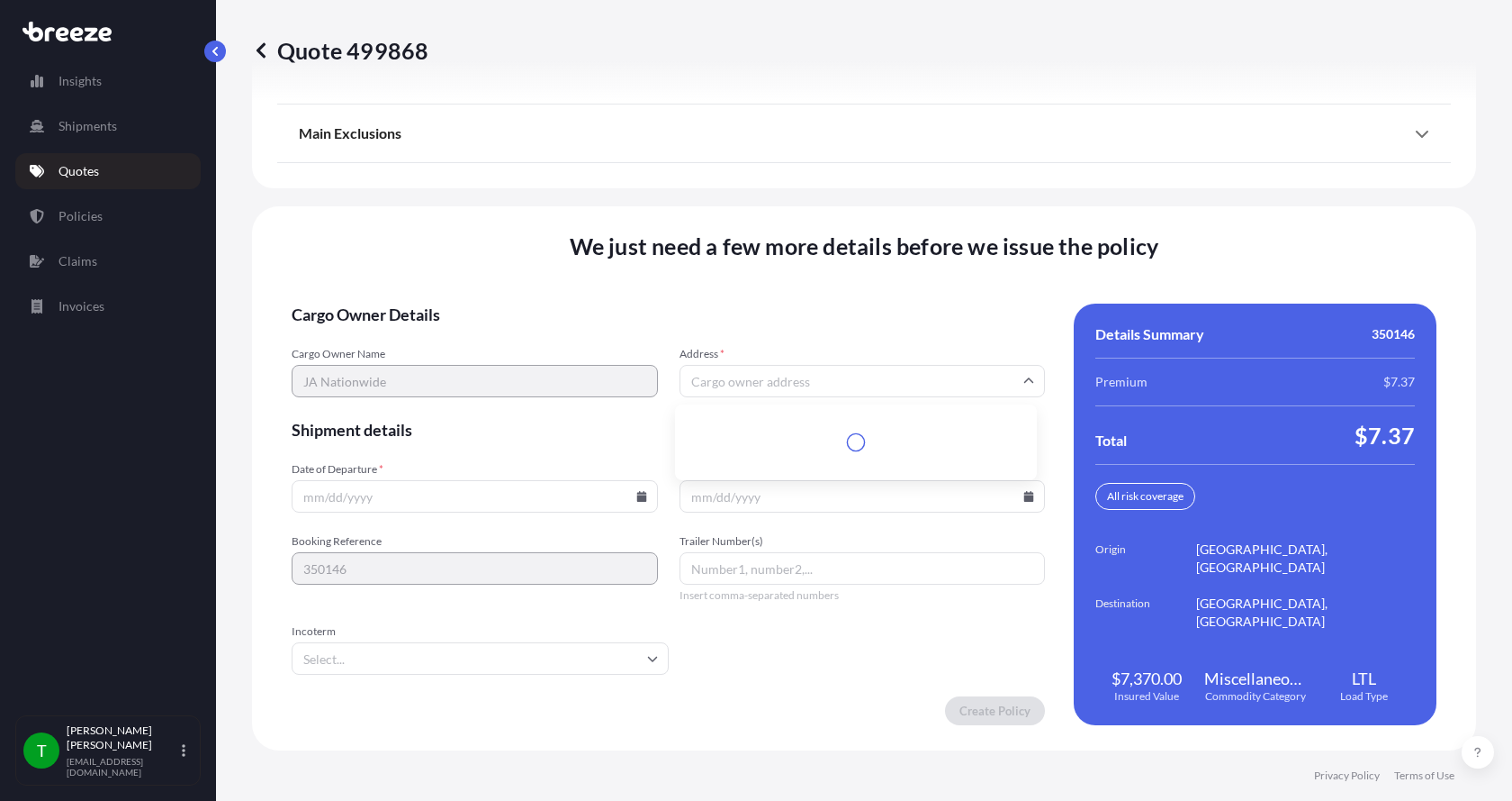
click at [857, 379] on input "Address *" at bounding box center [863, 381] width 367 height 32
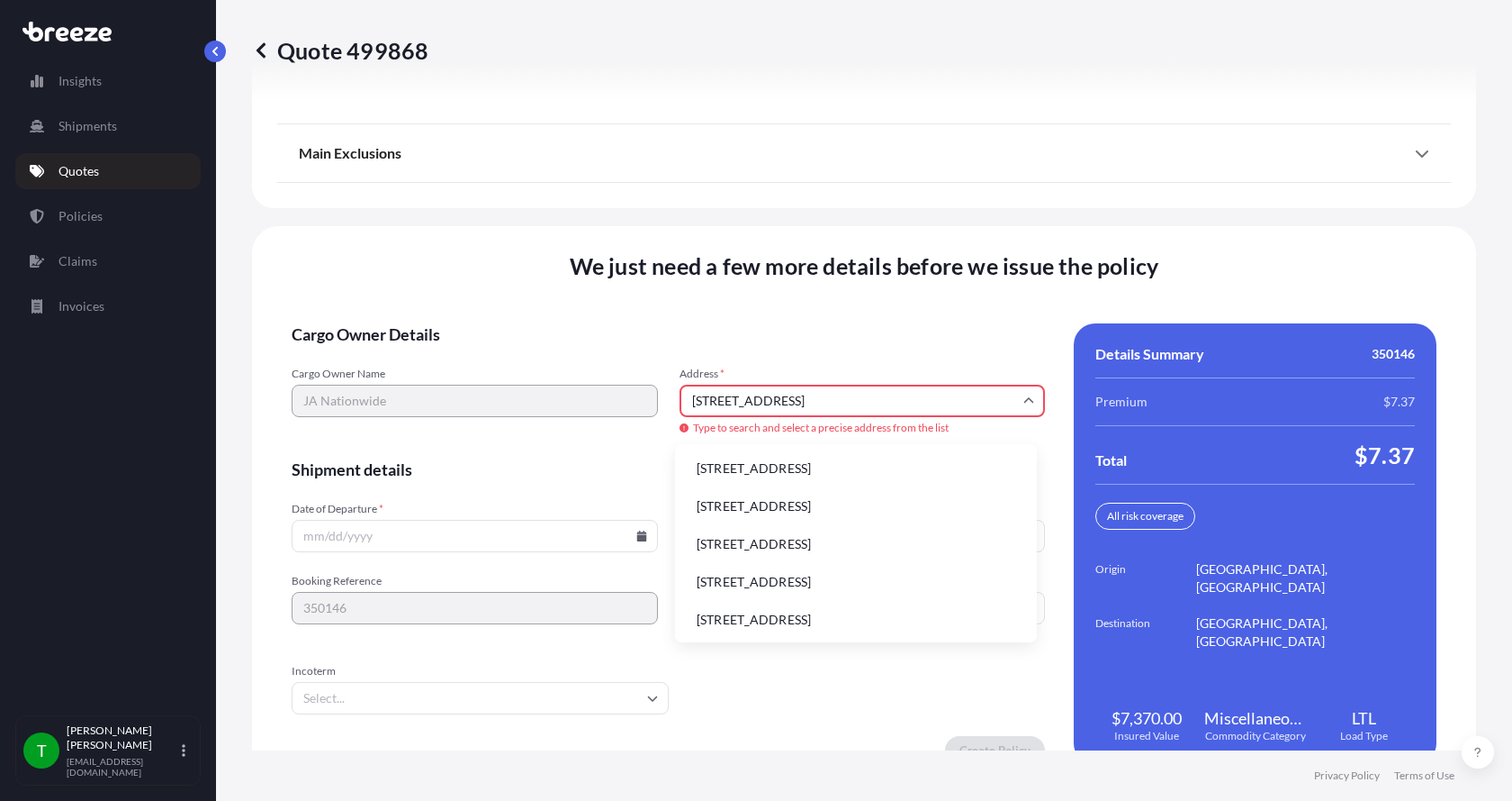
click at [778, 466] on li "[STREET_ADDRESS]" at bounding box center [856, 468] width 347 height 34
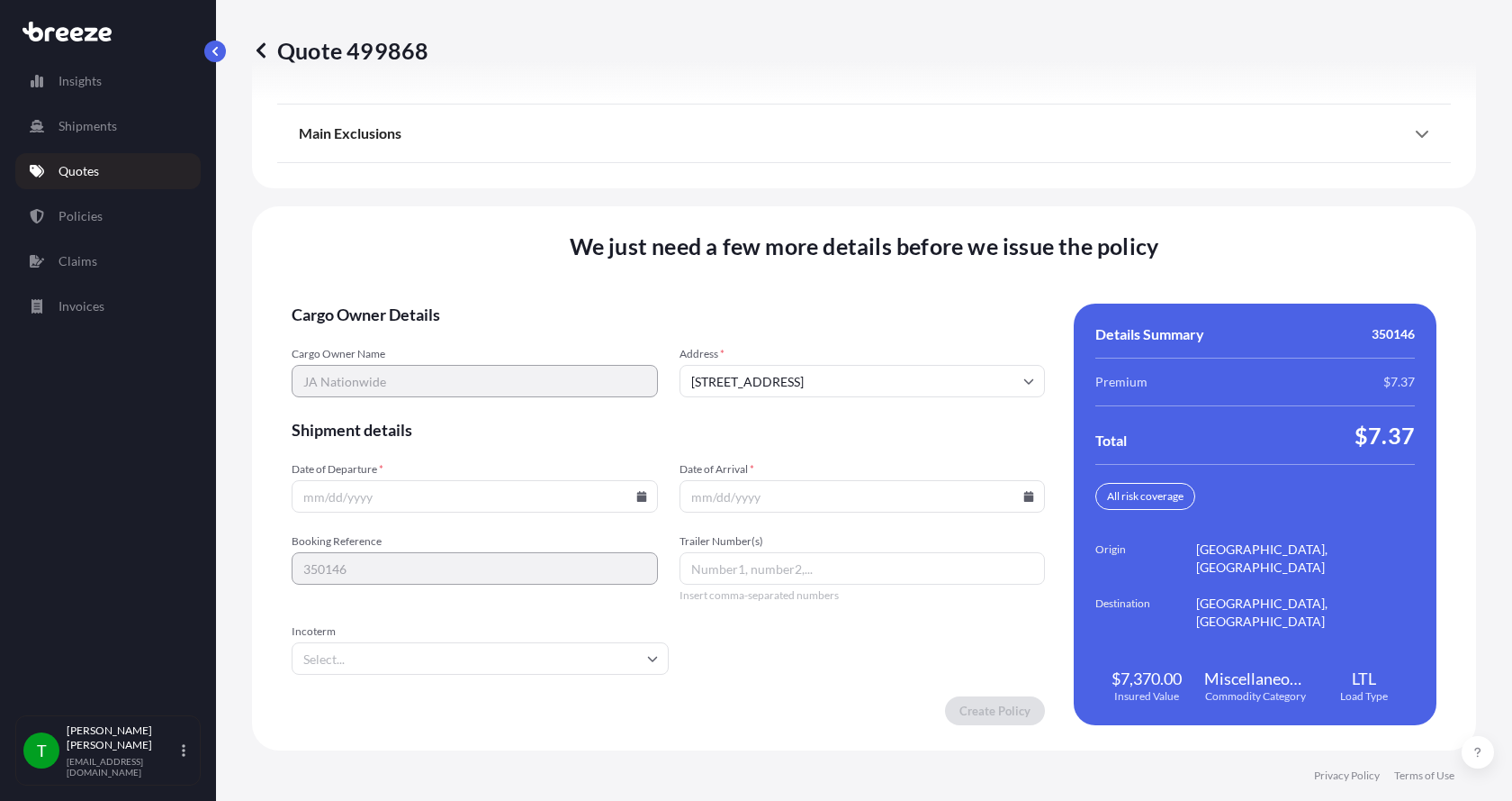
type input "[STREET_ADDRESS]"
click at [637, 502] on input "Date of Departure *" at bounding box center [475, 496] width 367 height 32
click at [637, 500] on icon at bounding box center [641, 497] width 10 height 11
click at [638, 498] on icon at bounding box center [641, 497] width 10 height 11
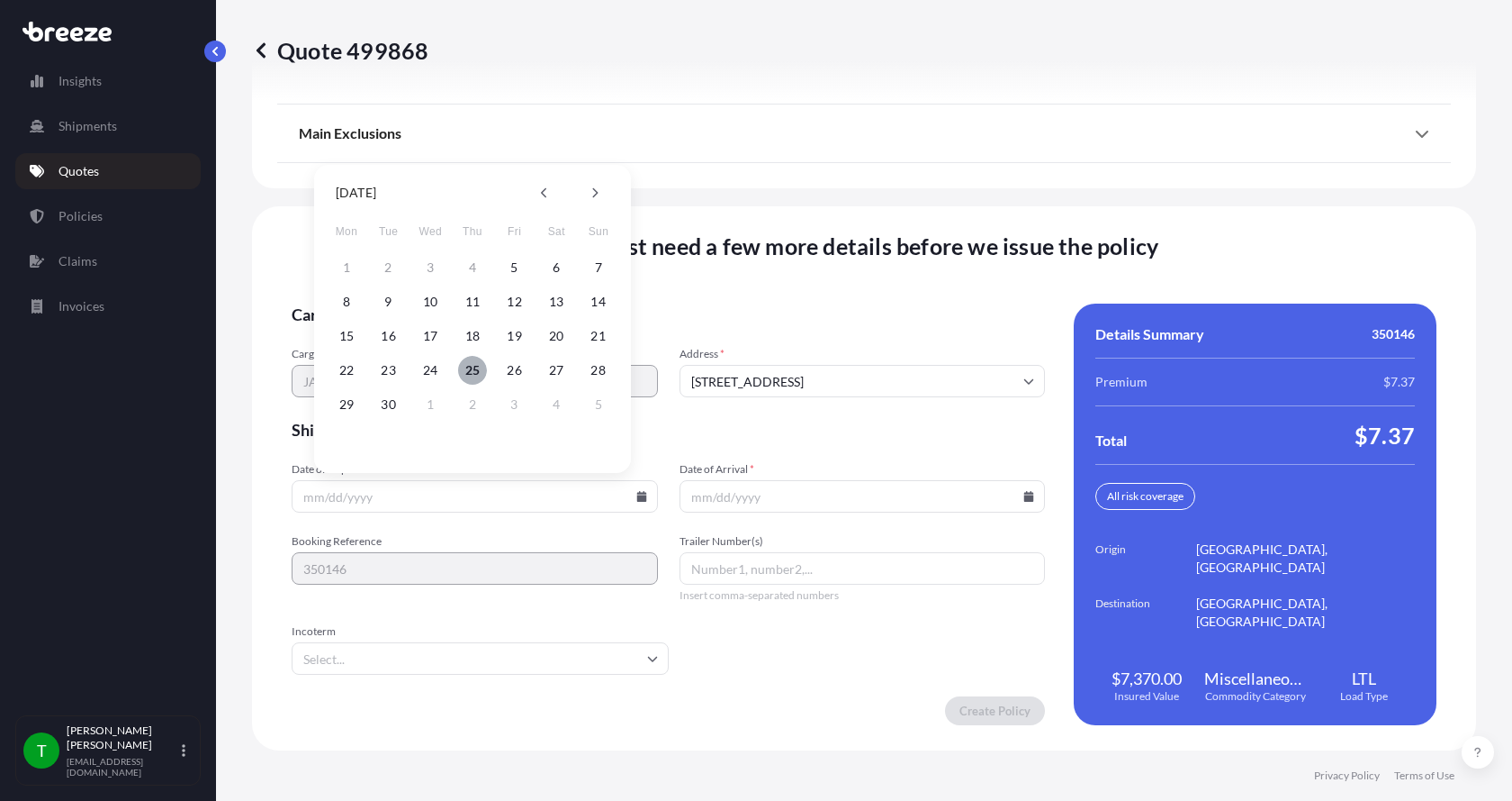
click at [478, 369] on button "25" at bounding box center [472, 370] width 29 height 29
type input "[DATE]"
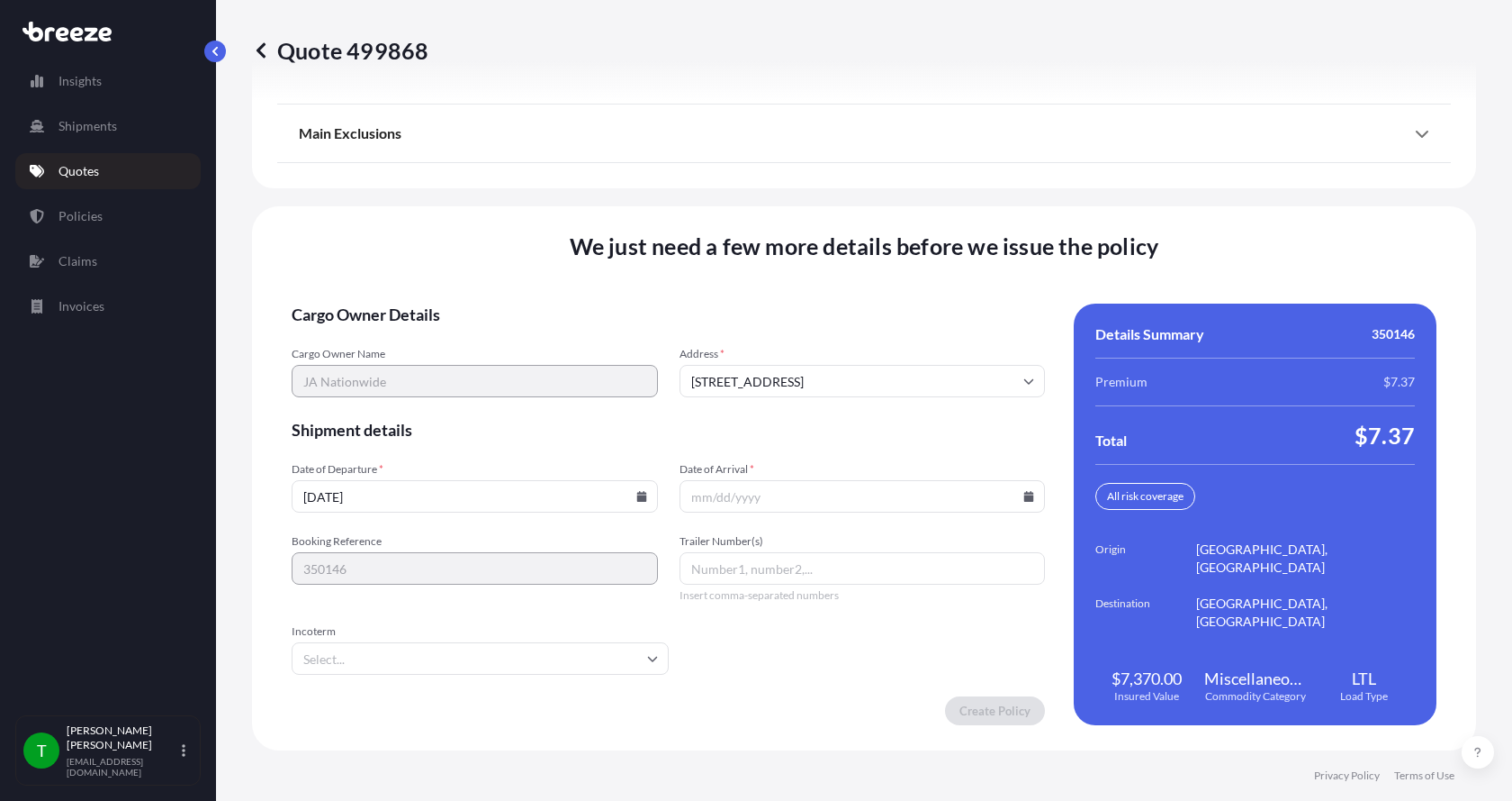
click at [1025, 498] on icon at bounding box center [1029, 497] width 10 height 11
click at [770, 409] on button "30" at bounding box center [772, 404] width 29 height 29
type input "[DATE]"
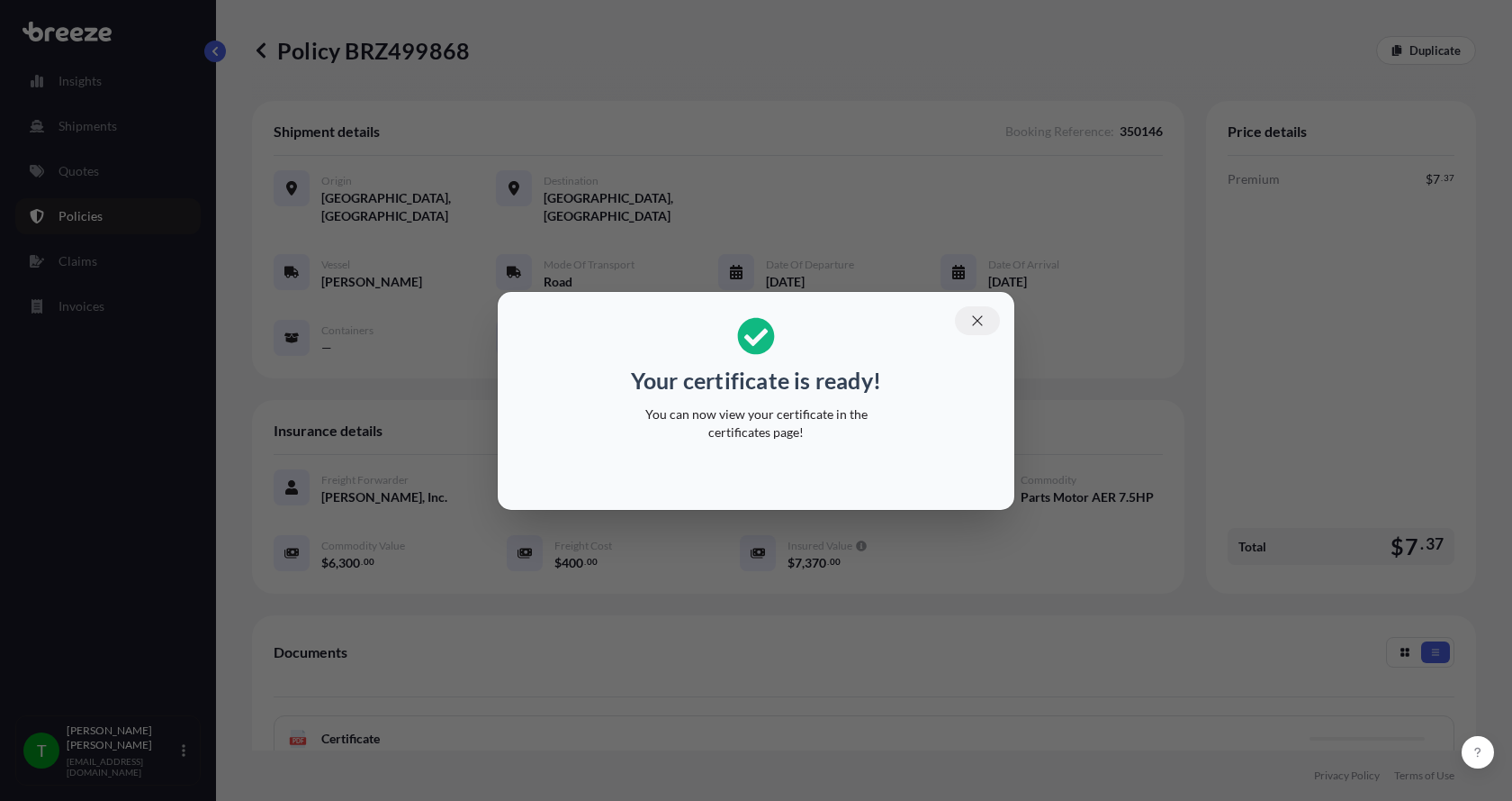
click at [975, 323] on icon "button" at bounding box center [977, 320] width 10 height 10
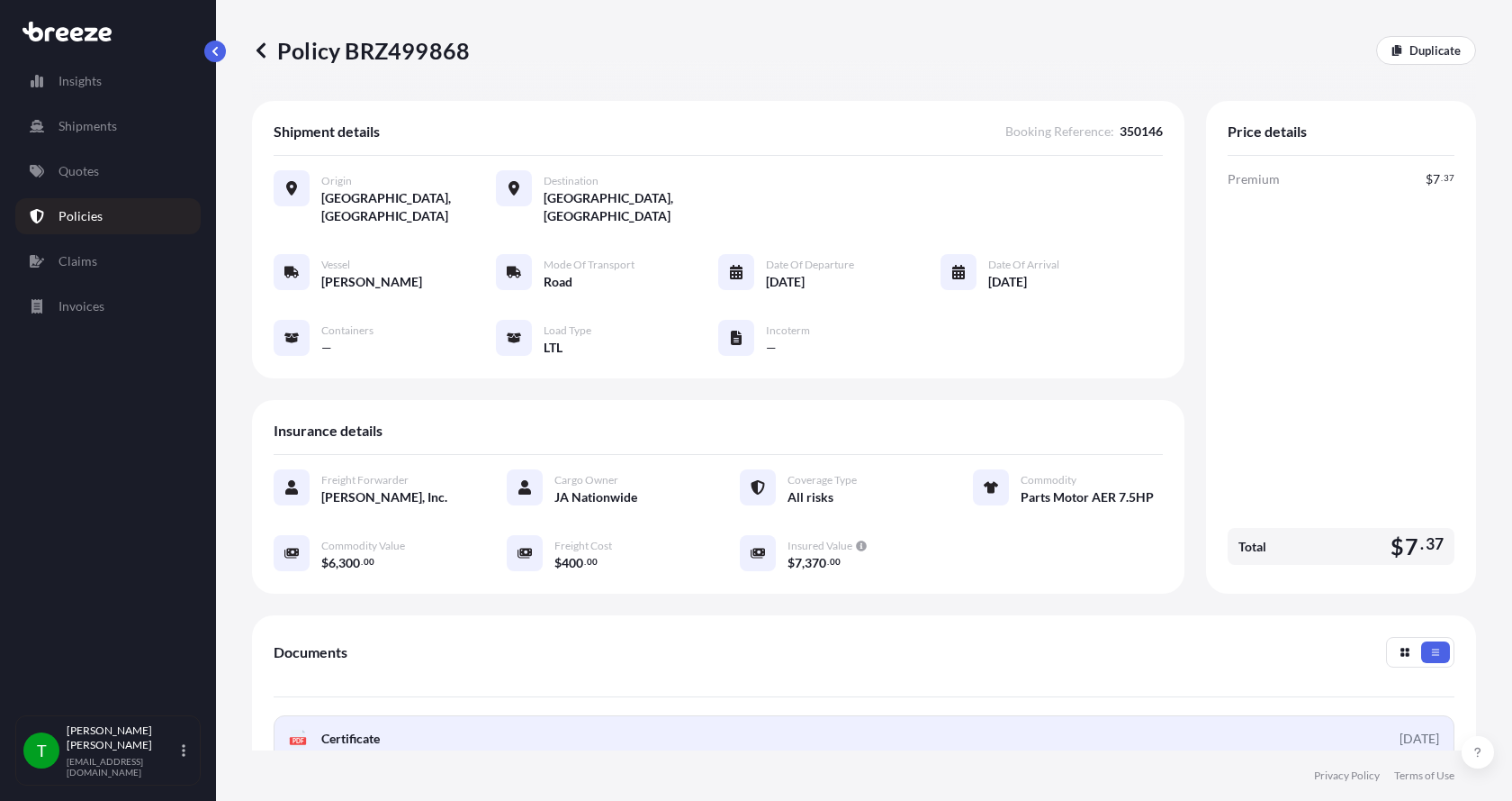
click at [293, 737] on text "PDF" at bounding box center [299, 740] width 12 height 6
